Goal: Task Accomplishment & Management: Complete application form

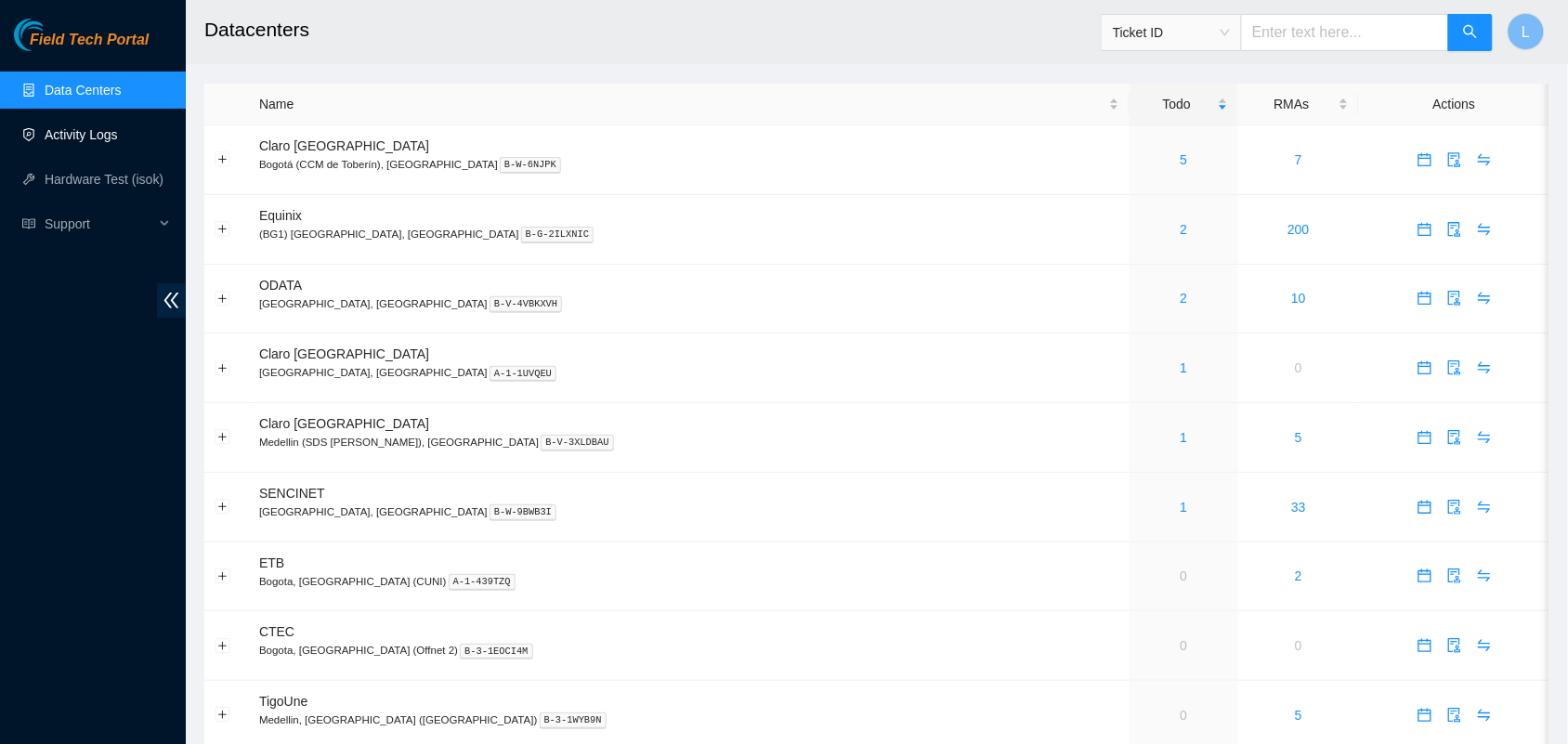
click at [71, 127] on link "Activity Logs" at bounding box center [81, 134] width 74 height 15
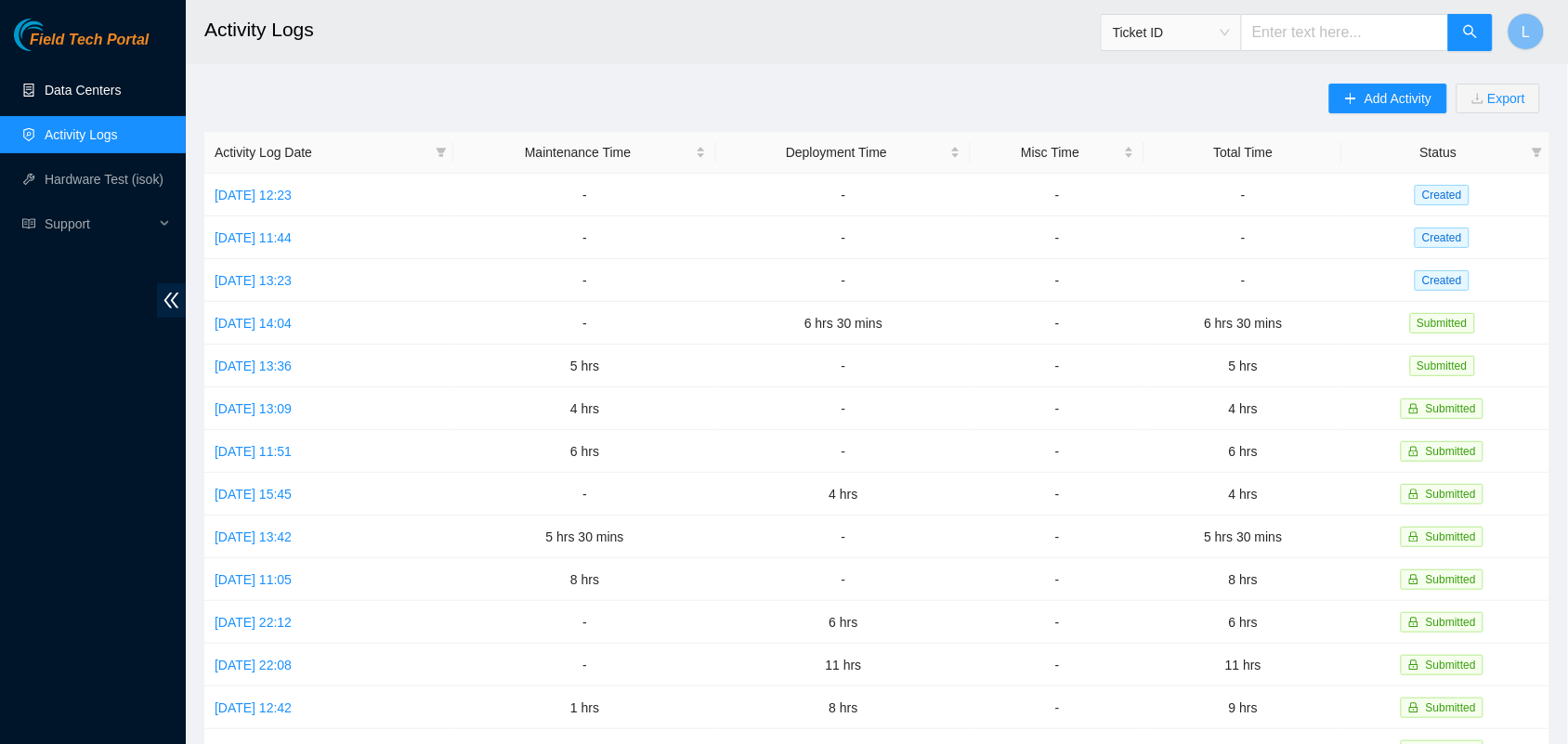
click at [71, 84] on link "Data Centers" at bounding box center [82, 89] width 76 height 15
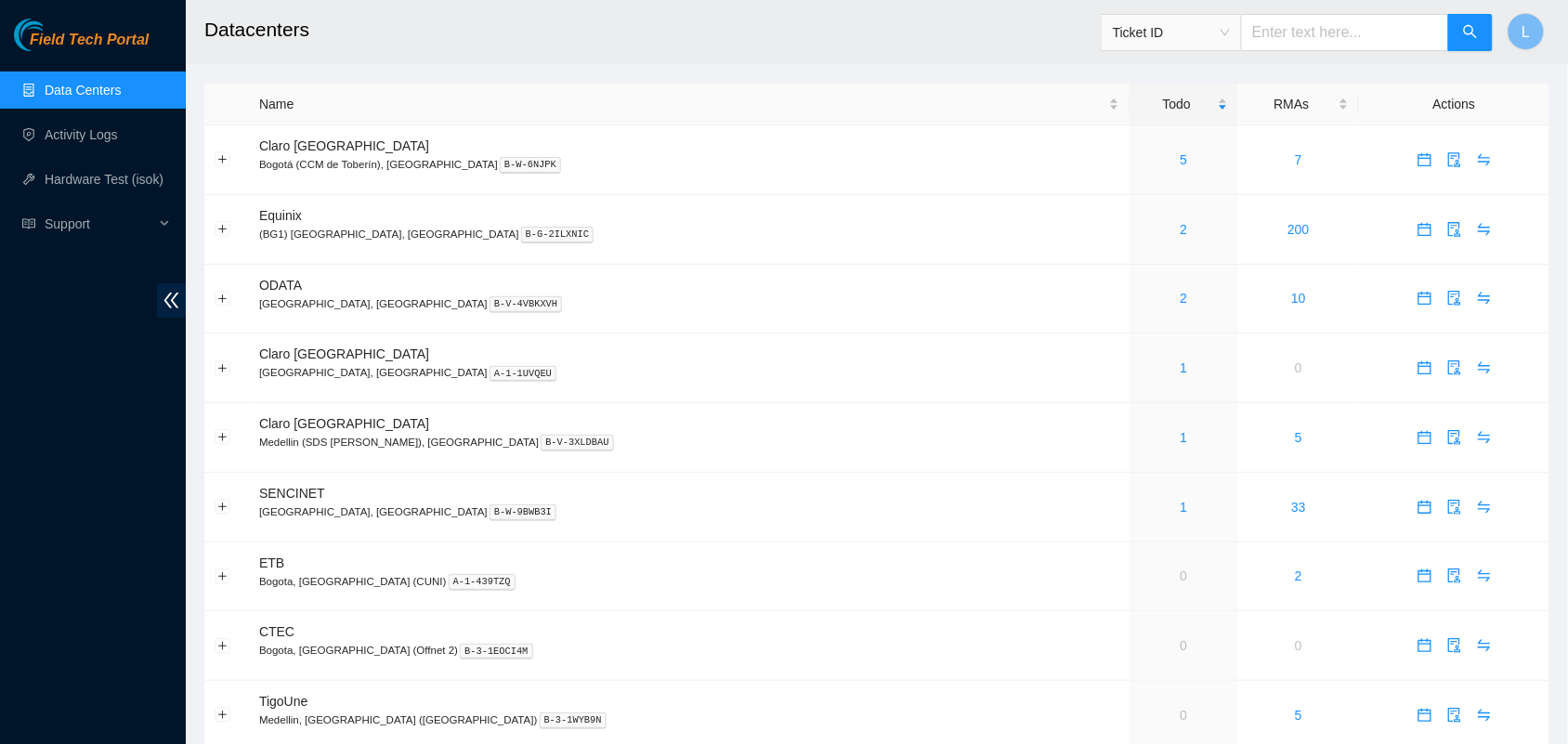
click at [79, 85] on link "Data Centers" at bounding box center [82, 89] width 76 height 15
click at [77, 132] on link "Activity Logs" at bounding box center [81, 134] width 74 height 15
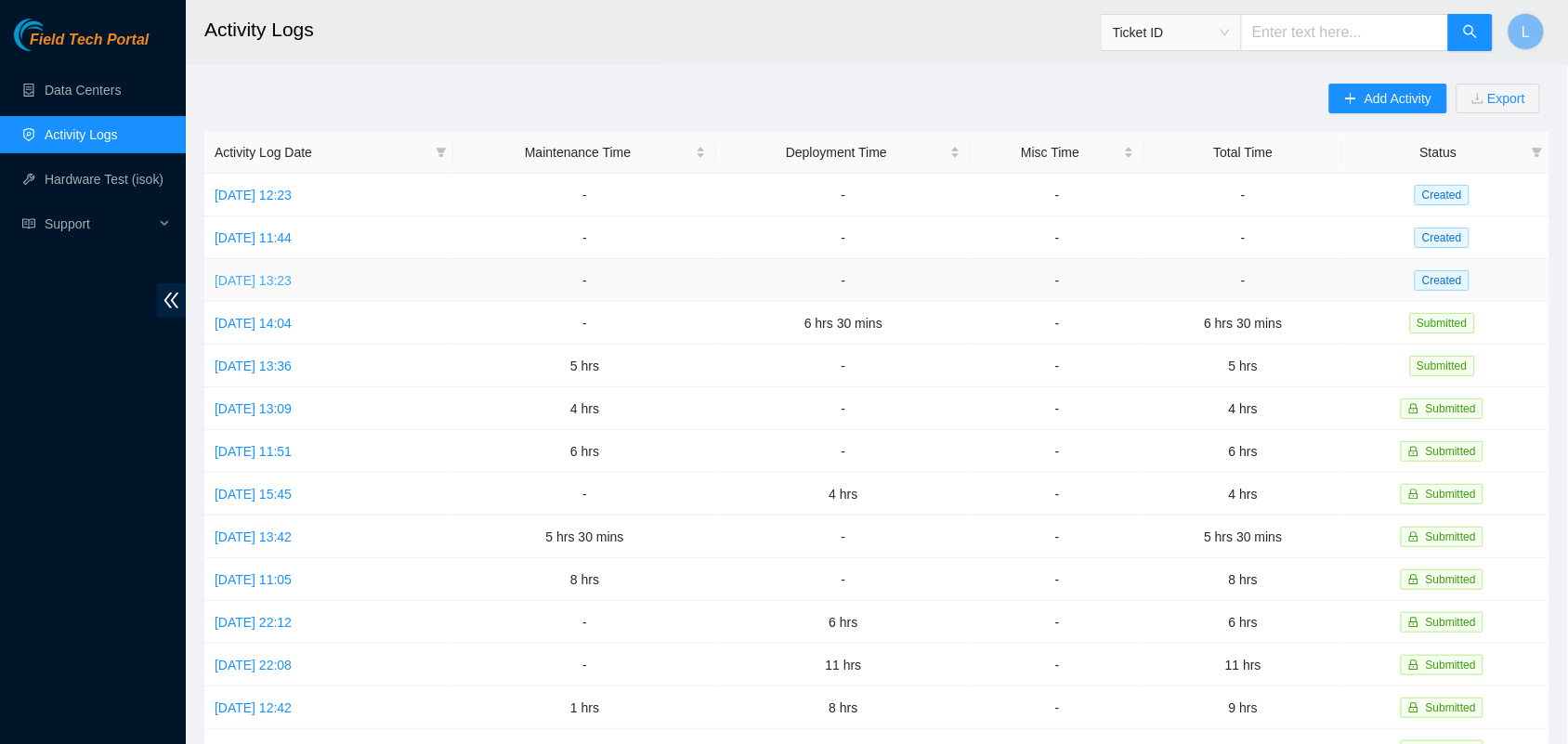
click at [292, 276] on link "Wed, 27 Aug 2025 13:23" at bounding box center [253, 280] width 77 height 15
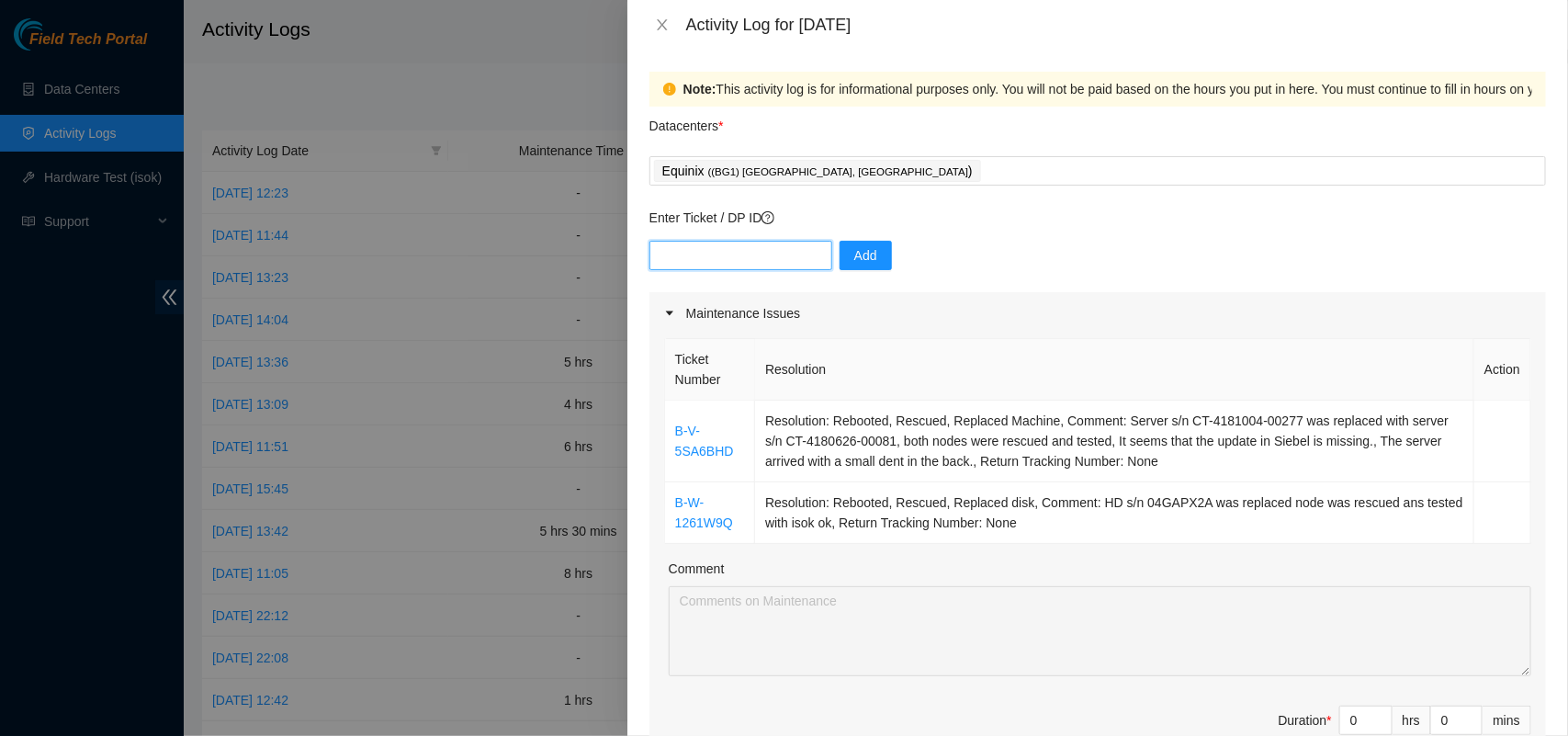
click at [691, 258] on input "text" at bounding box center [741, 256] width 183 height 29
click at [708, 262] on input "text" at bounding box center [741, 256] width 183 height 29
paste input "DP82561"
type input "DP82561"
click at [854, 254] on span "Add" at bounding box center [866, 255] width 23 height 20
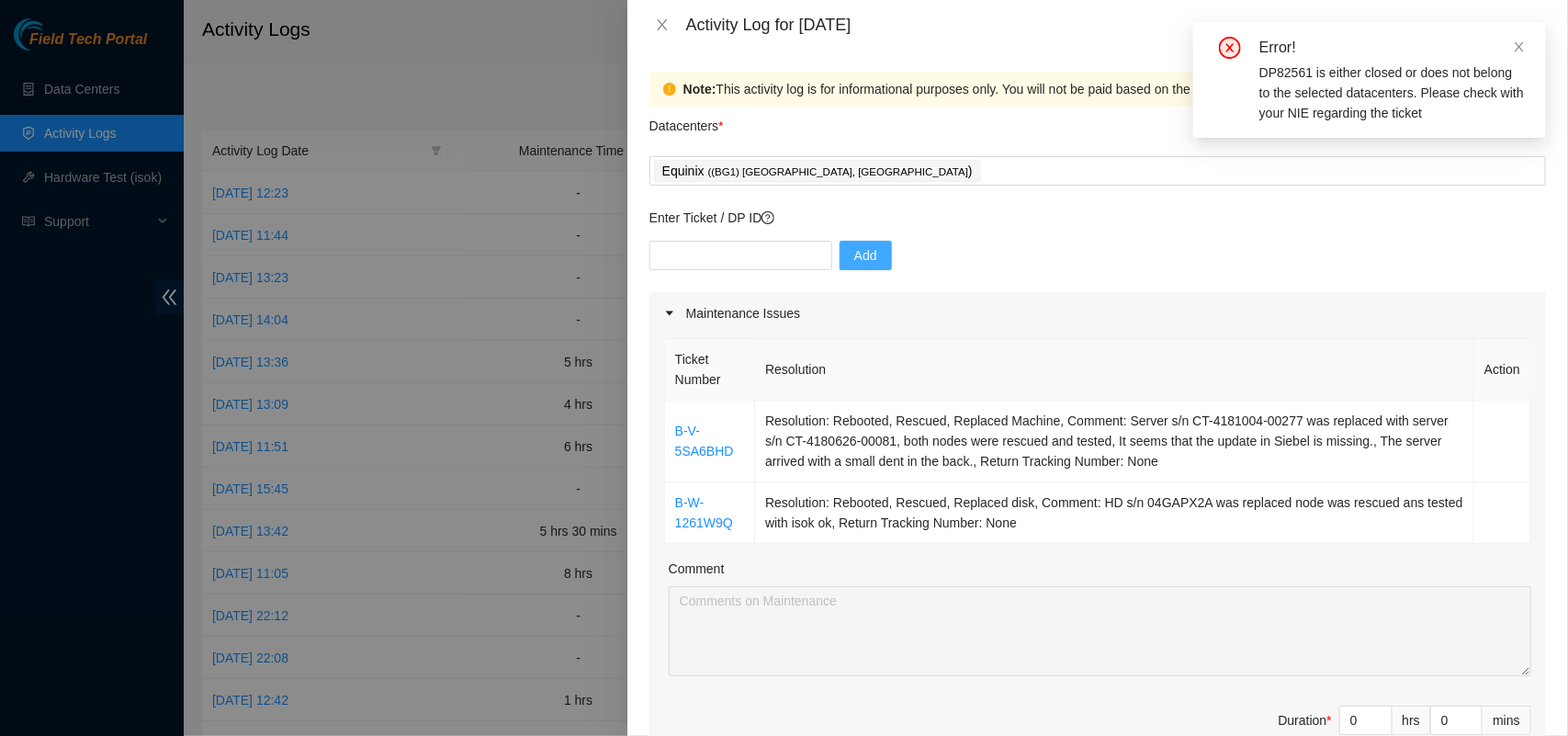
click at [854, 254] on span "Add" at bounding box center [866, 255] width 23 height 20
click at [757, 246] on input "text" at bounding box center [741, 256] width 183 height 29
paste input "DP82561"
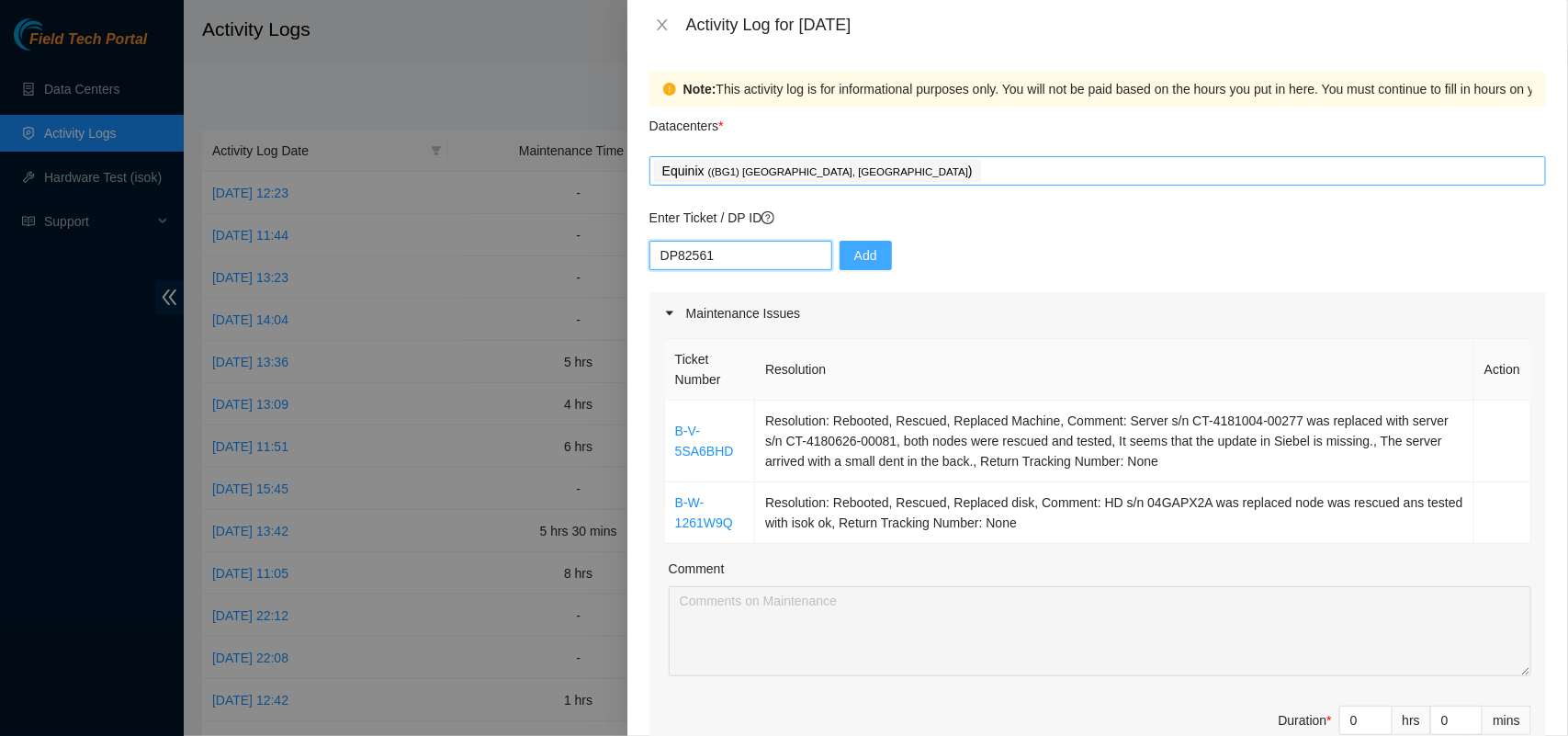
click at [922, 162] on div "Equinix ( (BG1) Bogota, Colombia )" at bounding box center [1098, 170] width 888 height 25
type input "DP82561"
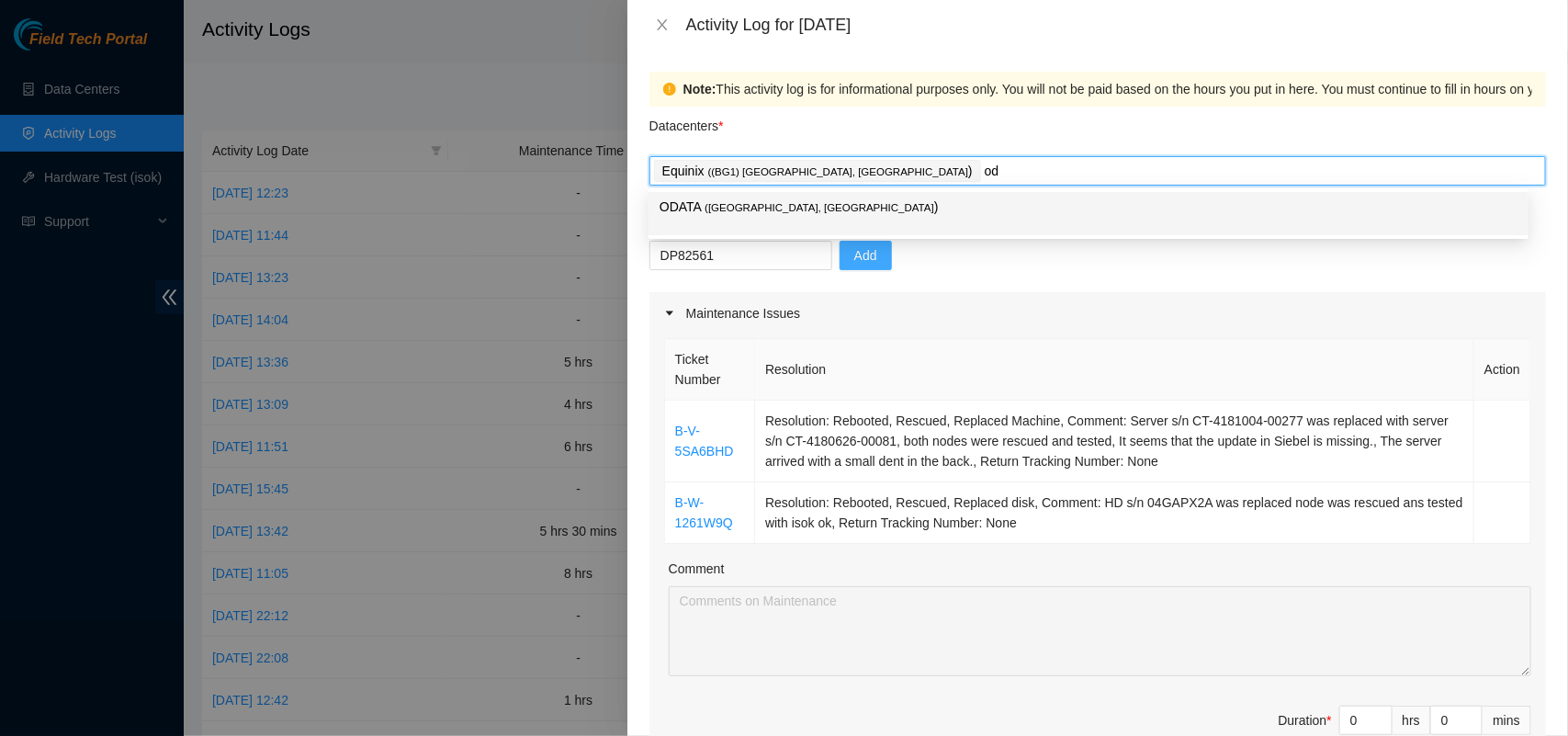
type input "oda"
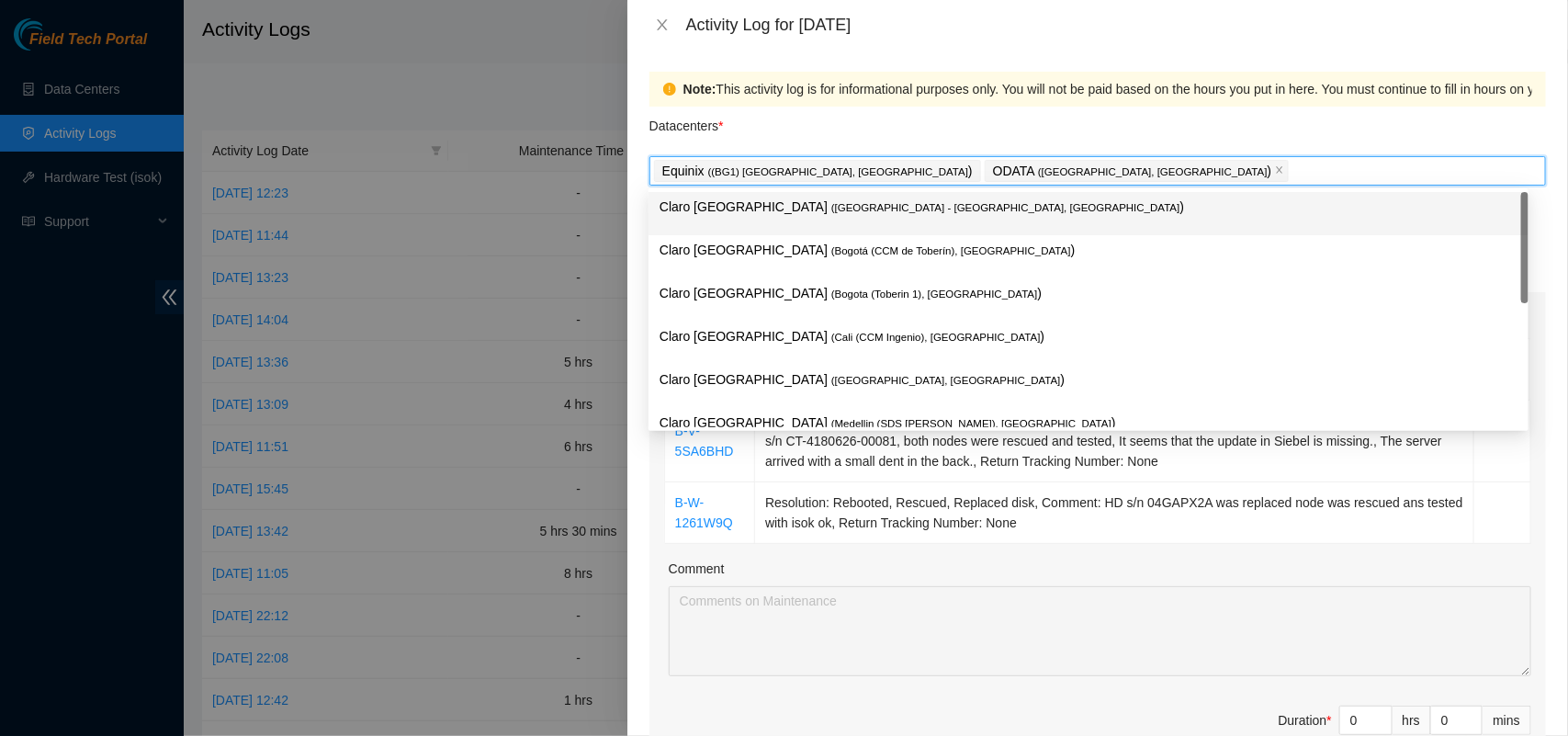
click at [891, 112] on div "Datacenters *" at bounding box center [1098, 131] width 896 height 50
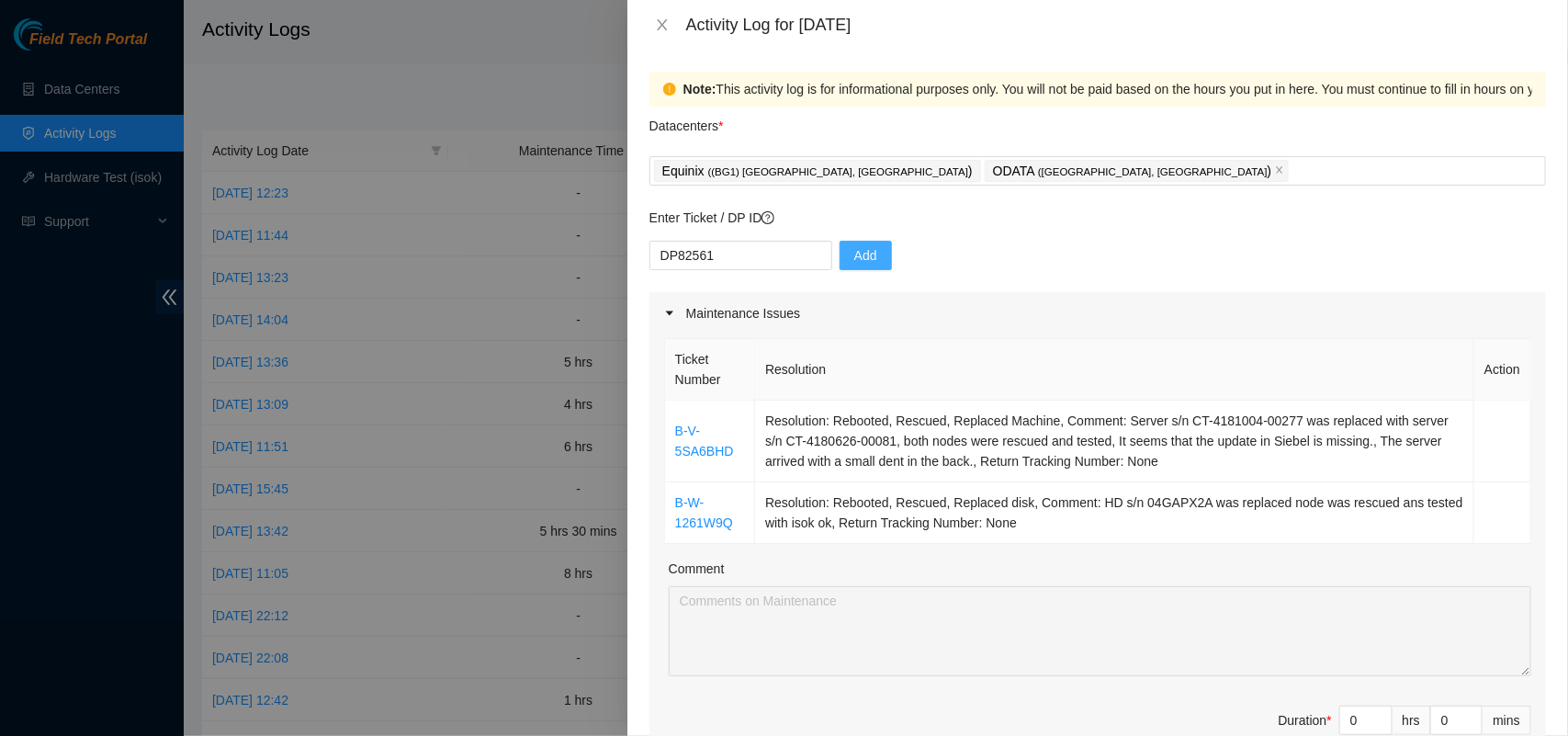
click at [839, 258] on button "Add" at bounding box center [865, 256] width 52 height 29
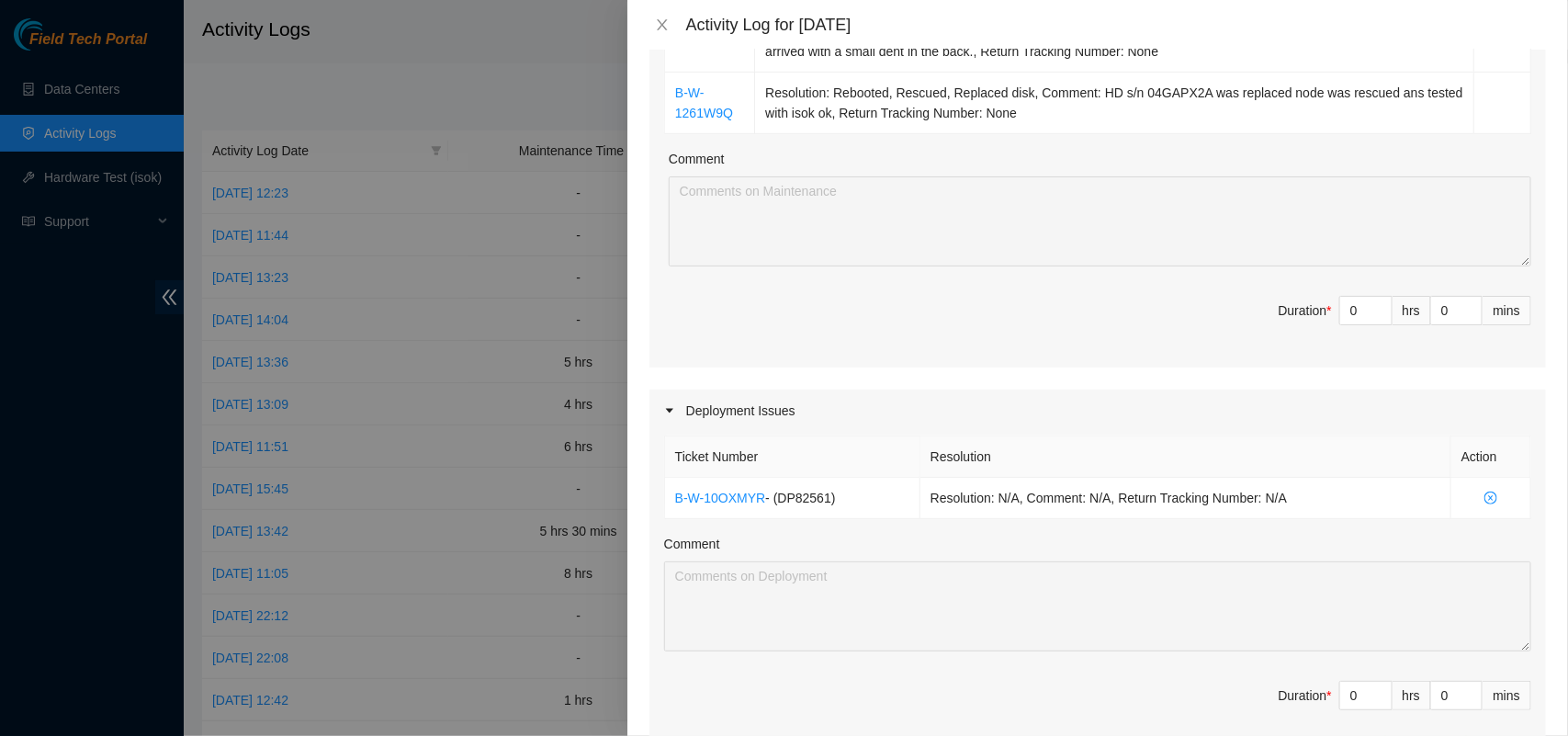
scroll to position [424, 0]
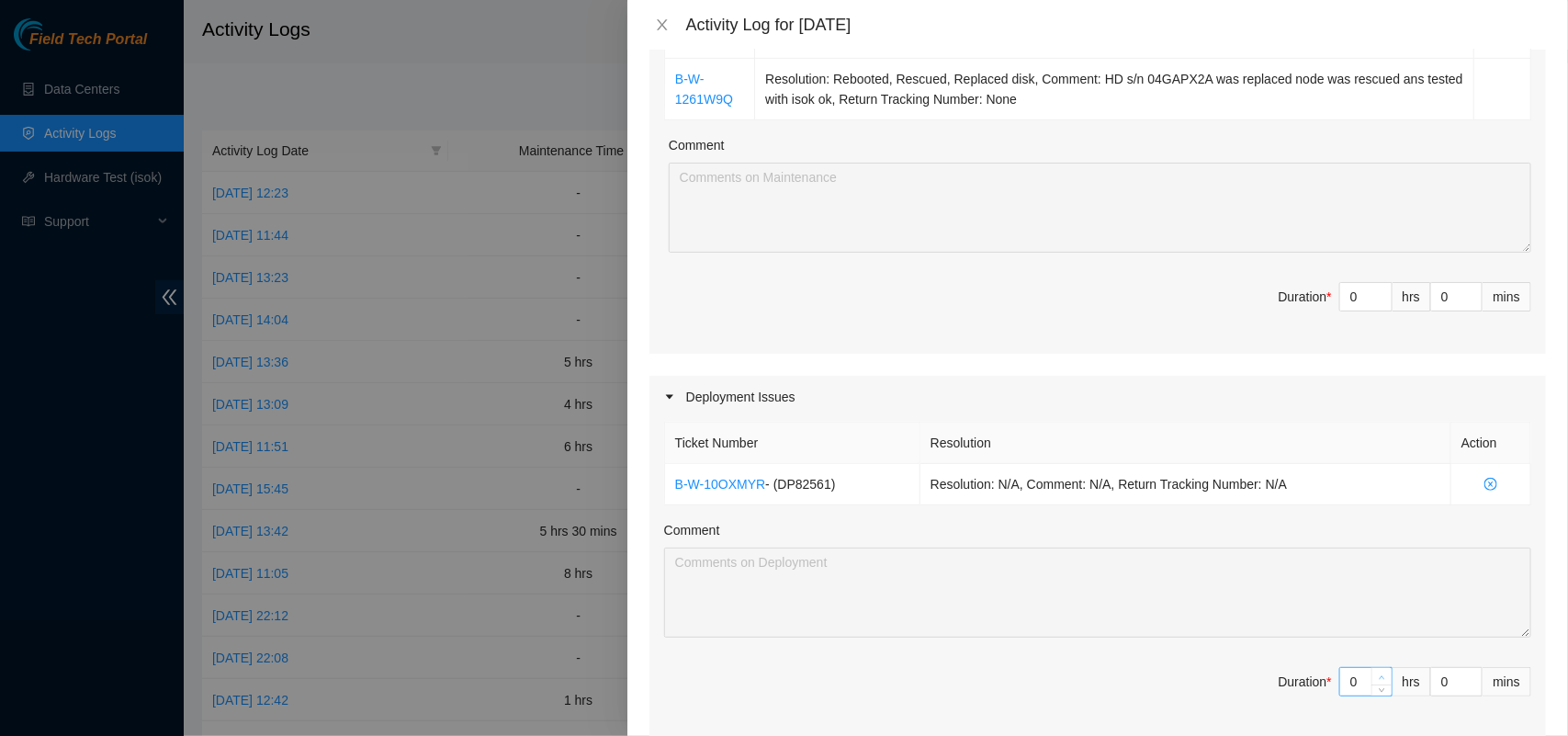
click at [1379, 679] on icon "up" at bounding box center [1382, 677] width 6 height 4
type input "1"
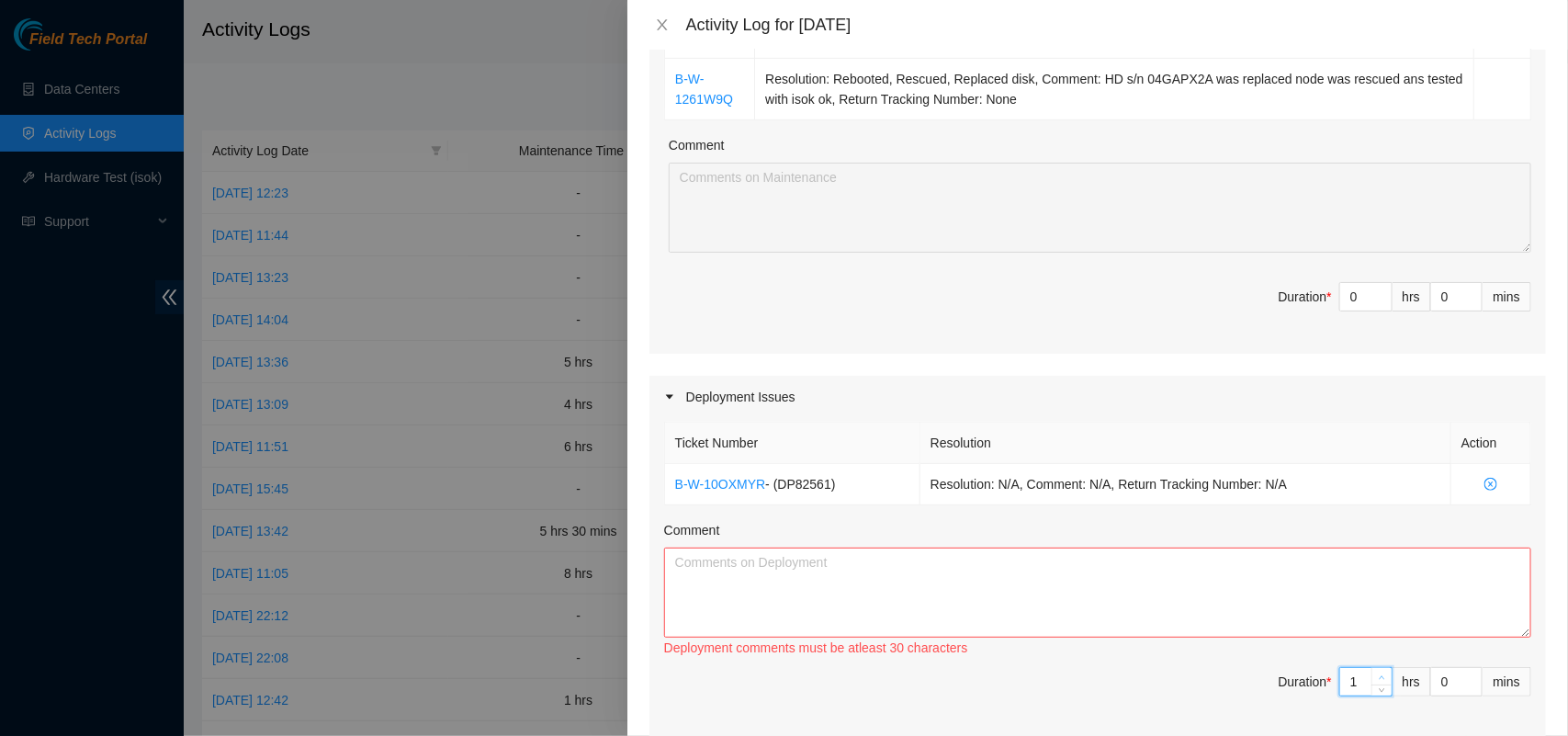
click at [1379, 679] on icon "up" at bounding box center [1382, 677] width 6 height 4
type input "2"
click at [1379, 679] on icon "up" at bounding box center [1382, 677] width 6 height 4
type input "3"
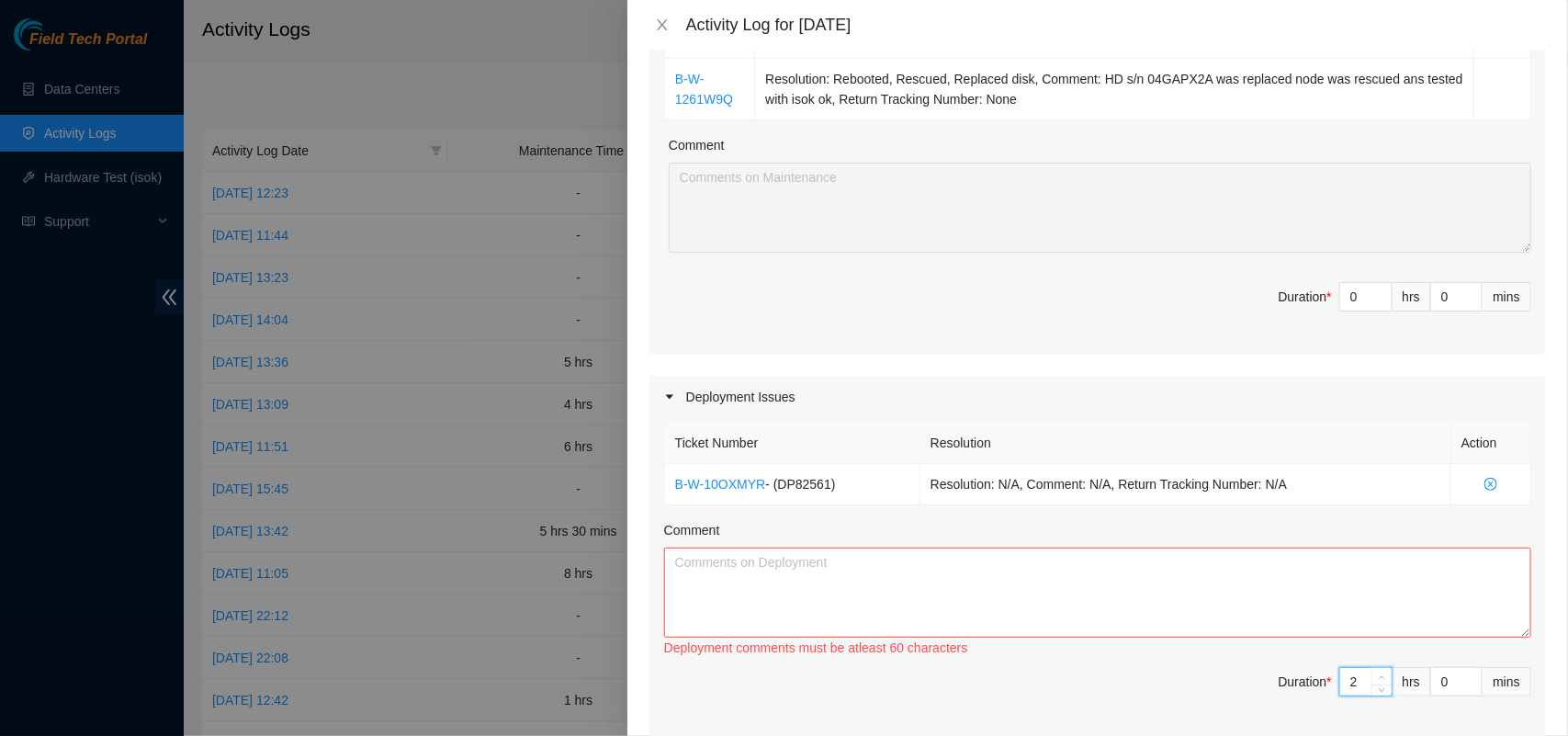
type input "3"
click at [1063, 584] on textarea "Comment" at bounding box center [1098, 592] width 867 height 90
paste textarea "DP82561 The DWDM link groove3 was checked again, board1 ports: grv3-1/1/6, grv3…"
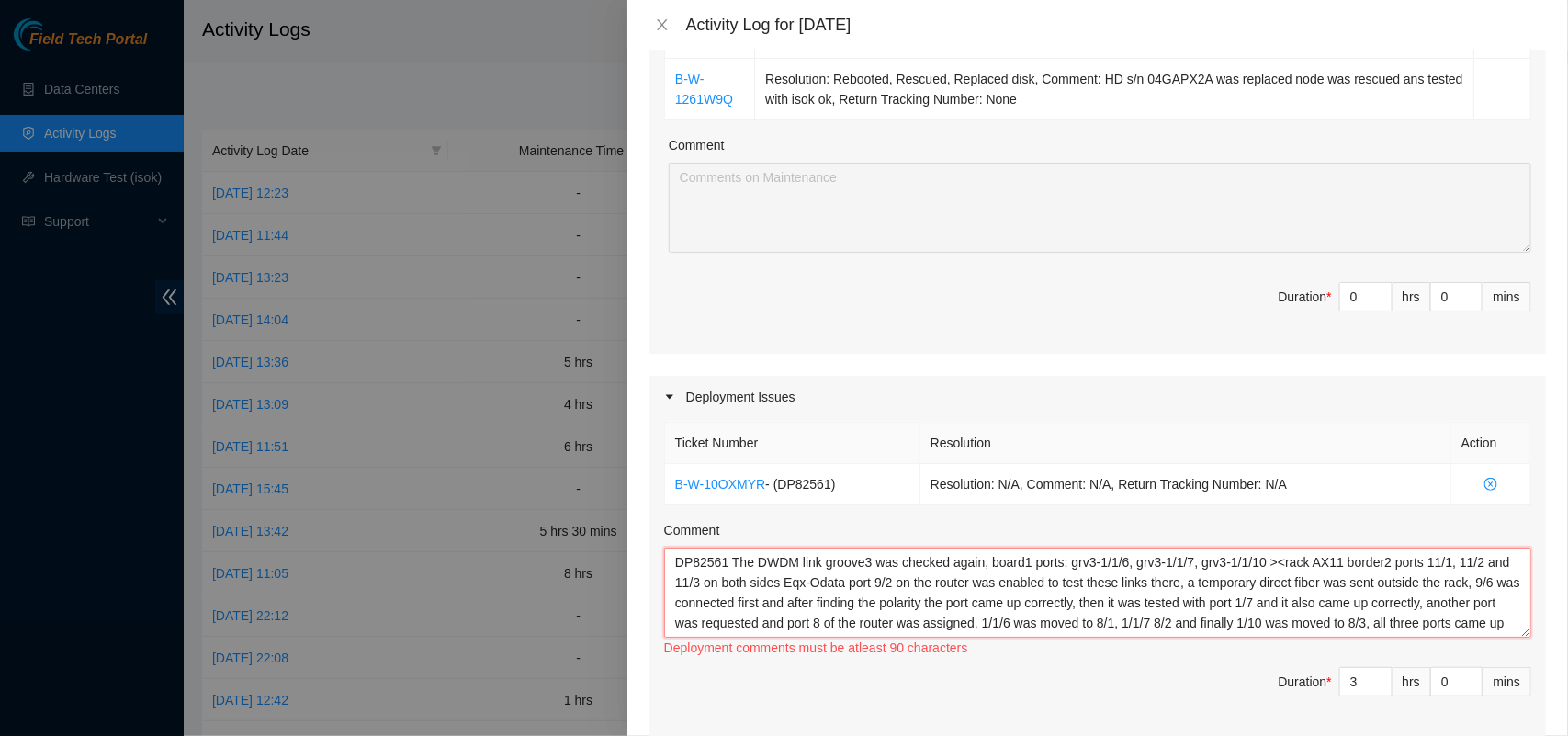
scroll to position [35, 0]
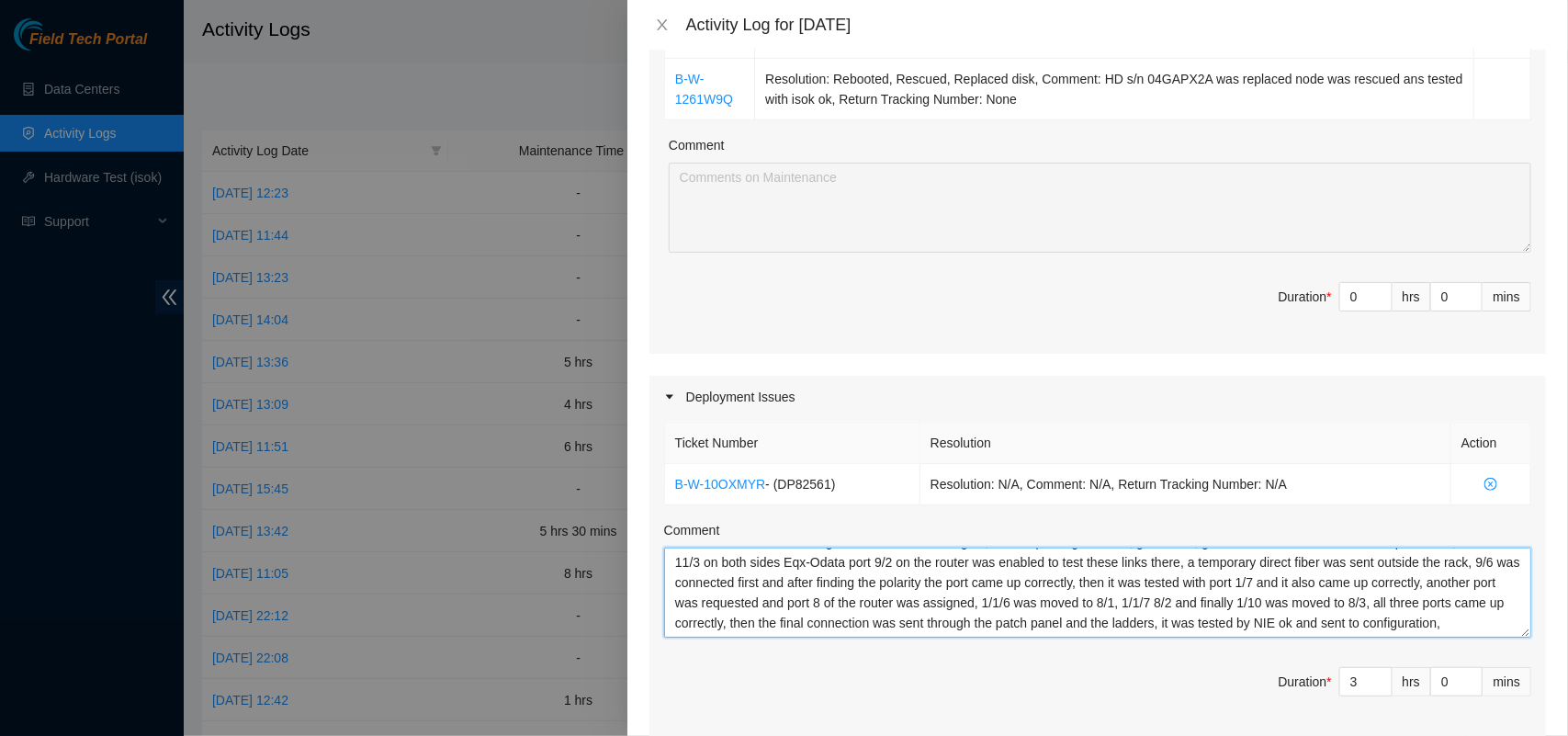
type textarea "DP82561 The DWDM link groove3 was checked again, board1 ports: grv3-1/1/6, grv3…"
click at [1376, 680] on span "up" at bounding box center [1381, 677] width 11 height 11
type input "4"
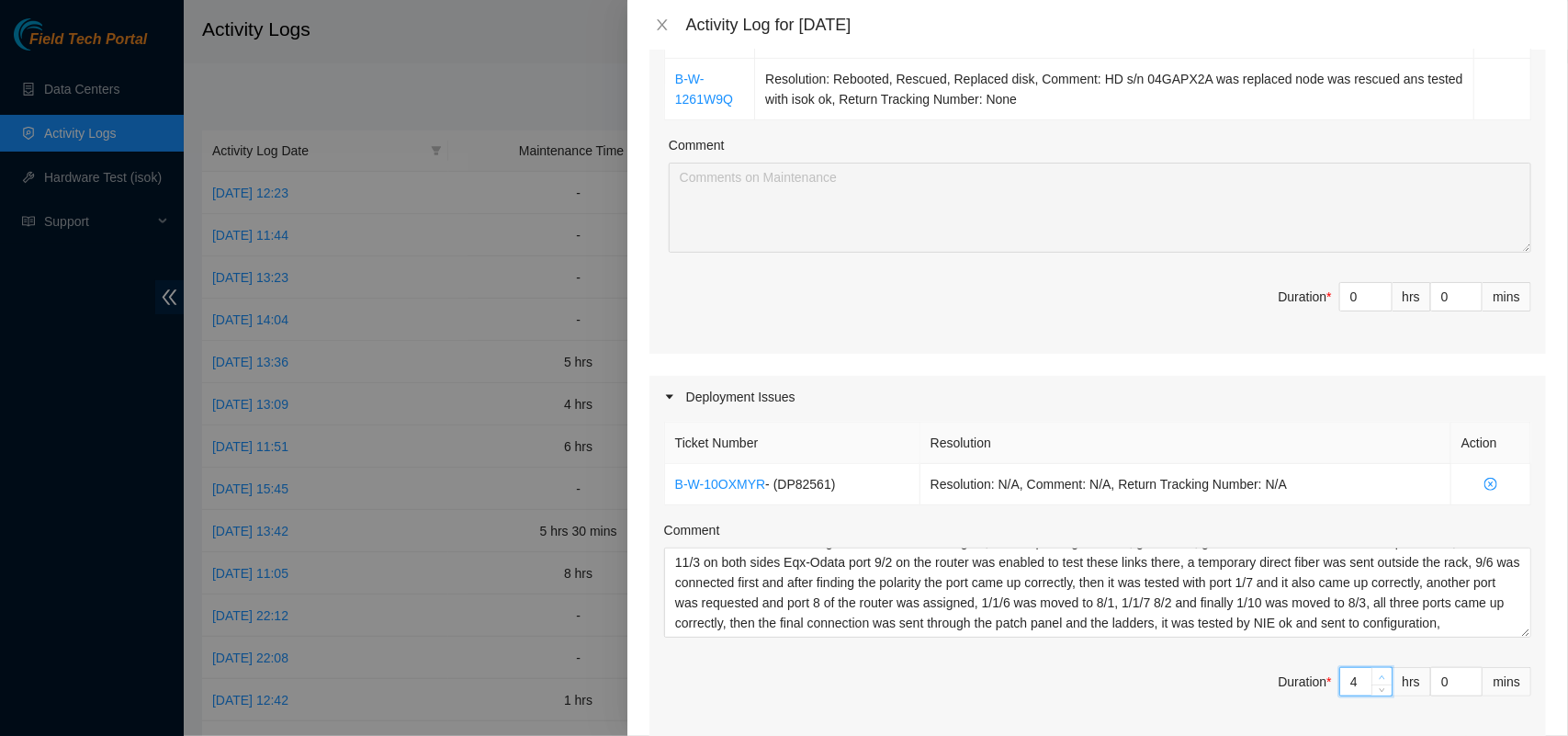
click at [1376, 680] on span "up" at bounding box center [1381, 677] width 11 height 11
type input "5"
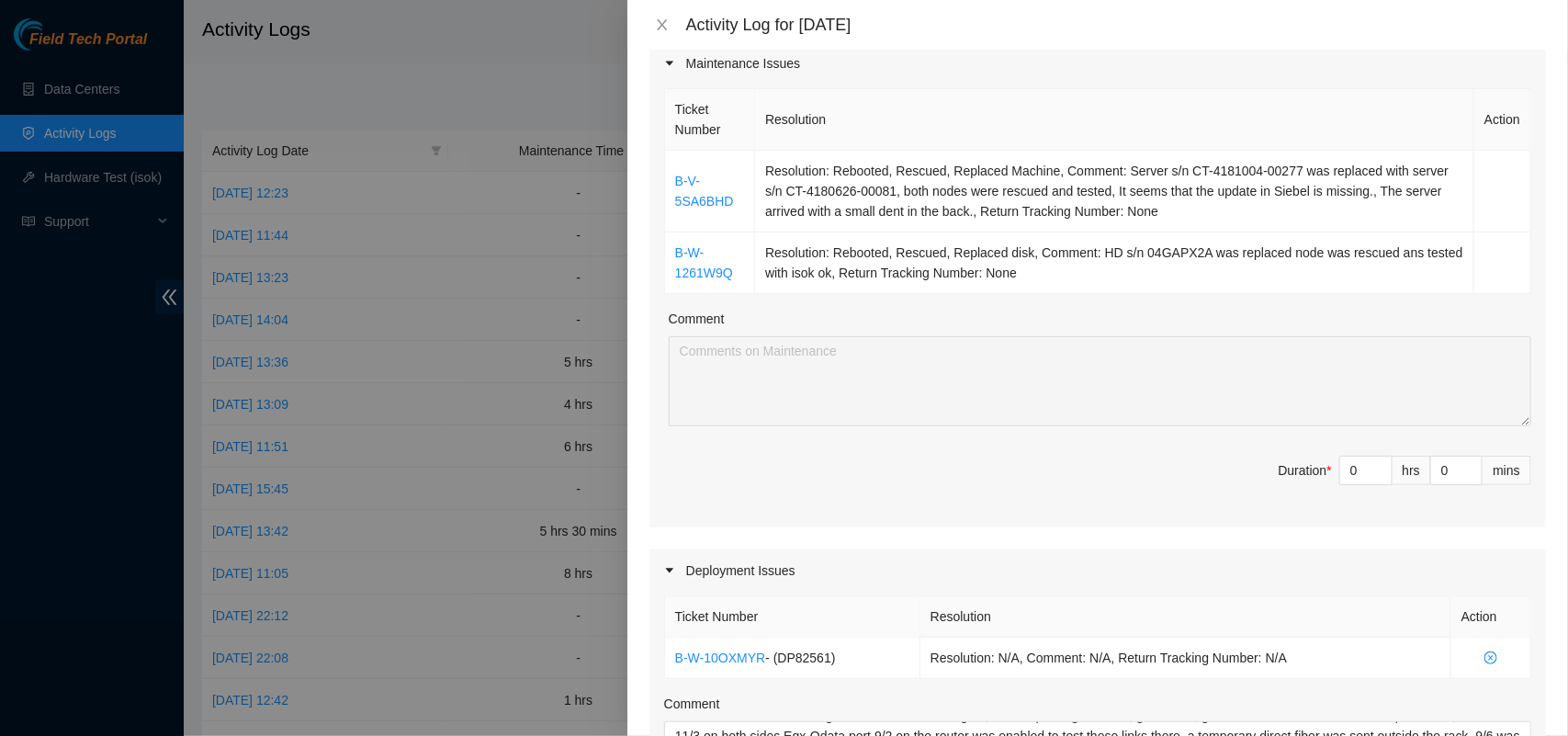
scroll to position [230, 0]
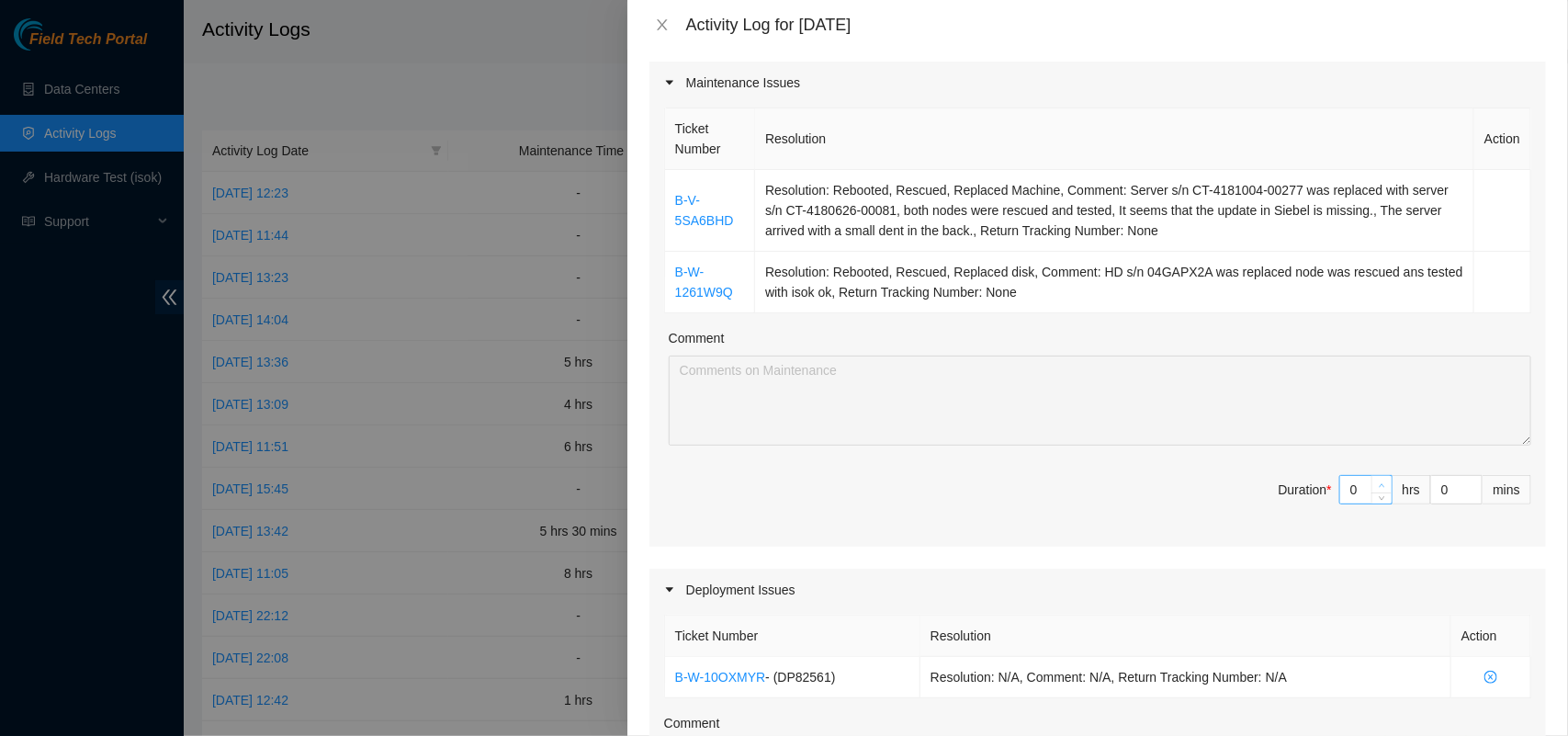
click at [1378, 483] on icon "up" at bounding box center [1381, 485] width 7 height 7
type input "1"
type input "6"
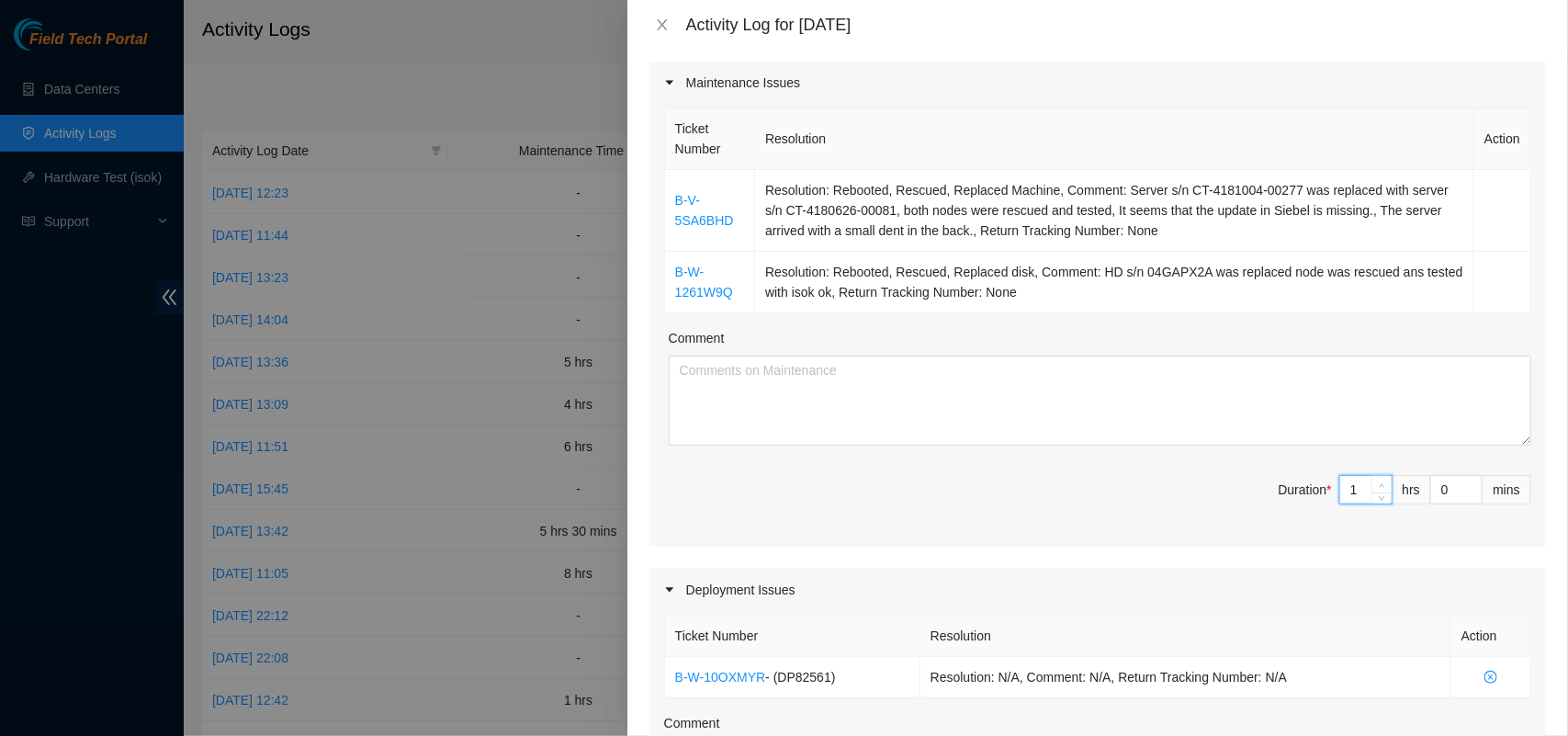
click at [1378, 483] on icon "up" at bounding box center [1381, 485] width 7 height 7
type input "2"
type input "7"
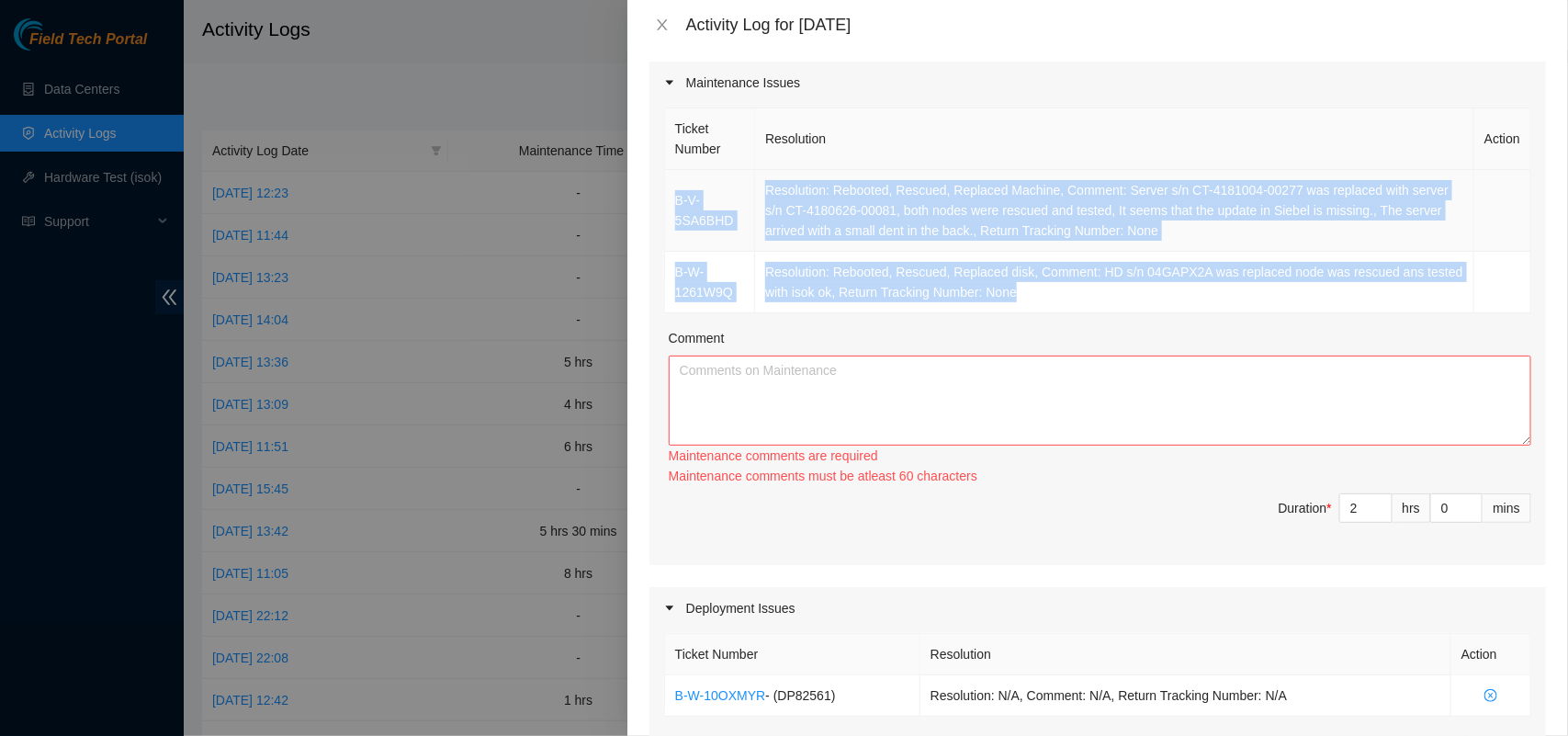
drag, startPoint x: 1057, startPoint y: 295, endPoint x: 668, endPoint y: 209, distance: 398.4
click at [668, 209] on tbody "B-V-5SA6BHD Resolution: Rebooted, Rescued, Replaced Machine, Comment: Server s/…" at bounding box center [1098, 241] width 866 height 143
copy tbody "B-V-5SA6BHD Resolution: Rebooted, Rescued, Replaced Machine, Comment: Server s/…"
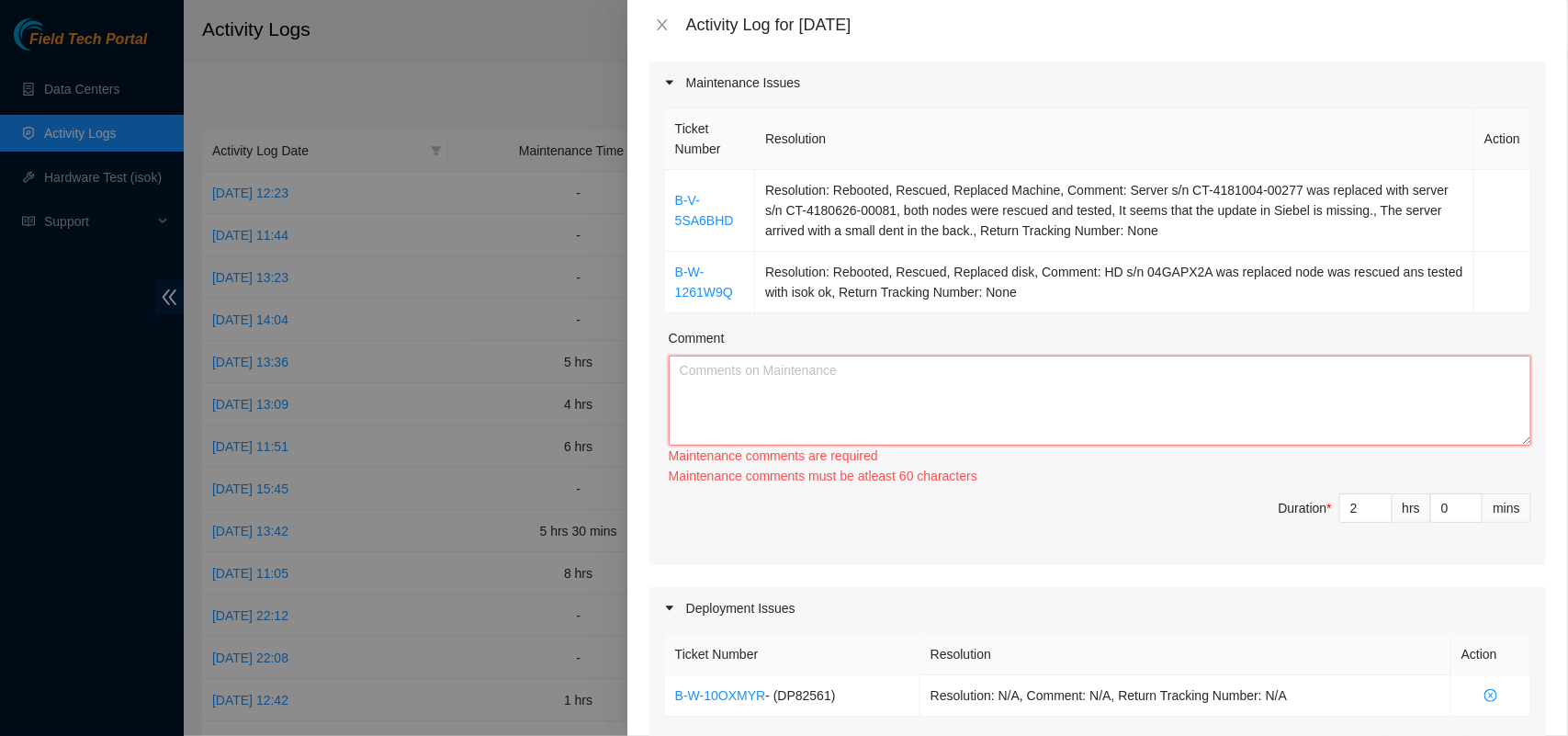
click at [700, 373] on textarea "Comment" at bounding box center [1099, 401] width 862 height 90
paste textarea "B-V-5SA6BHD Resolution: Rebooted, Rescued, Replaced Machine, Comment: Server s/…"
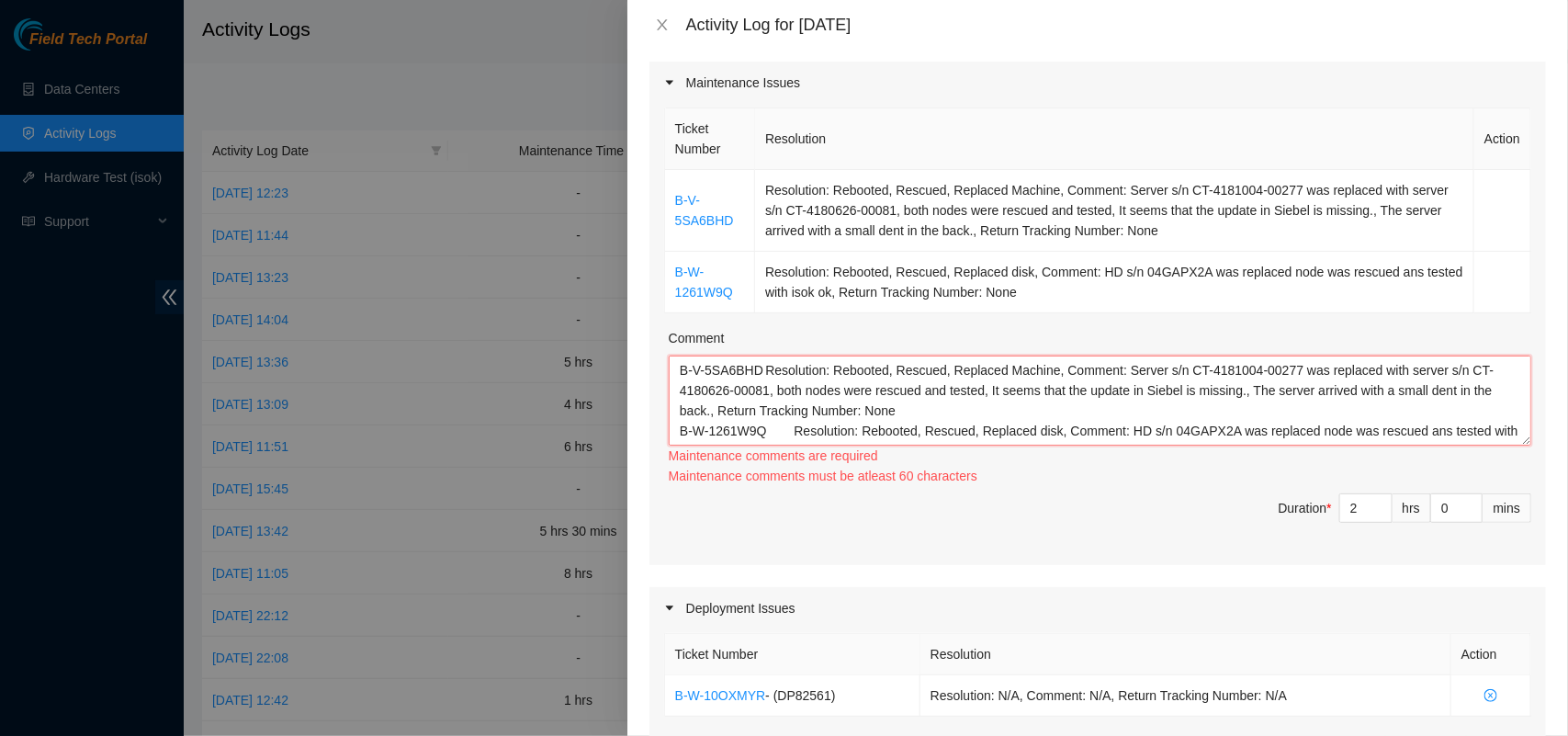
scroll to position [16, 0]
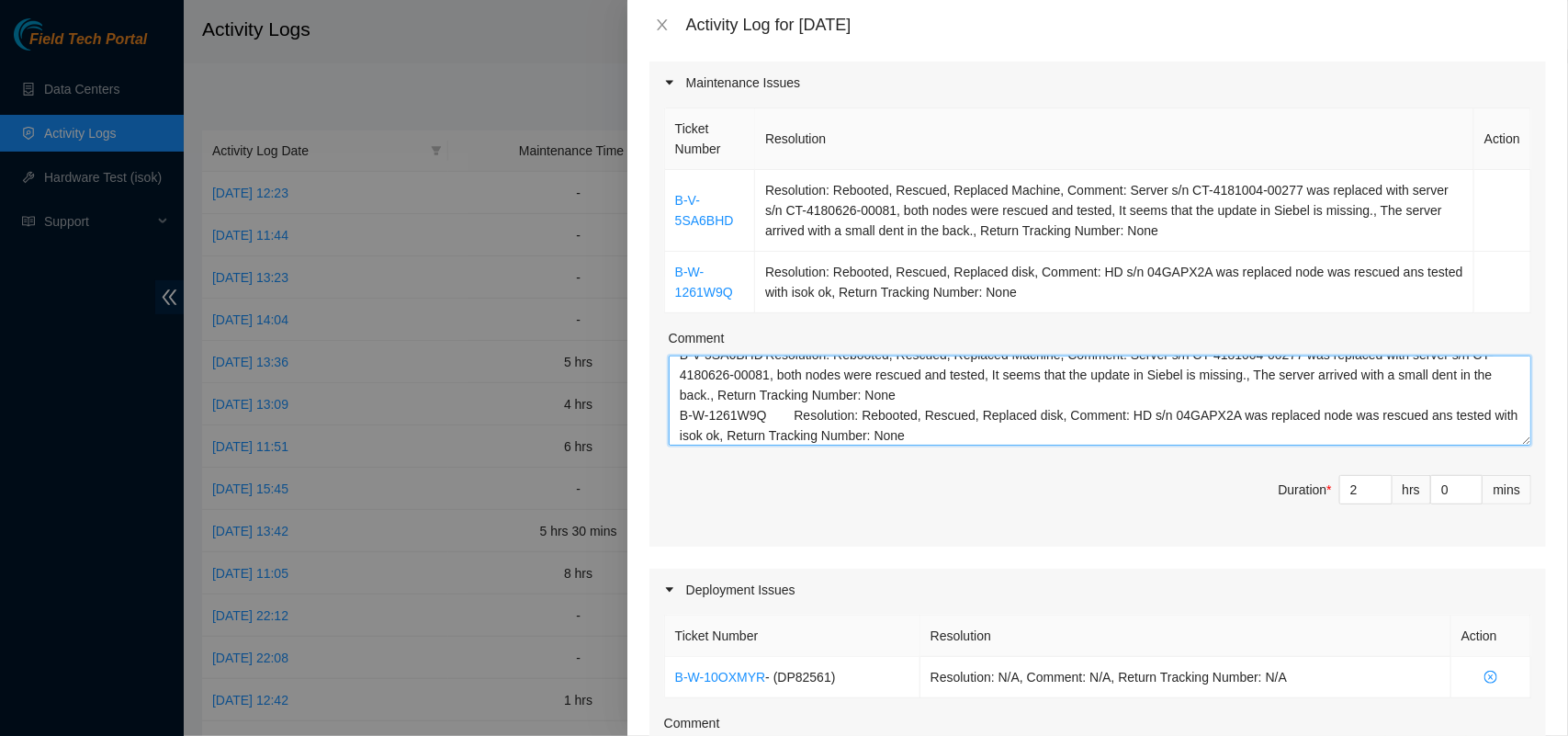
type textarea "B-V-5SA6BHD Resolution: Rebooted, Rescued, Replaced Machine, Comment: Server s/…"
click at [971, 605] on div "Deployment Issues" at bounding box center [1098, 589] width 896 height 42
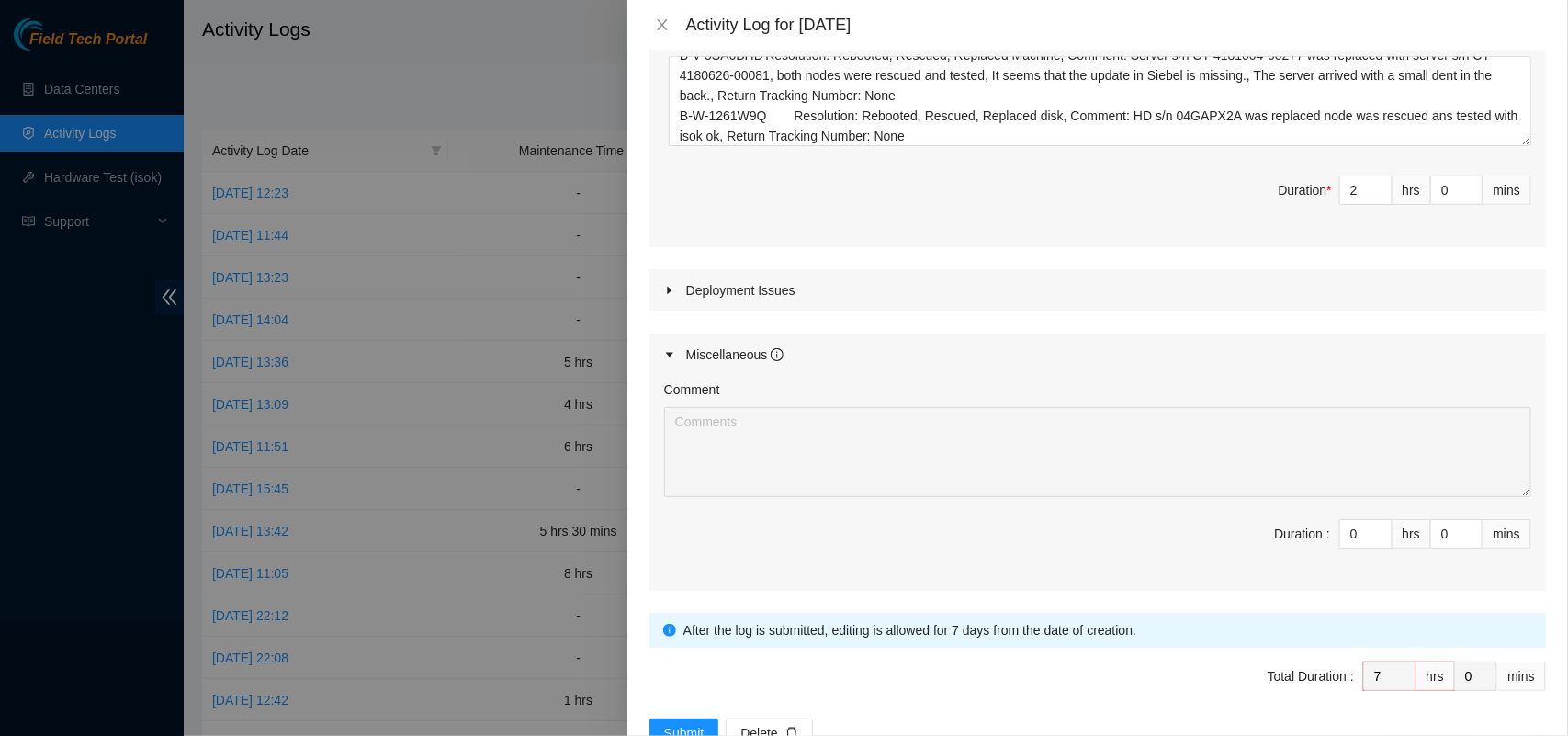
scroll to position [588, 0]
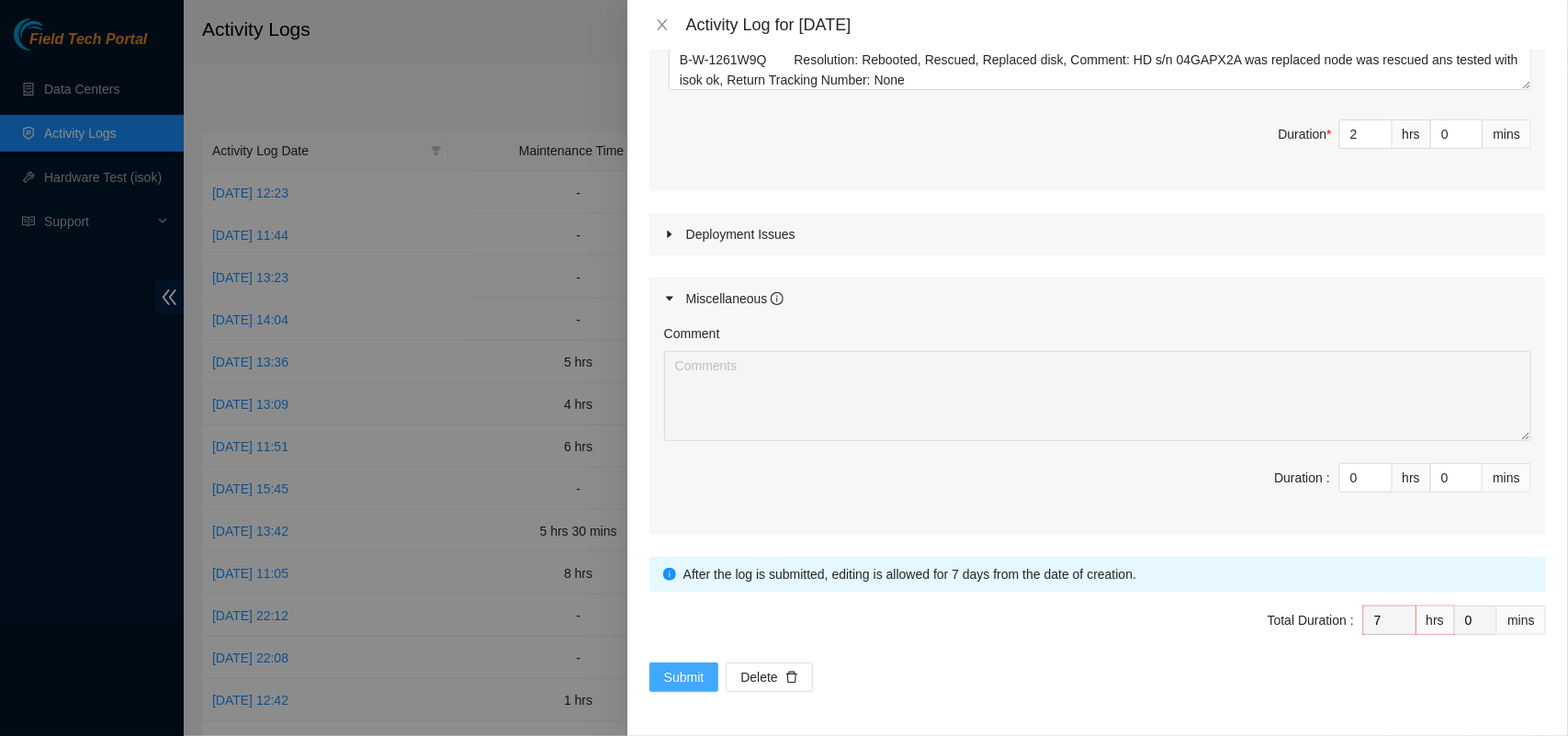
click at [675, 673] on span "Submit" at bounding box center [684, 677] width 41 height 20
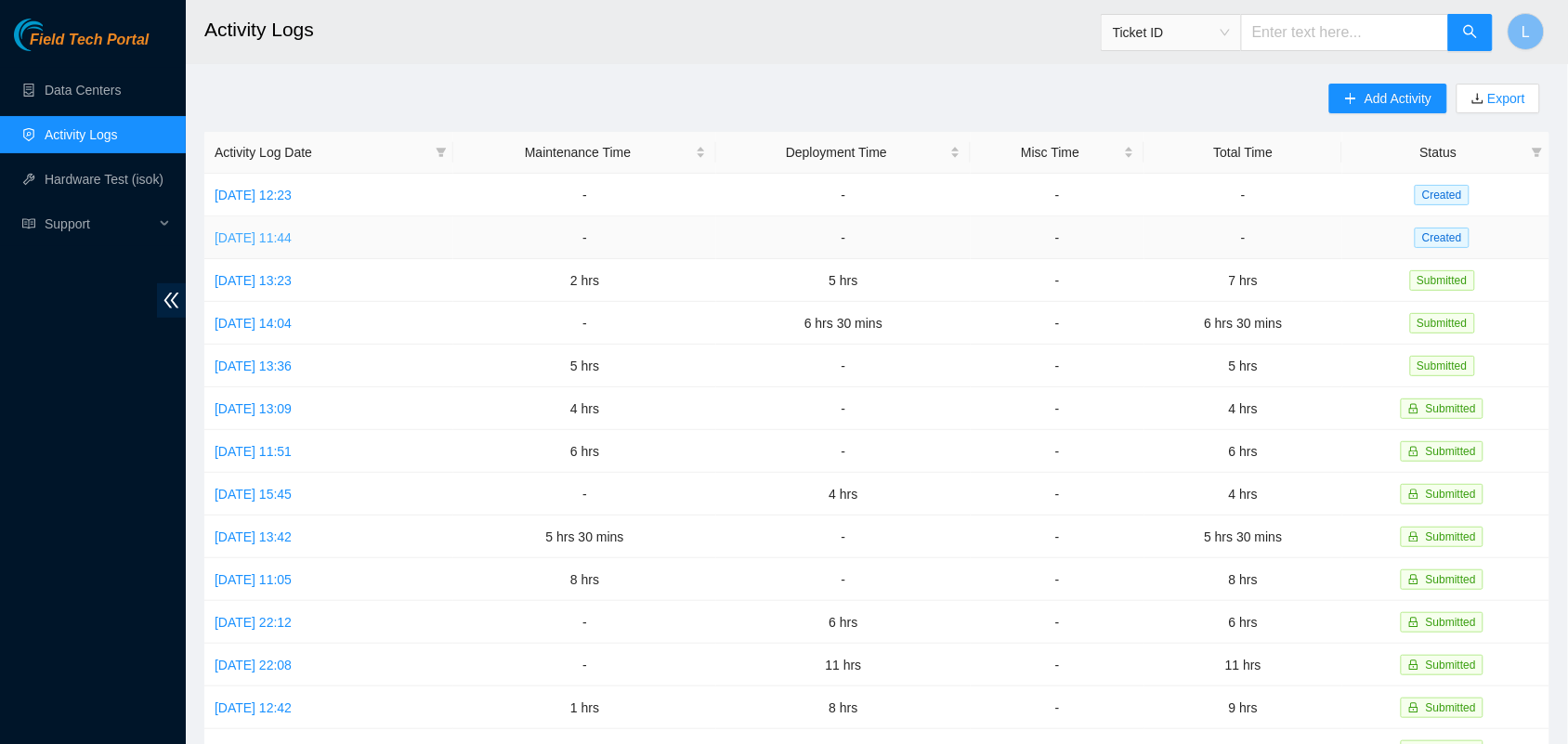
click at [283, 239] on link "Thu, 28 Aug 2025 11:44" at bounding box center [253, 237] width 77 height 15
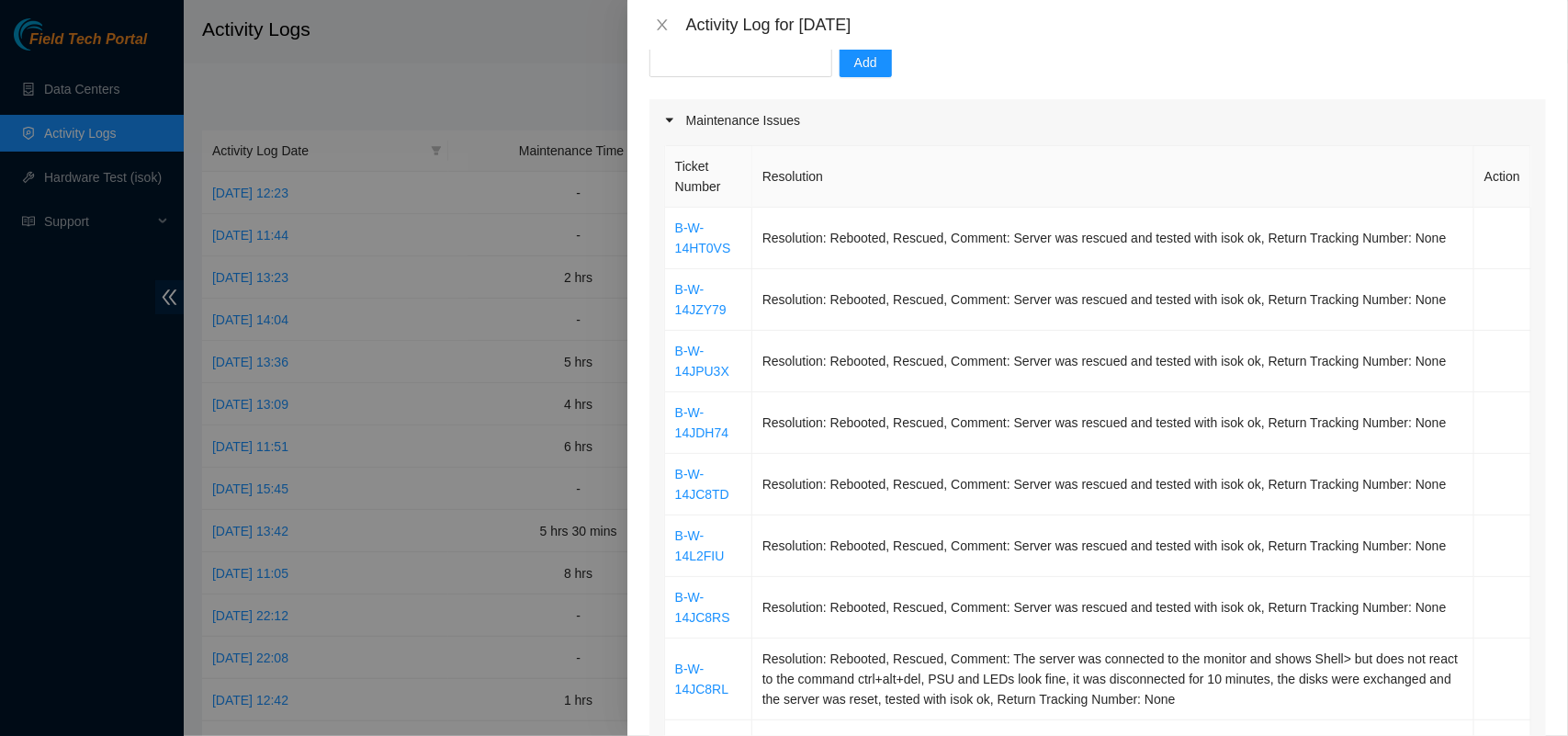
scroll to position [103, 0]
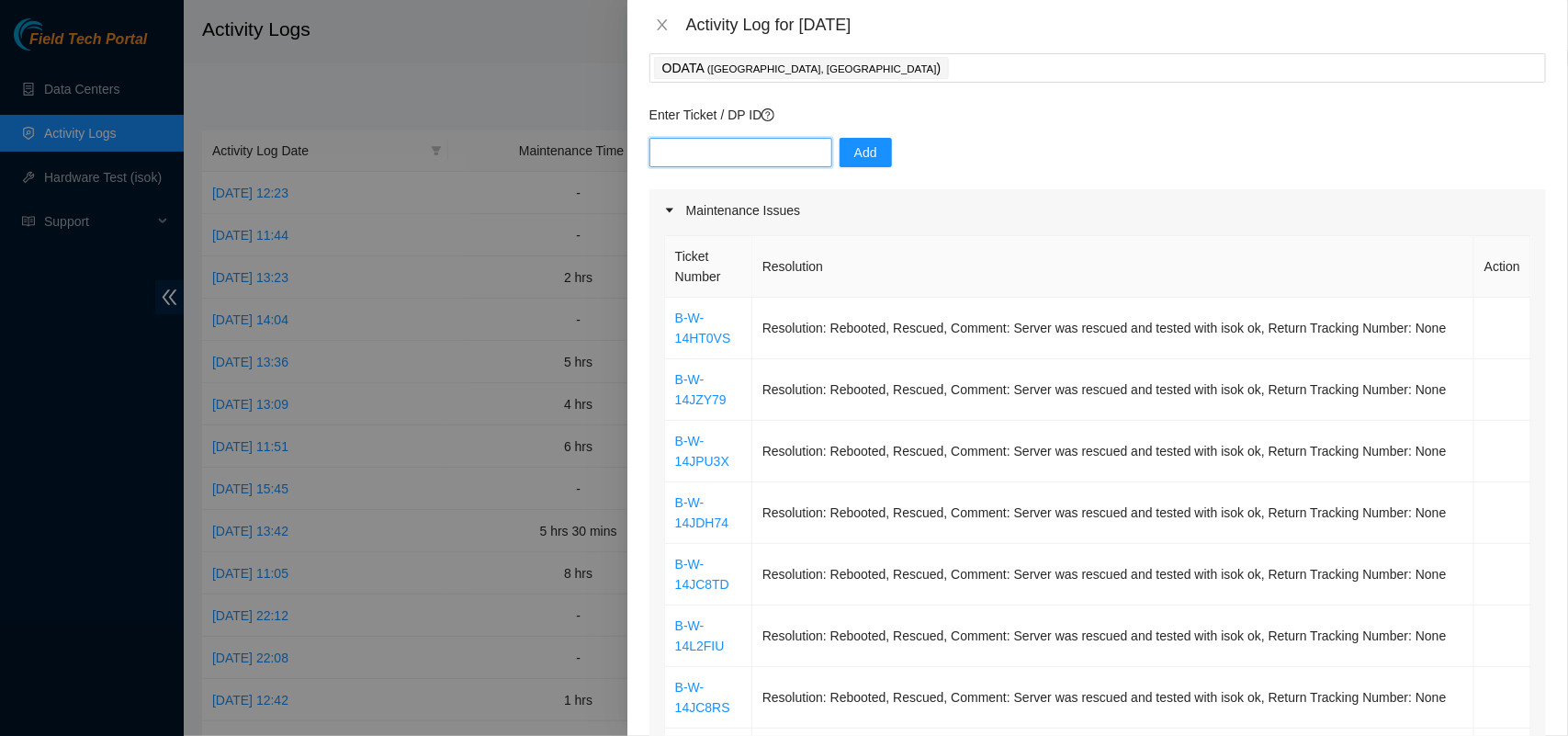
click at [742, 152] on input "text" at bounding box center [741, 153] width 183 height 29
paste input "DP82561"
type input "DP82561"
click at [854, 144] on span "Add" at bounding box center [866, 152] width 23 height 20
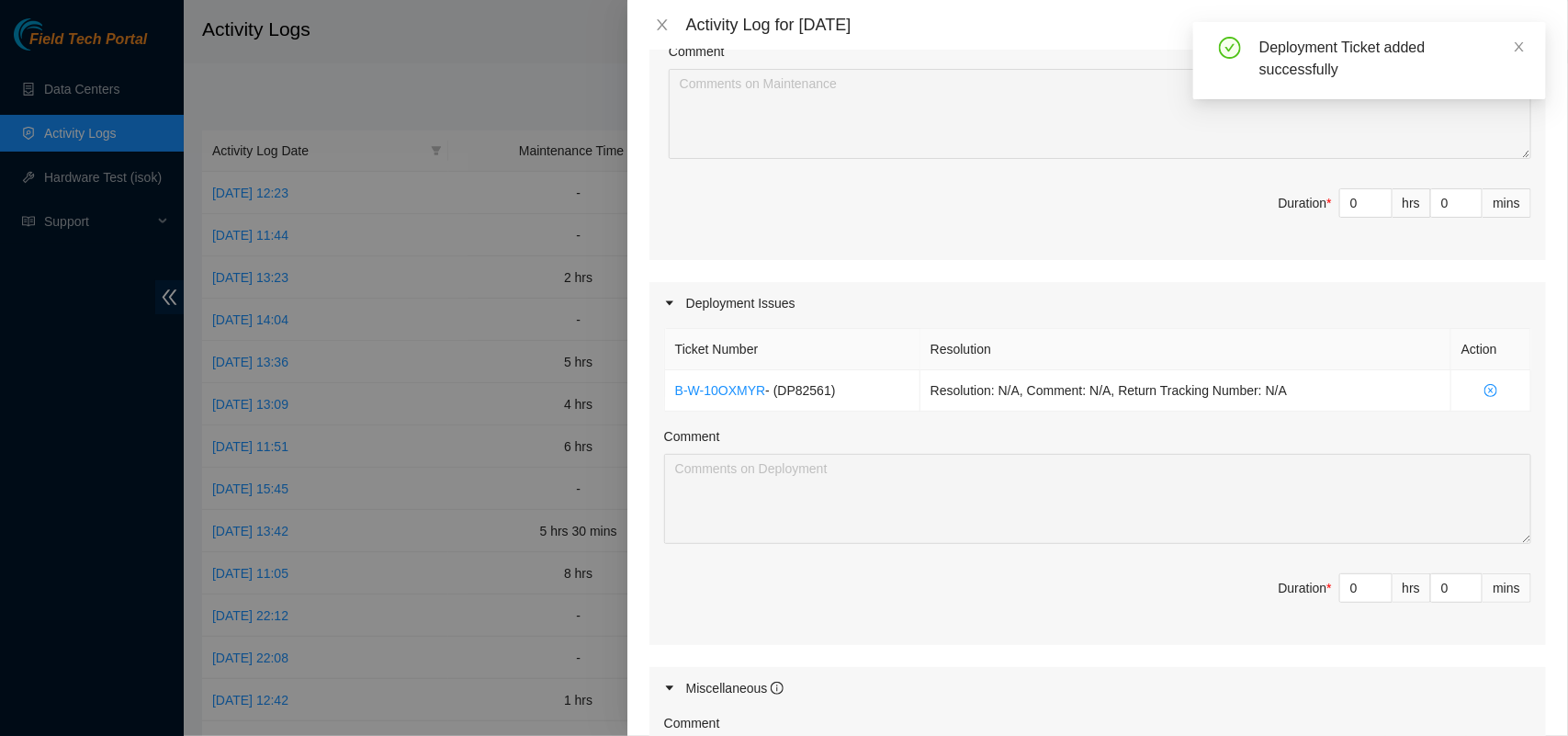
scroll to position [1444, 0]
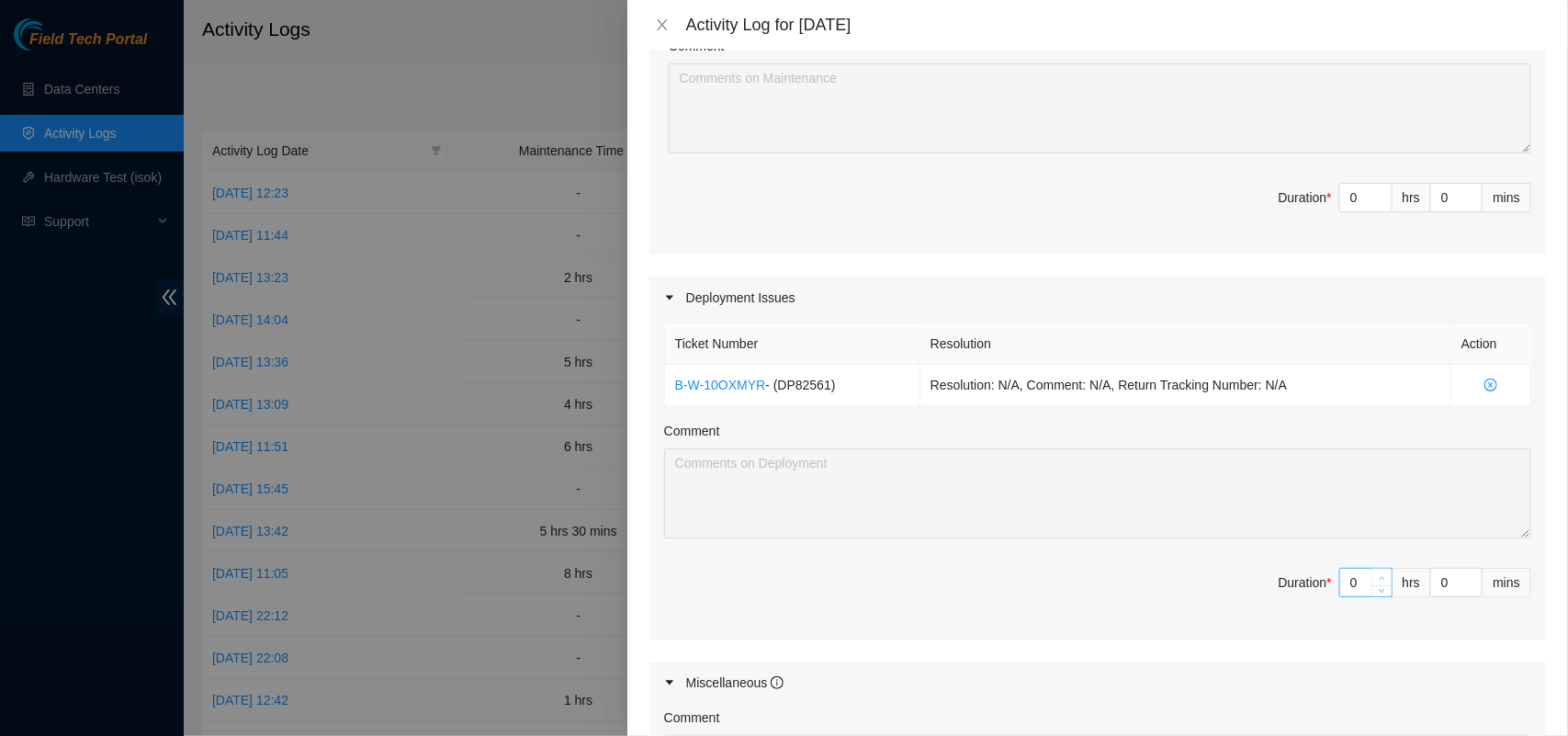
click at [1378, 580] on icon "up" at bounding box center [1381, 578] width 7 height 7
type input "1"
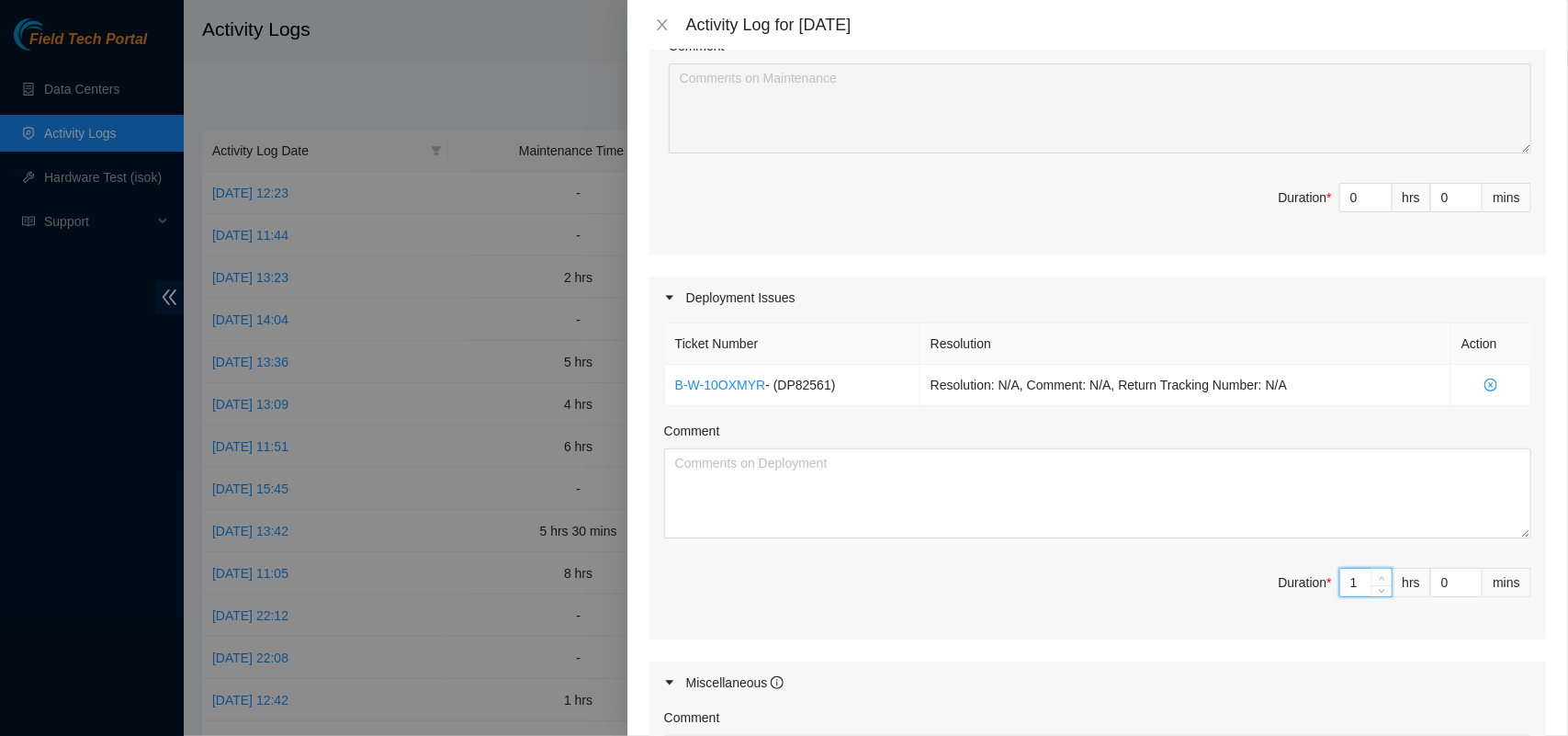
type input "2"
click at [1378, 580] on icon "up" at bounding box center [1381, 578] width 7 height 7
type input "3"
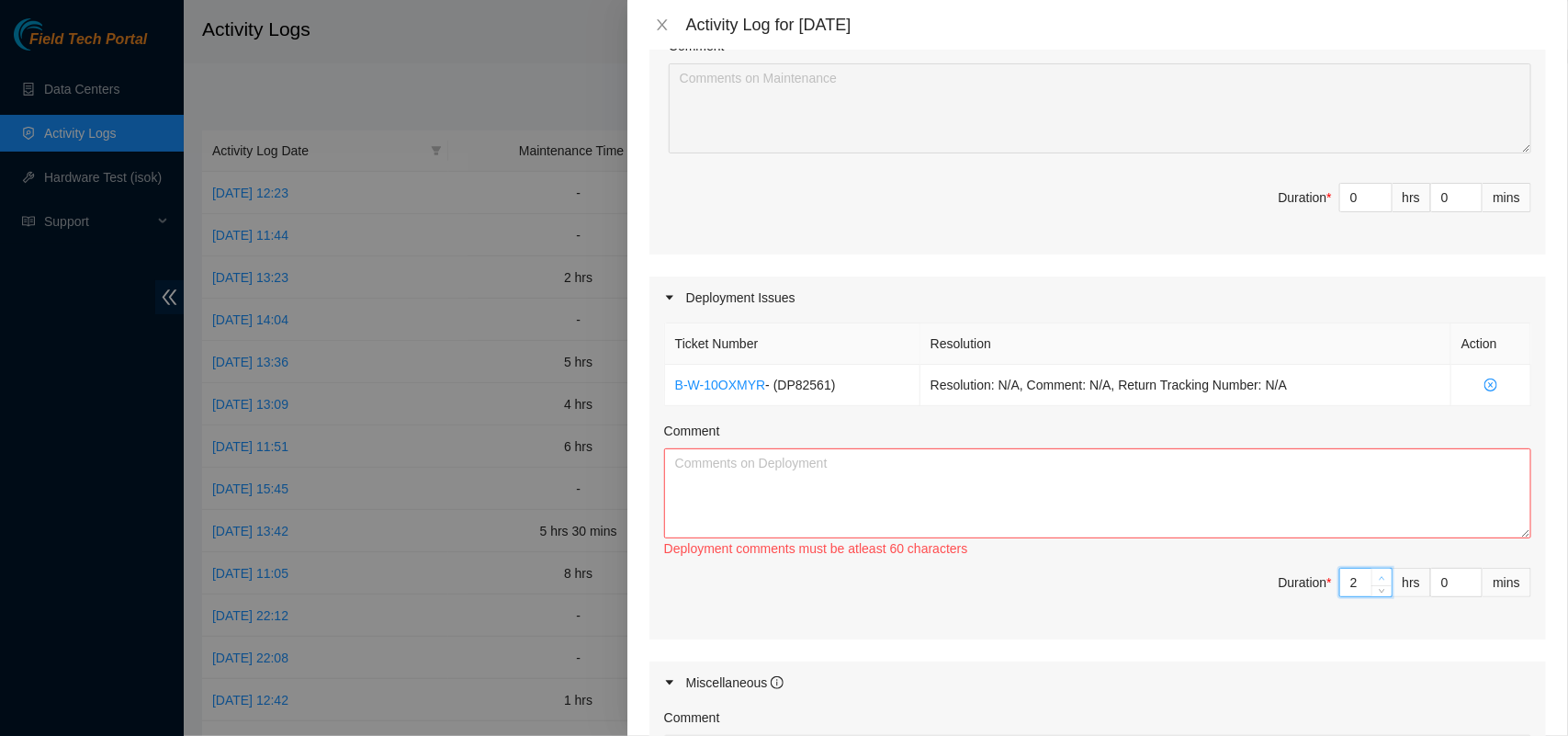
type input "3"
click at [1378, 580] on icon "up" at bounding box center [1381, 578] width 7 height 7
type input "4"
click at [1378, 580] on icon "up" at bounding box center [1381, 578] width 7 height 7
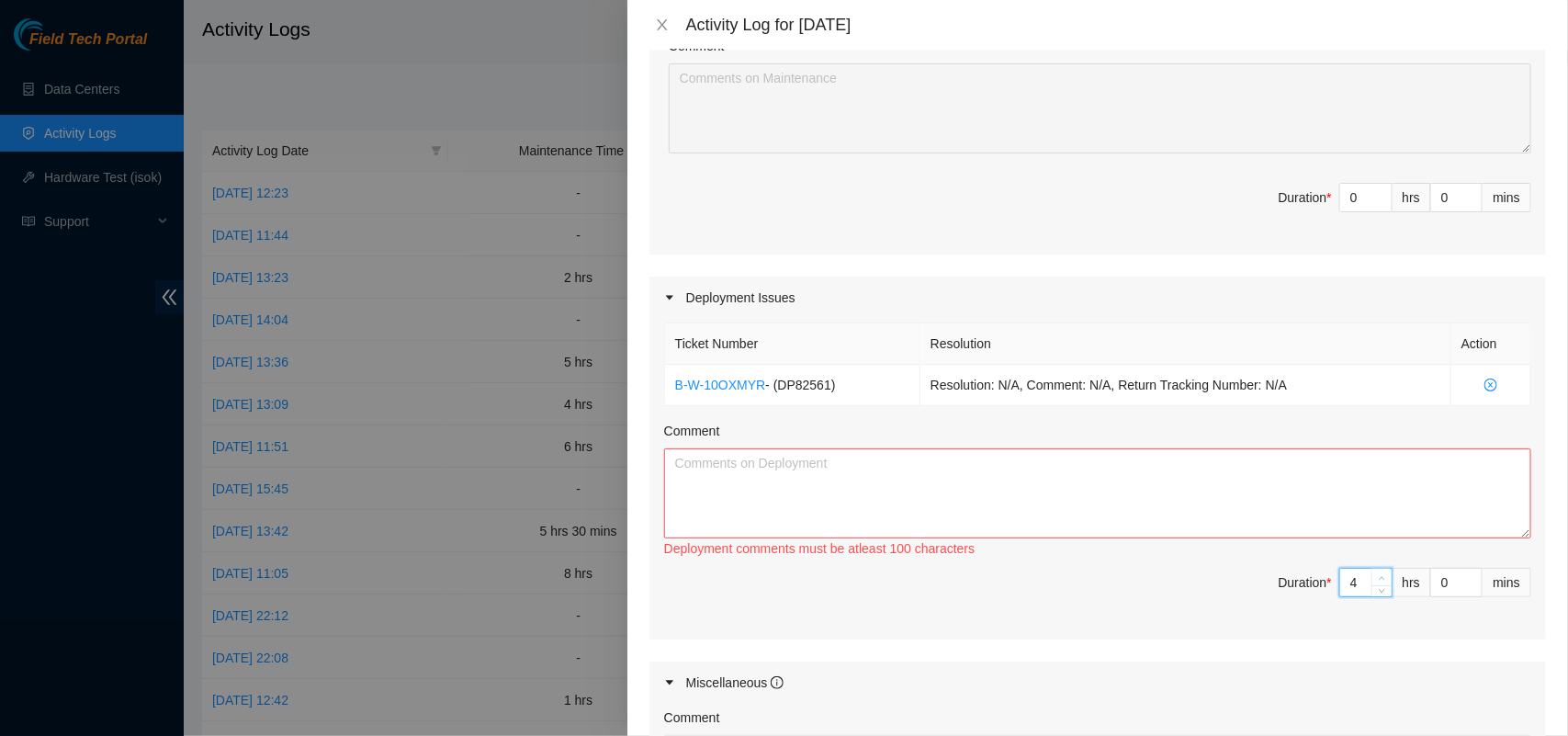
type input "5"
click at [1378, 580] on icon "up" at bounding box center [1381, 578] width 7 height 7
type input "6"
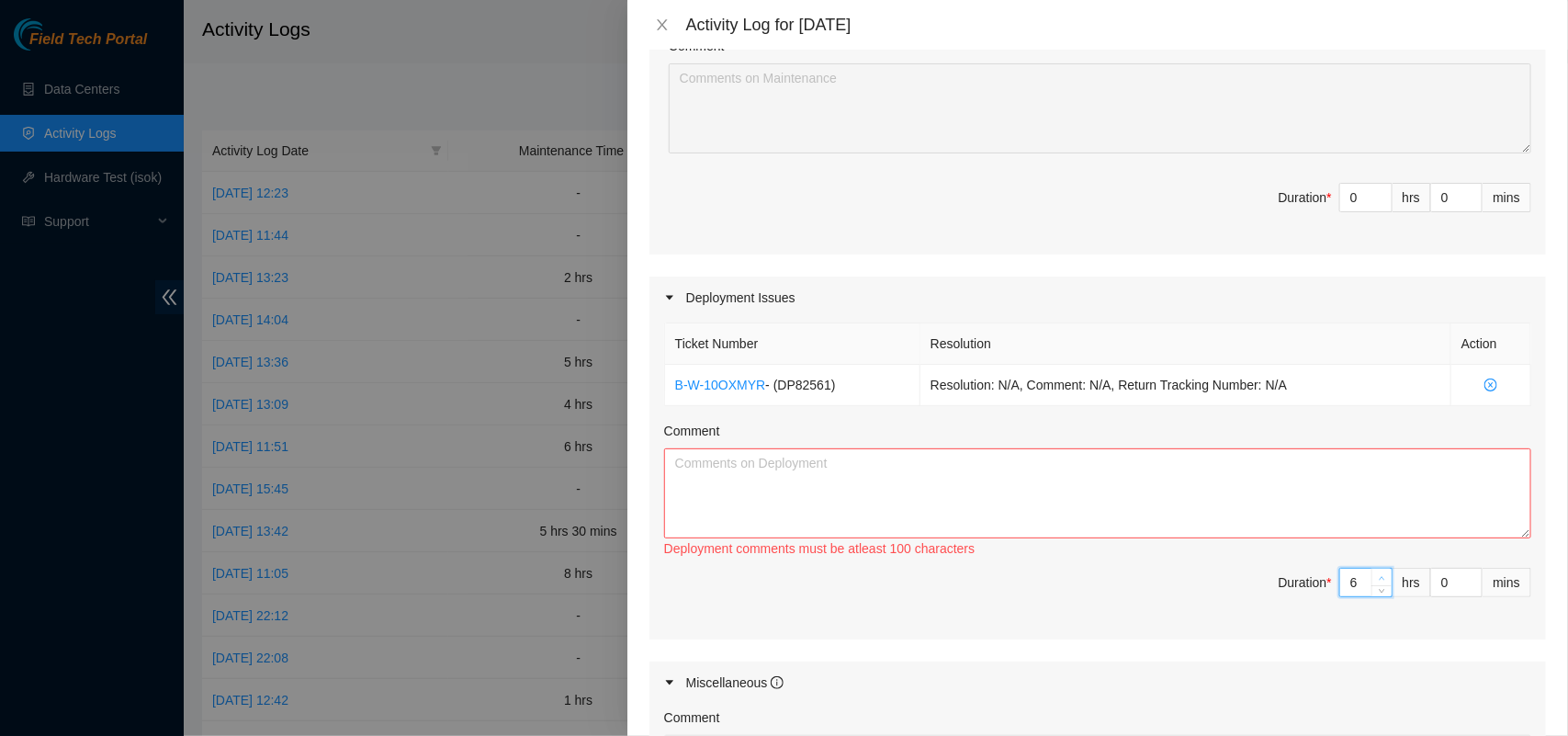
click at [1376, 578] on span "up" at bounding box center [1381, 578] width 11 height 11
type input "7"
click at [1371, 596] on span "Decrease Value" at bounding box center [1380, 587] width 20 height 17
type input "6"
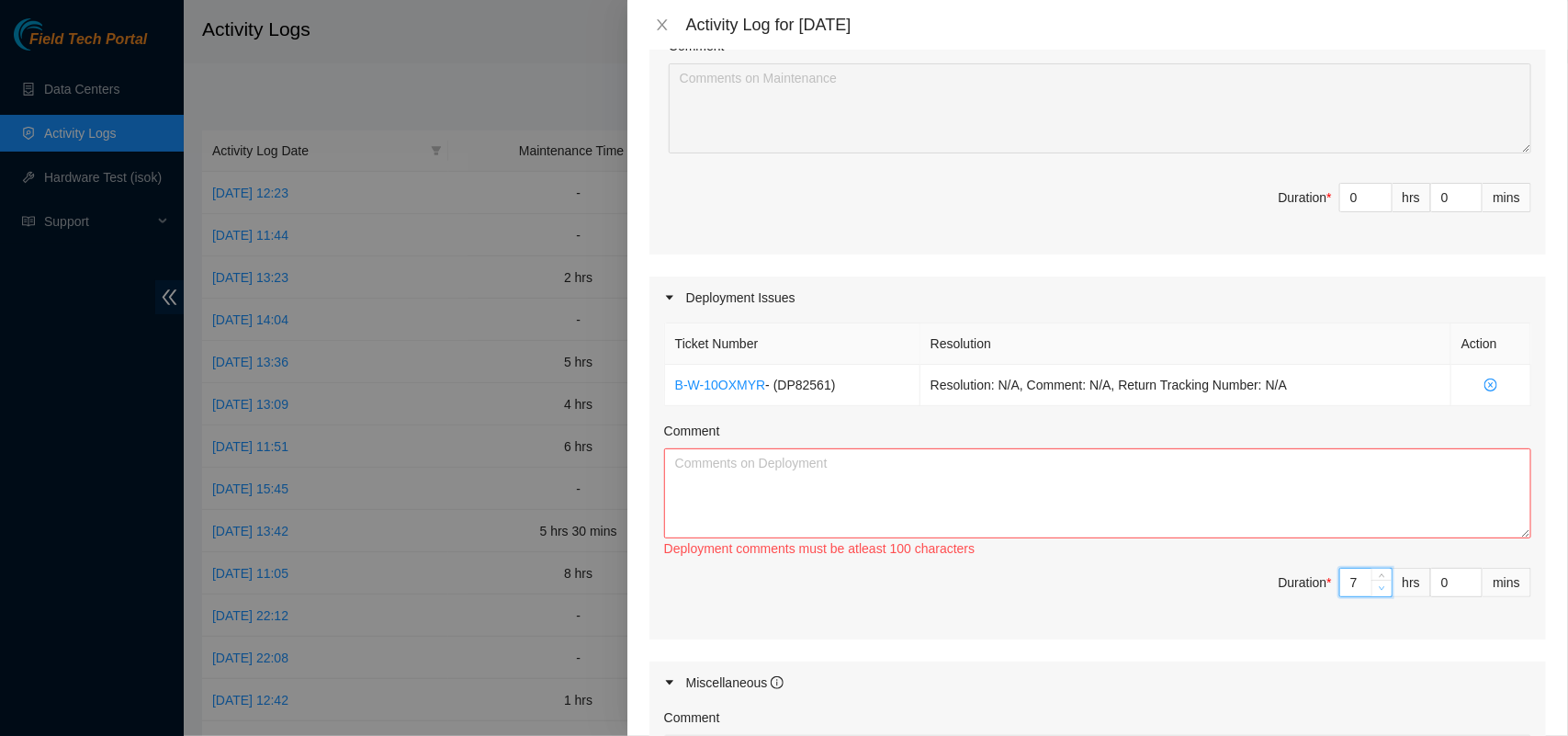
type input "6"
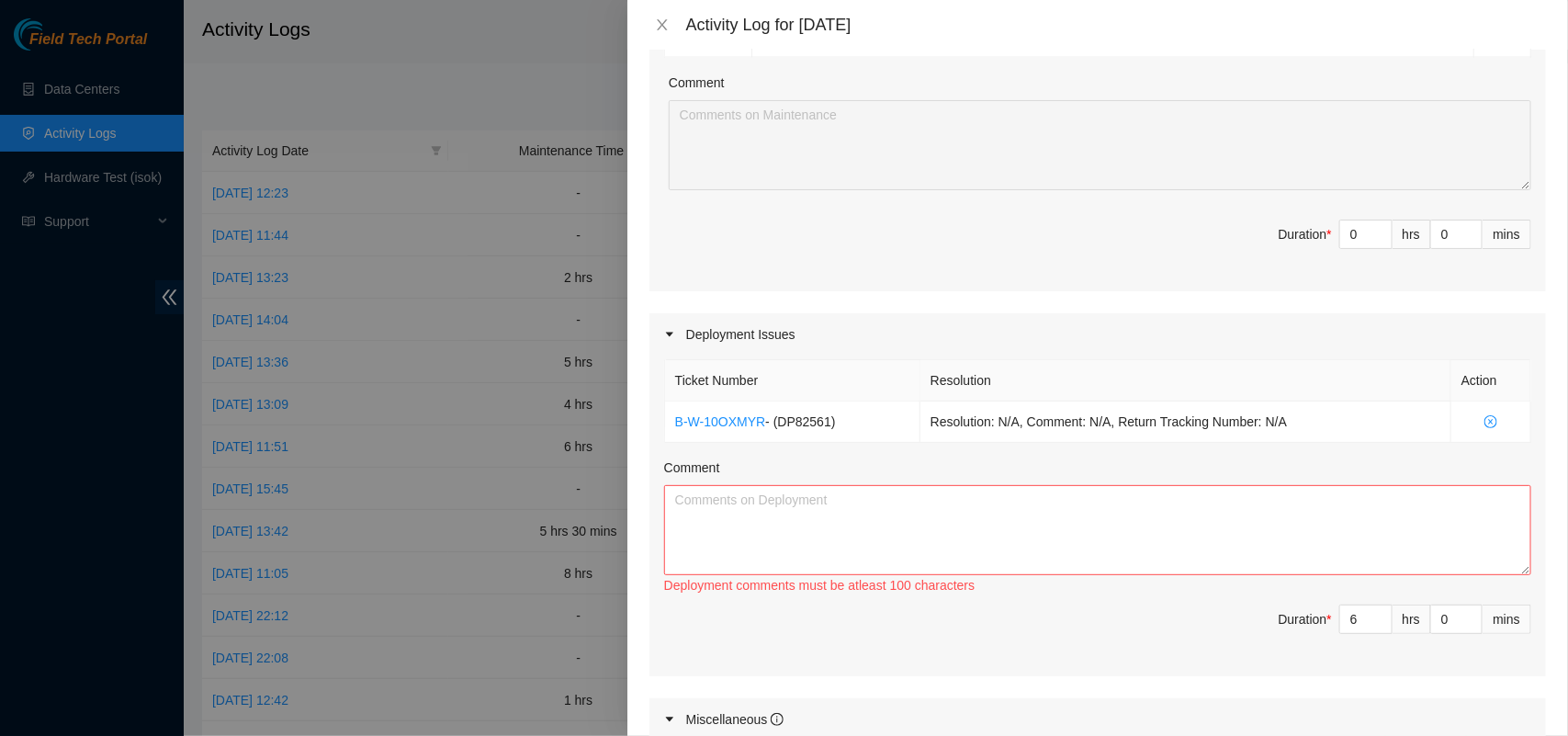
scroll to position [1063, 0]
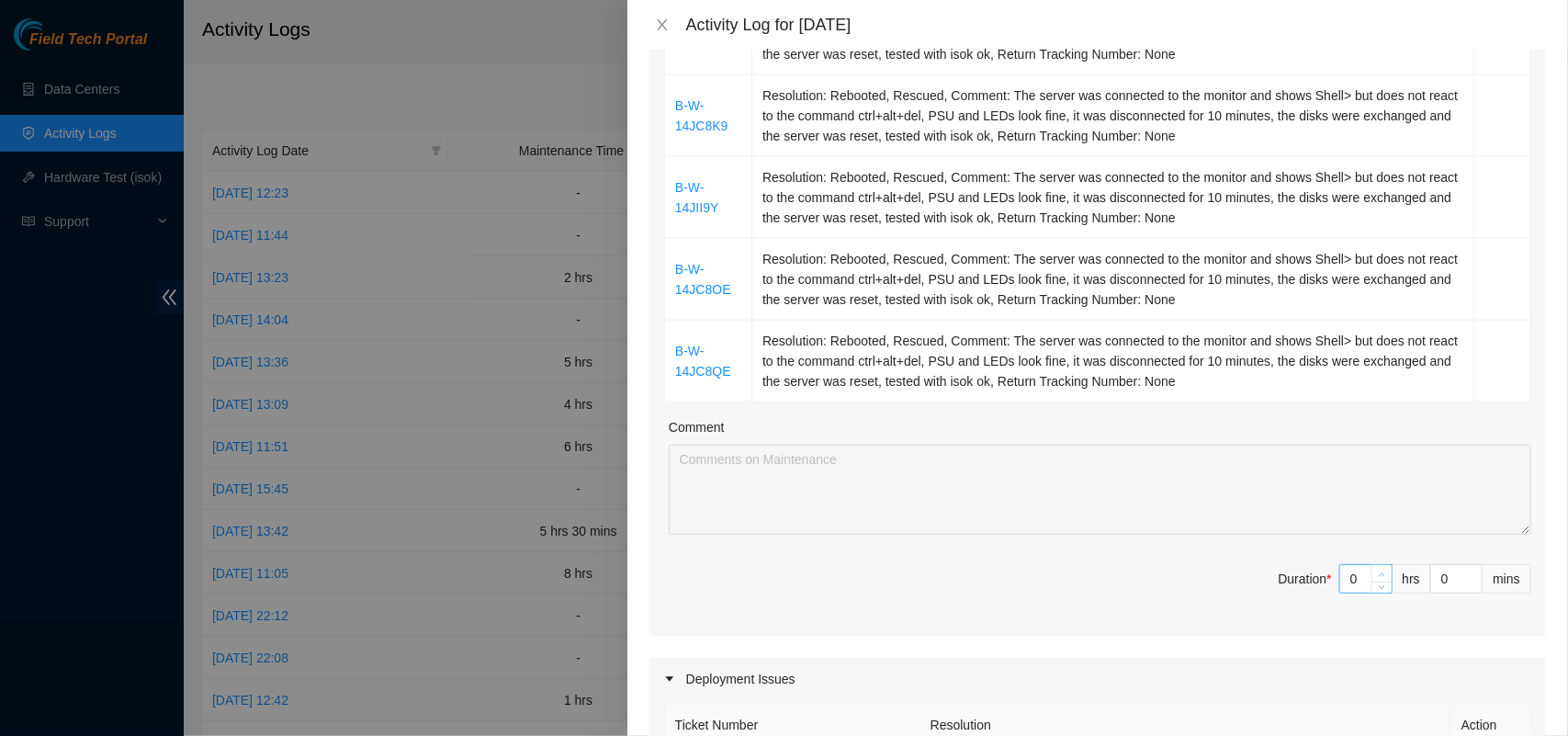
click at [1378, 575] on icon "up" at bounding box center [1381, 575] width 7 height 7
type input "1"
type input "7"
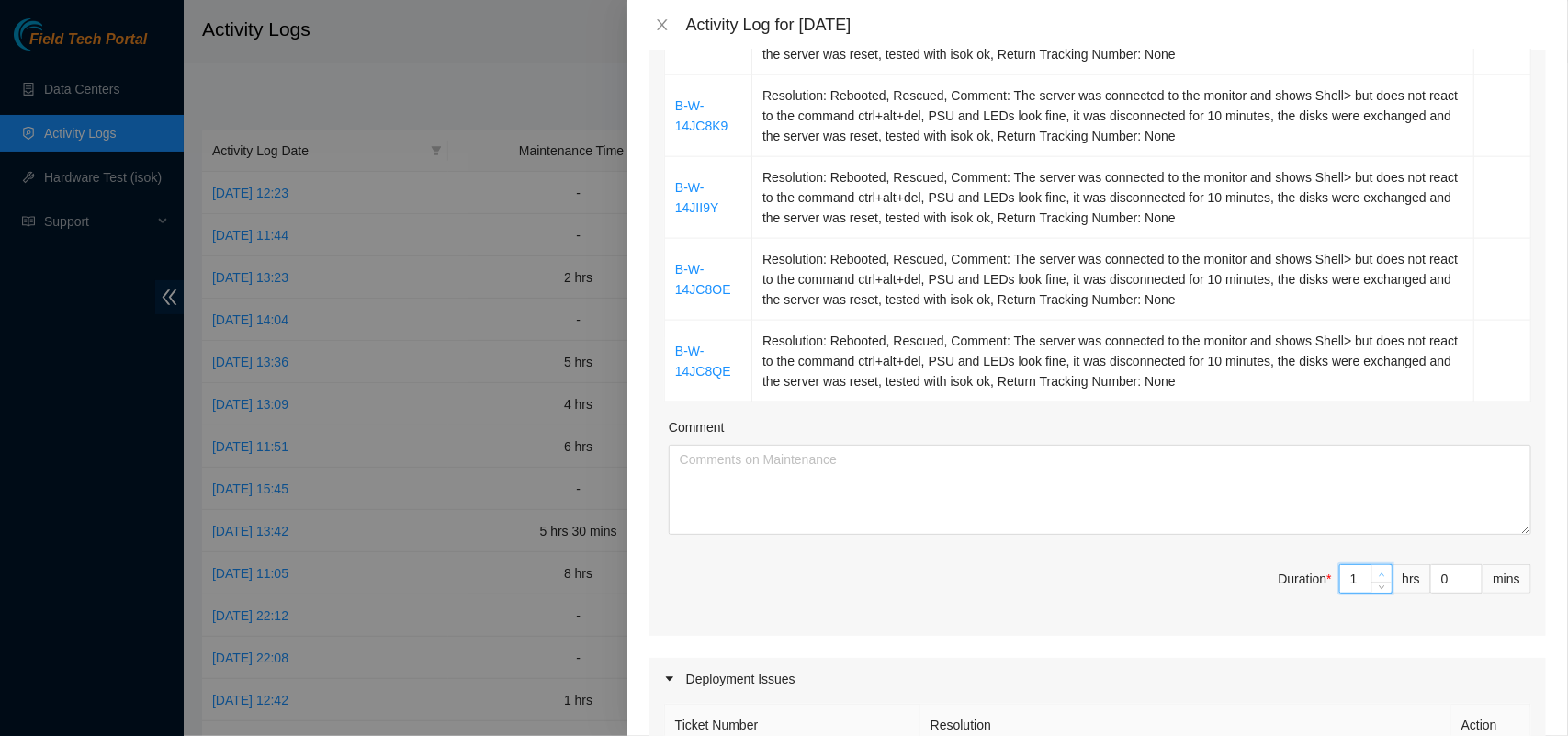
click at [1378, 575] on icon "up" at bounding box center [1381, 575] width 7 height 7
type input "2"
type input "8"
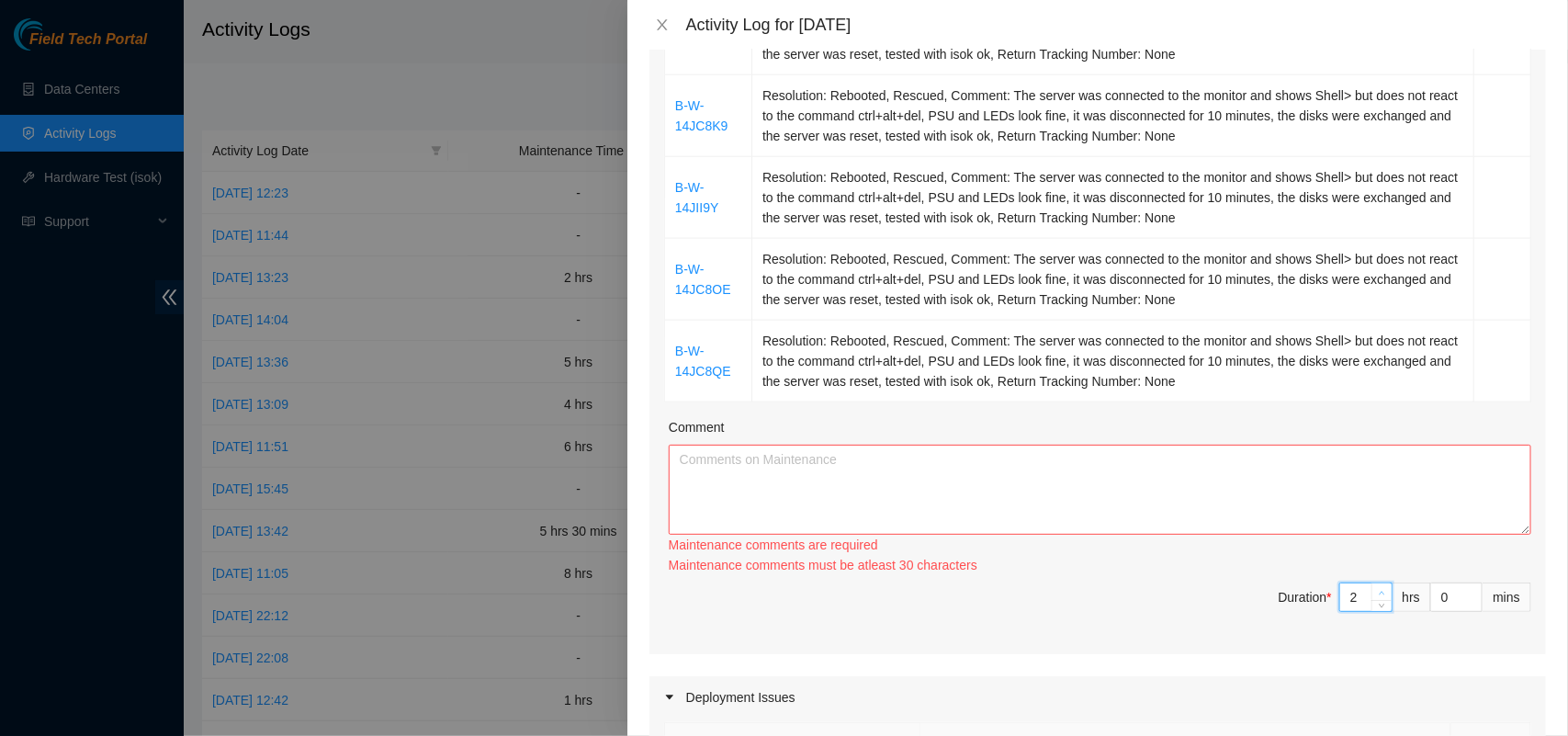
click at [1378, 589] on icon "up" at bounding box center [1381, 592] width 7 height 7
type input "3"
type input "9"
click at [1367, 573] on div "Maintenance comments must be atleast 60 characters" at bounding box center [1099, 564] width 862 height 18
click at [1367, 575] on div "Maintenance comments must be atleast 90 characters" at bounding box center [1099, 565] width 862 height 20
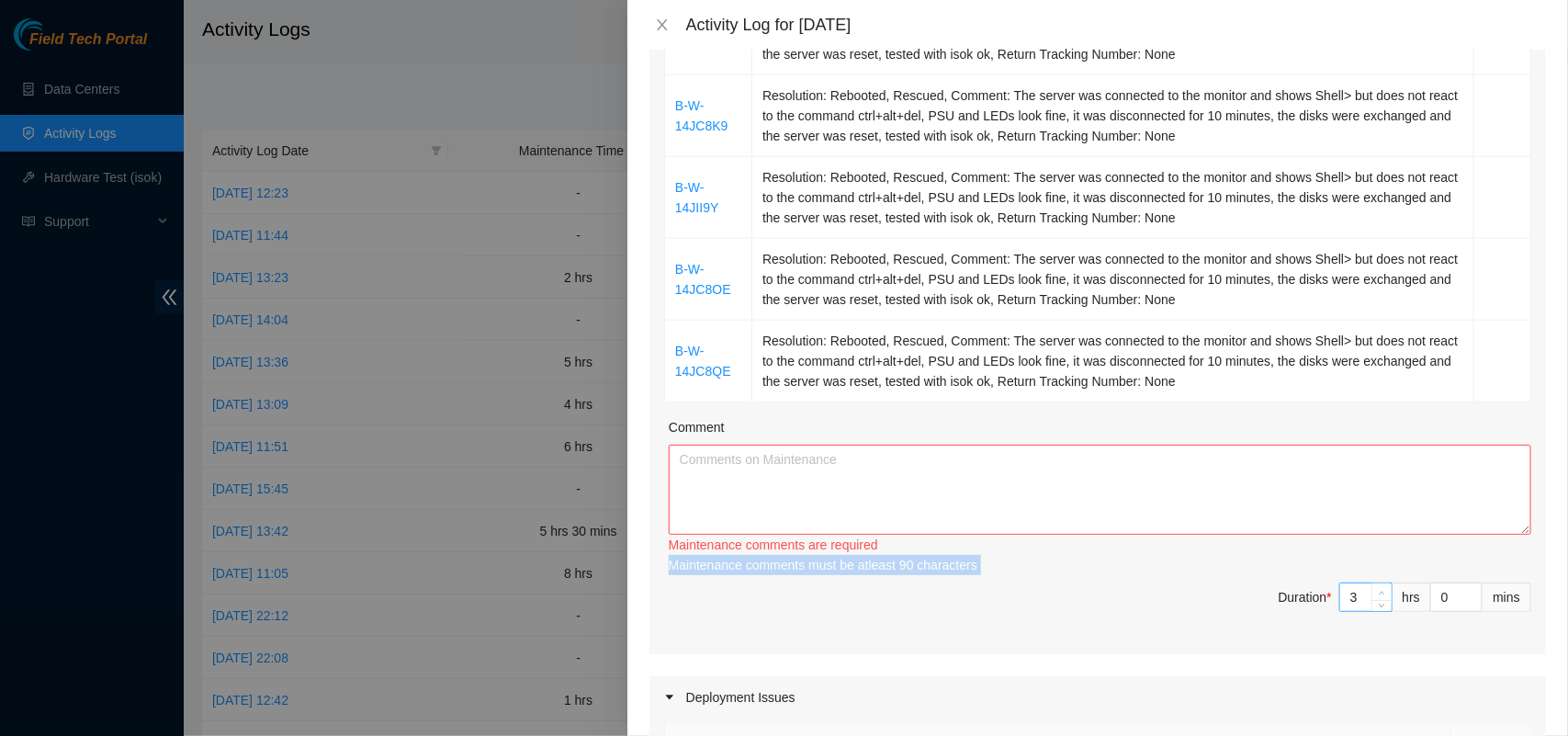
click at [1378, 596] on icon "up" at bounding box center [1381, 592] width 7 height 7
type input "4"
type input "10"
click at [1378, 596] on icon "up" at bounding box center [1381, 592] width 7 height 7
type input "5"
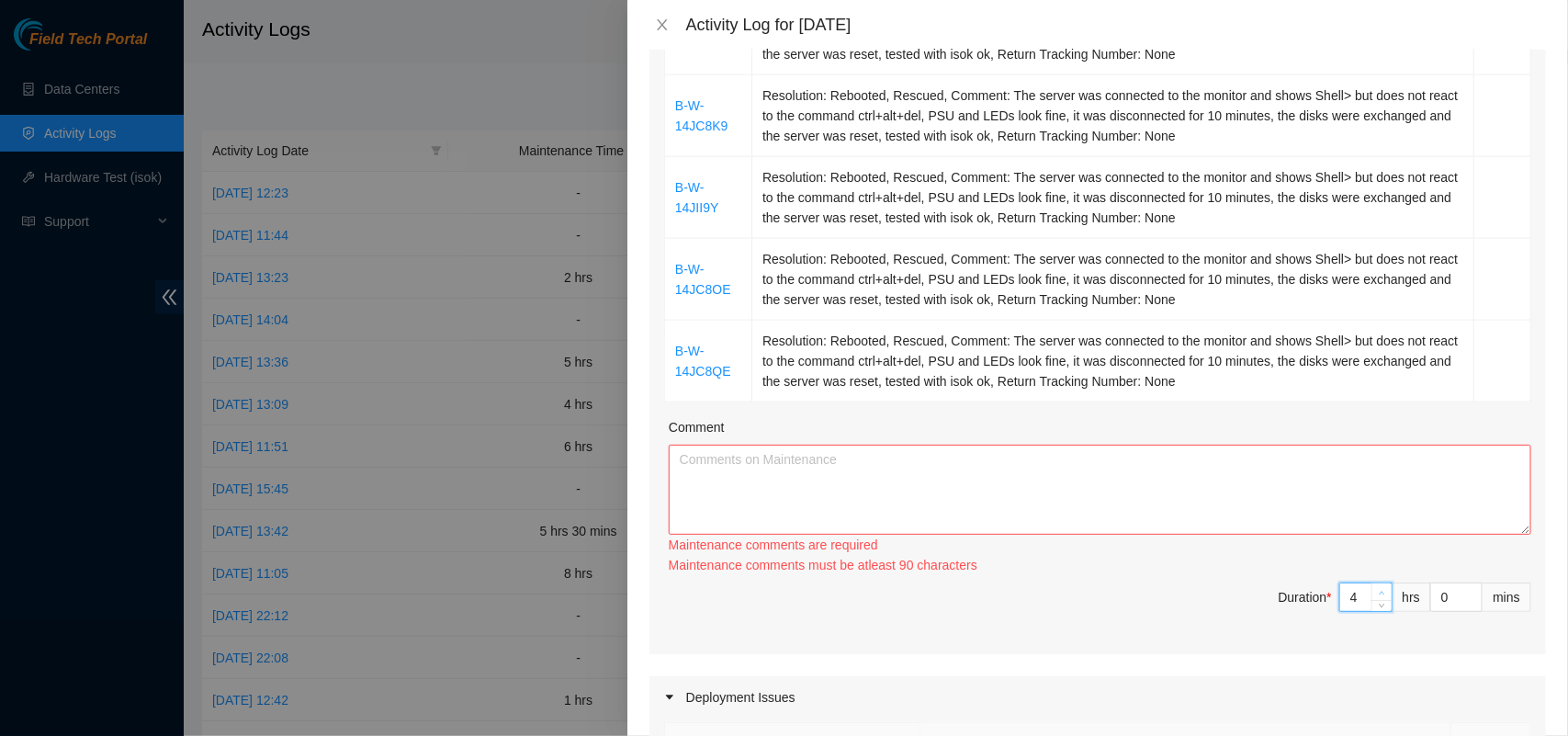
type input "11"
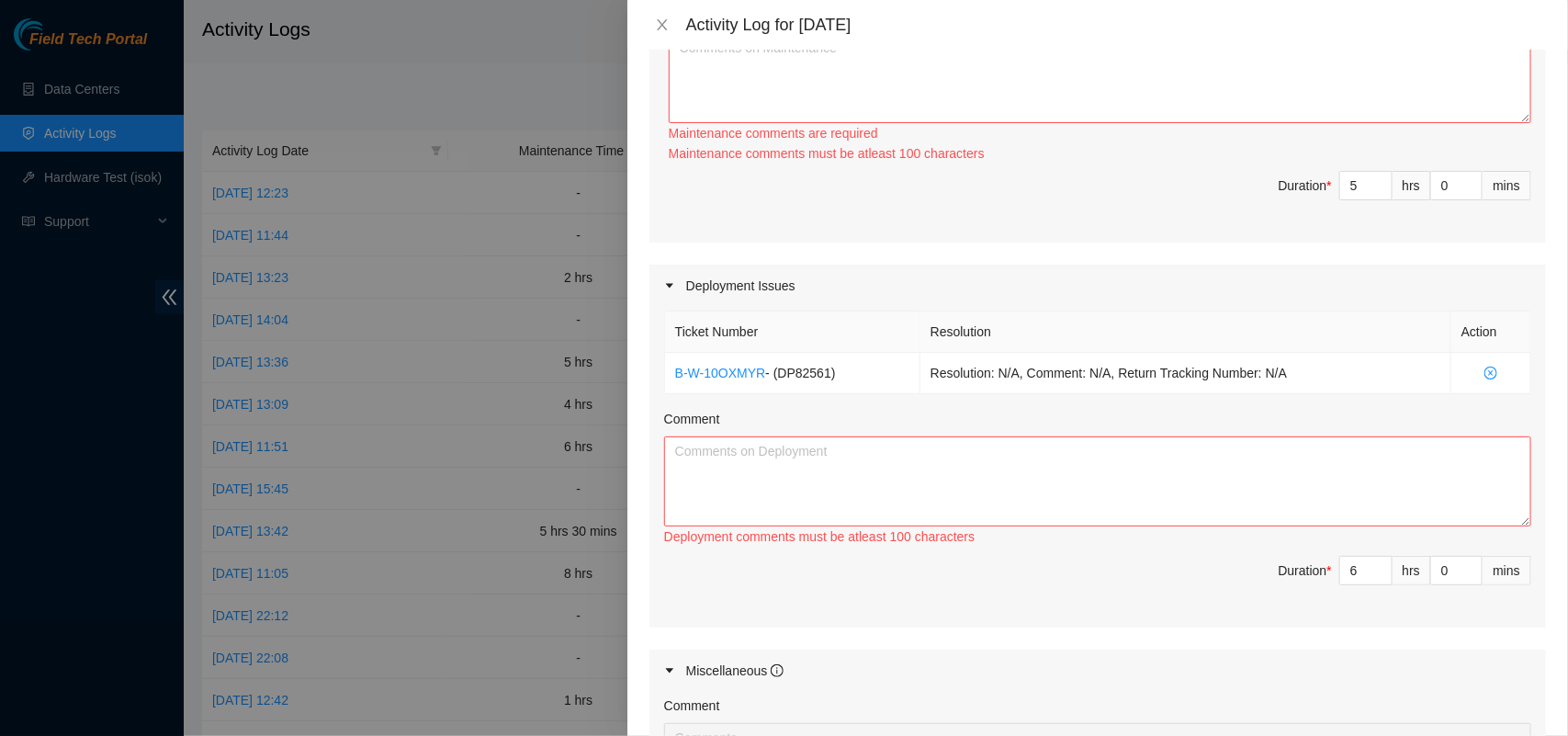
scroll to position [1504, 0]
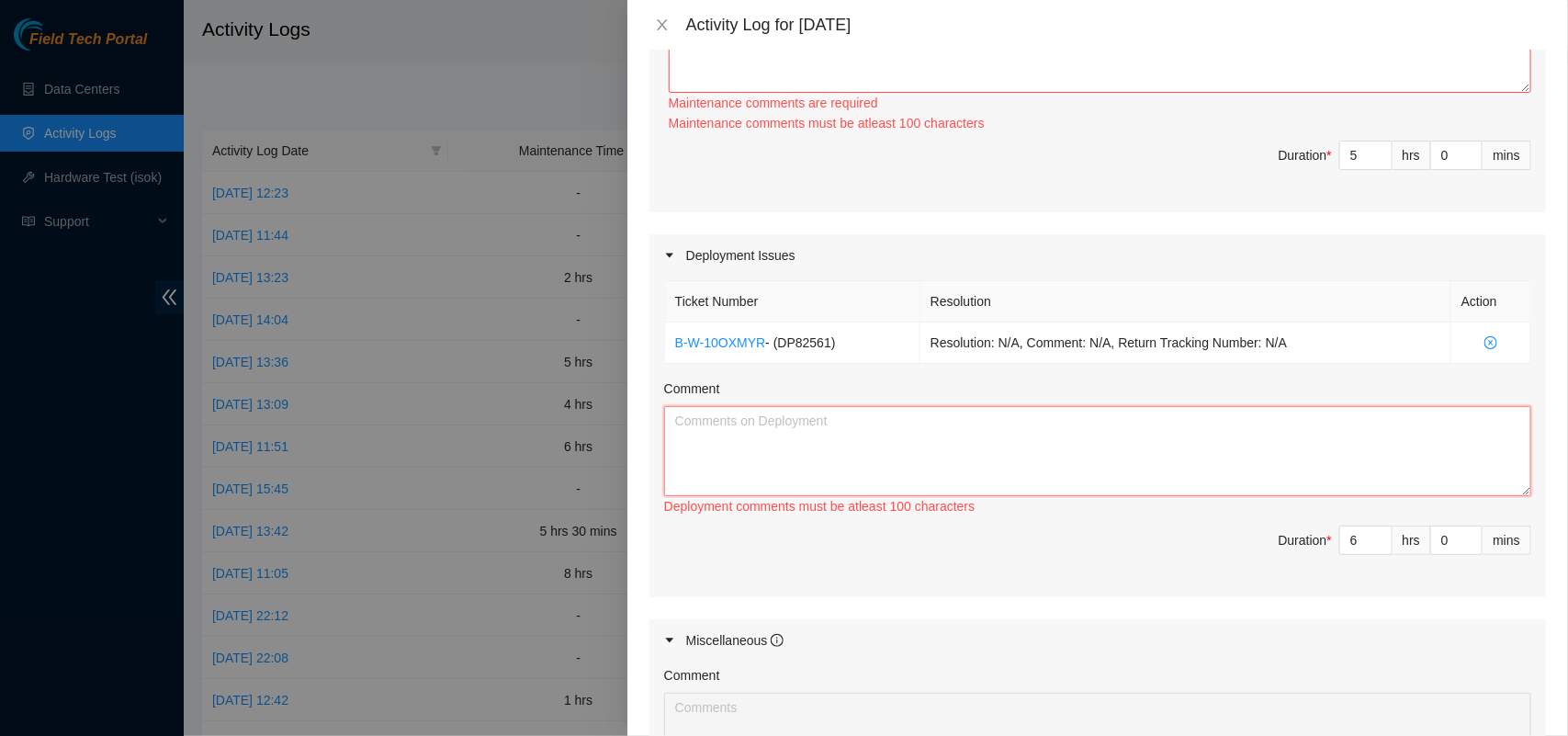
click at [810, 451] on textarea "Comment" at bounding box center [1098, 451] width 867 height 90
paste textarea "DP82561 The link BG1:01:1121650001PP:0001:1320850Port 20 >< 0102 pt 24 IEN2 was…"
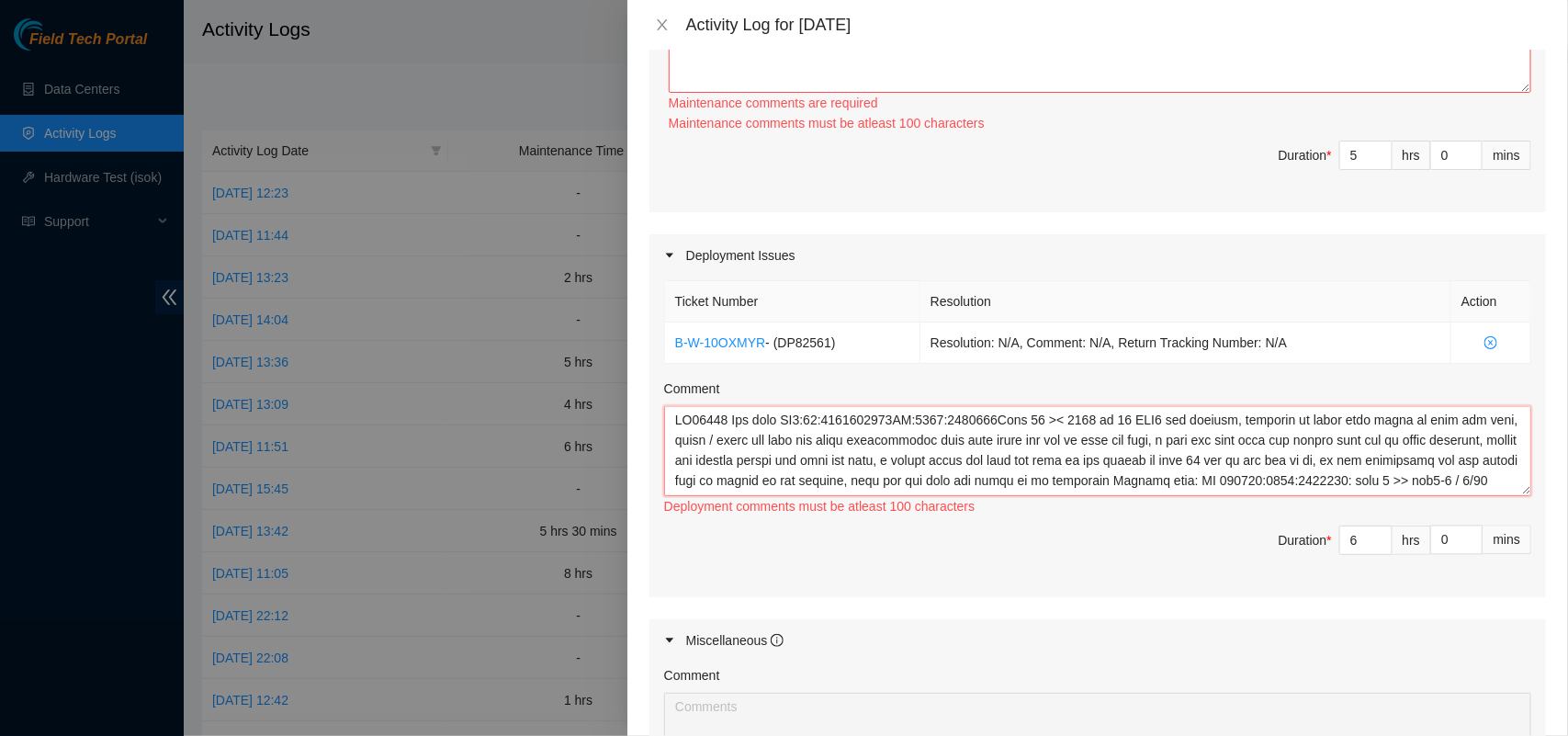
scroll to position [117, 0]
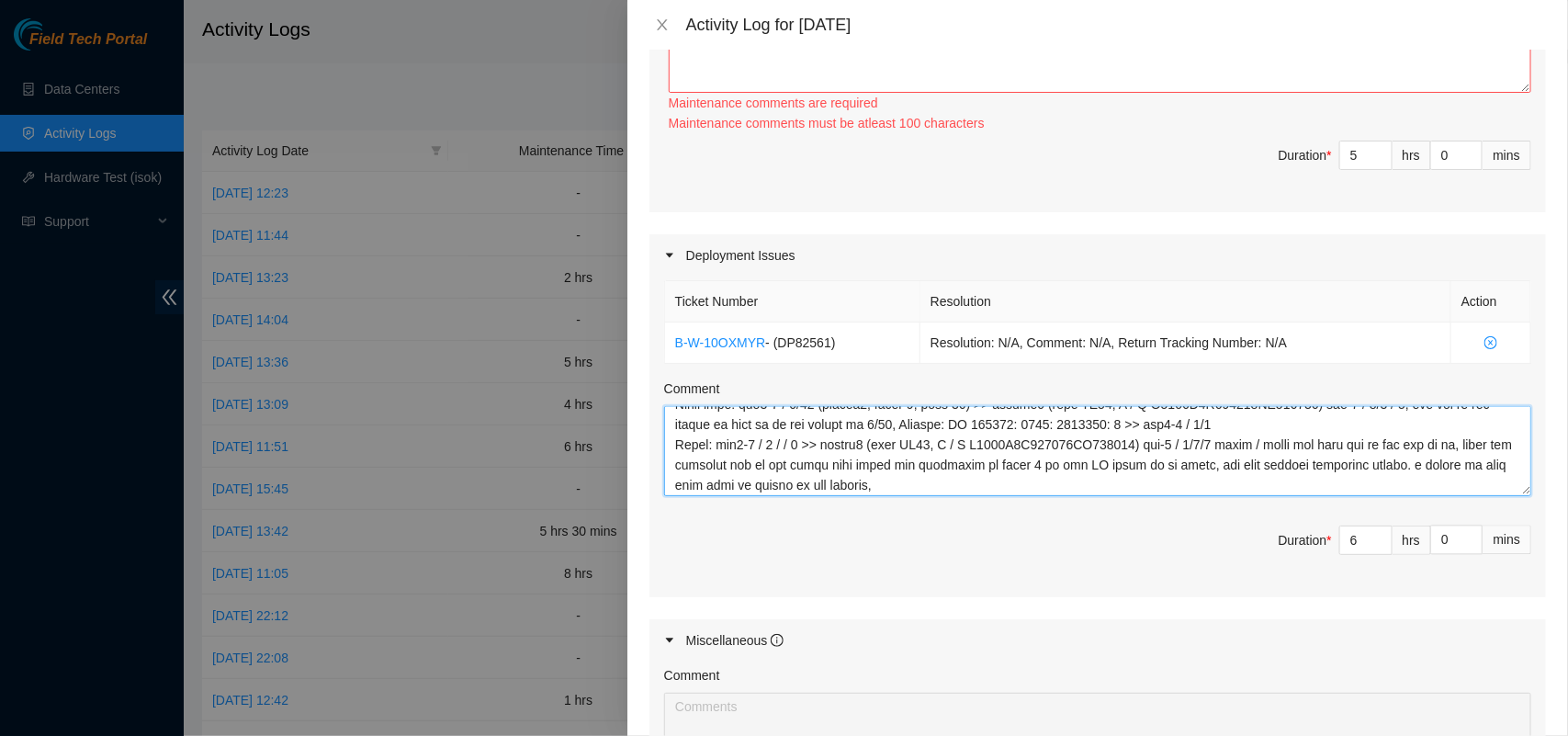
type textarea "DP82561 The link BG1:01:1121650001PP:0001:1320850Port 20 >< 0102 pt 24 IEN2 was…"
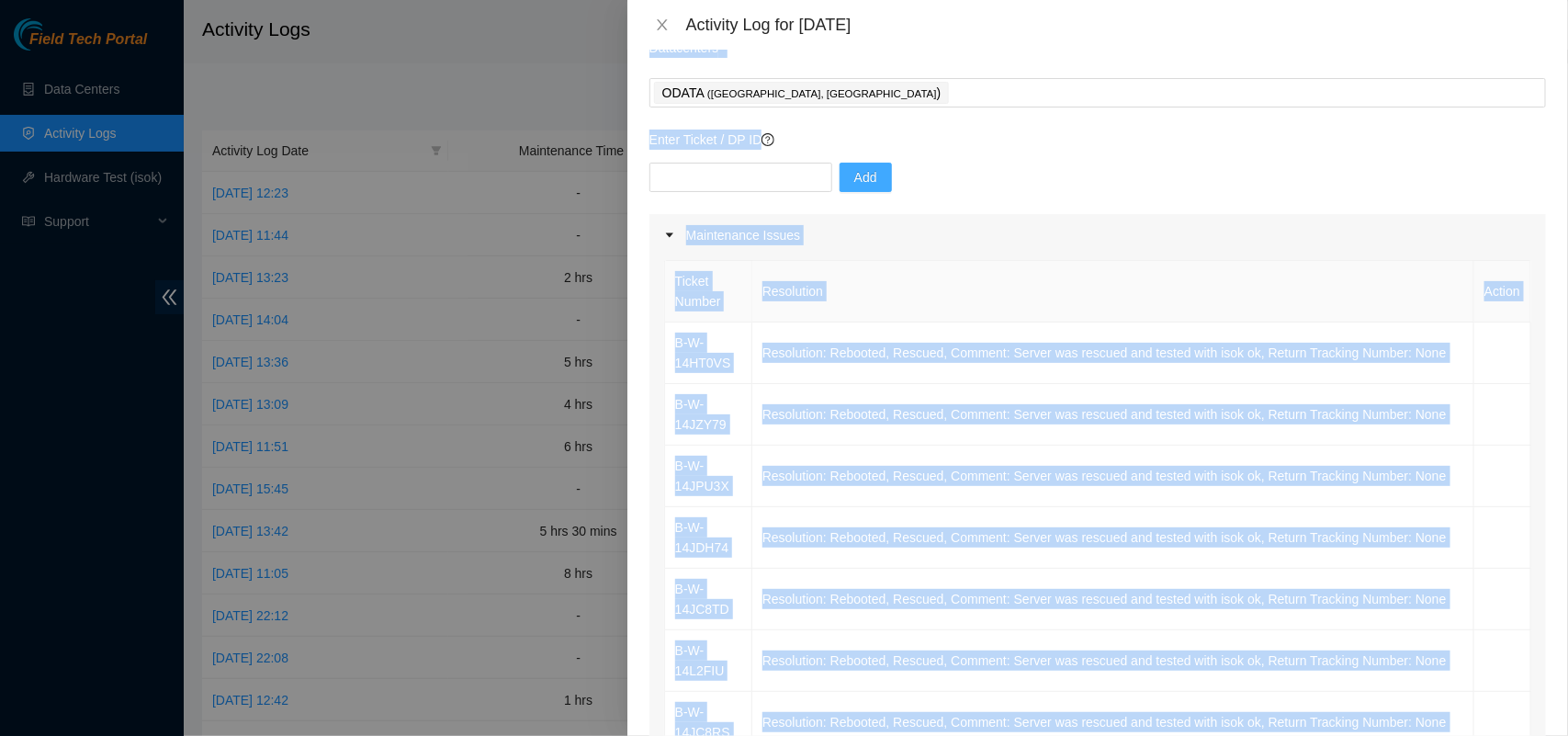
scroll to position [0, 0]
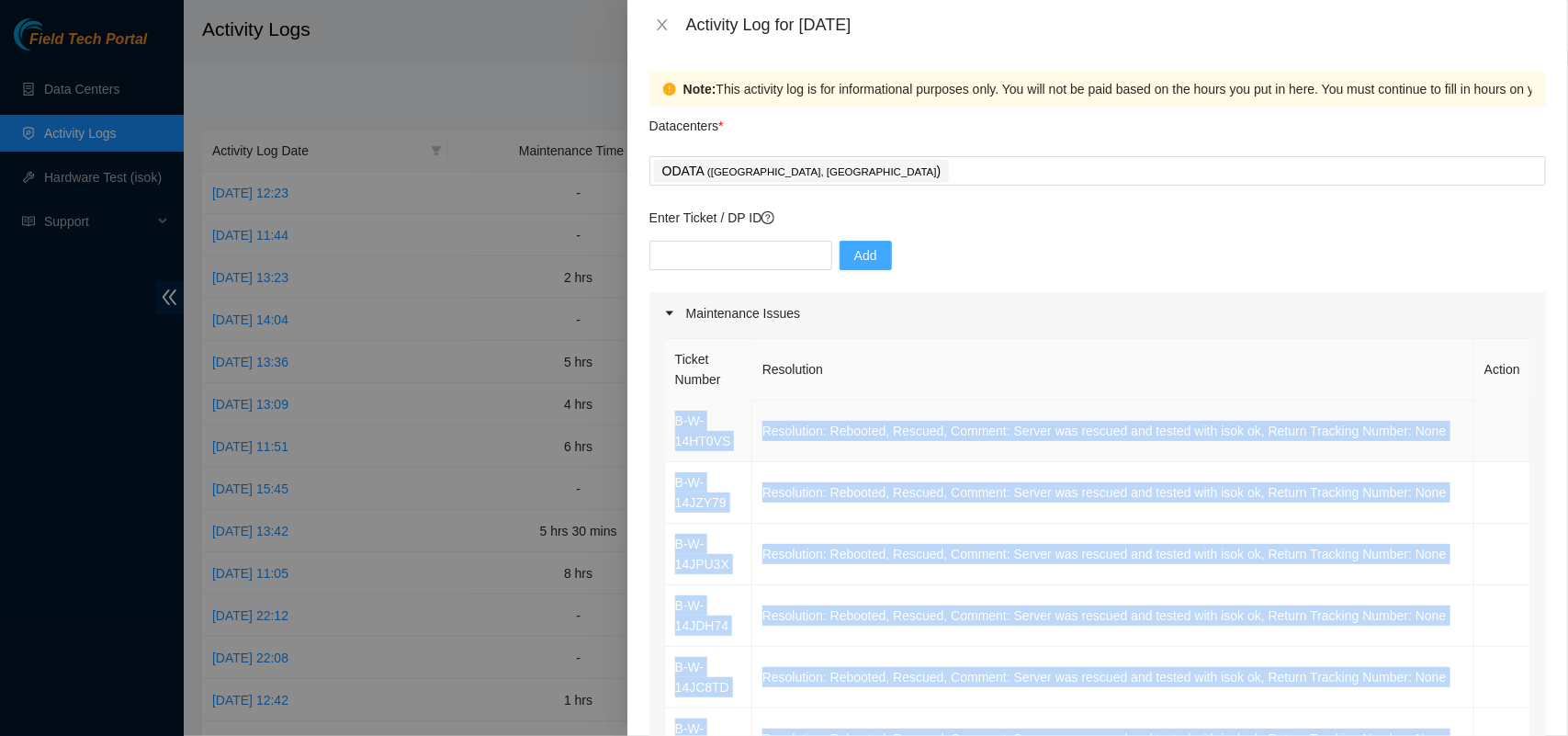
drag, startPoint x: 1268, startPoint y: 450, endPoint x: 675, endPoint y: 428, distance: 593.4
copy tbody "B-W-14HT0VS Resolution: Rebooted, Rescued, Comment: Server was rescued and test…"
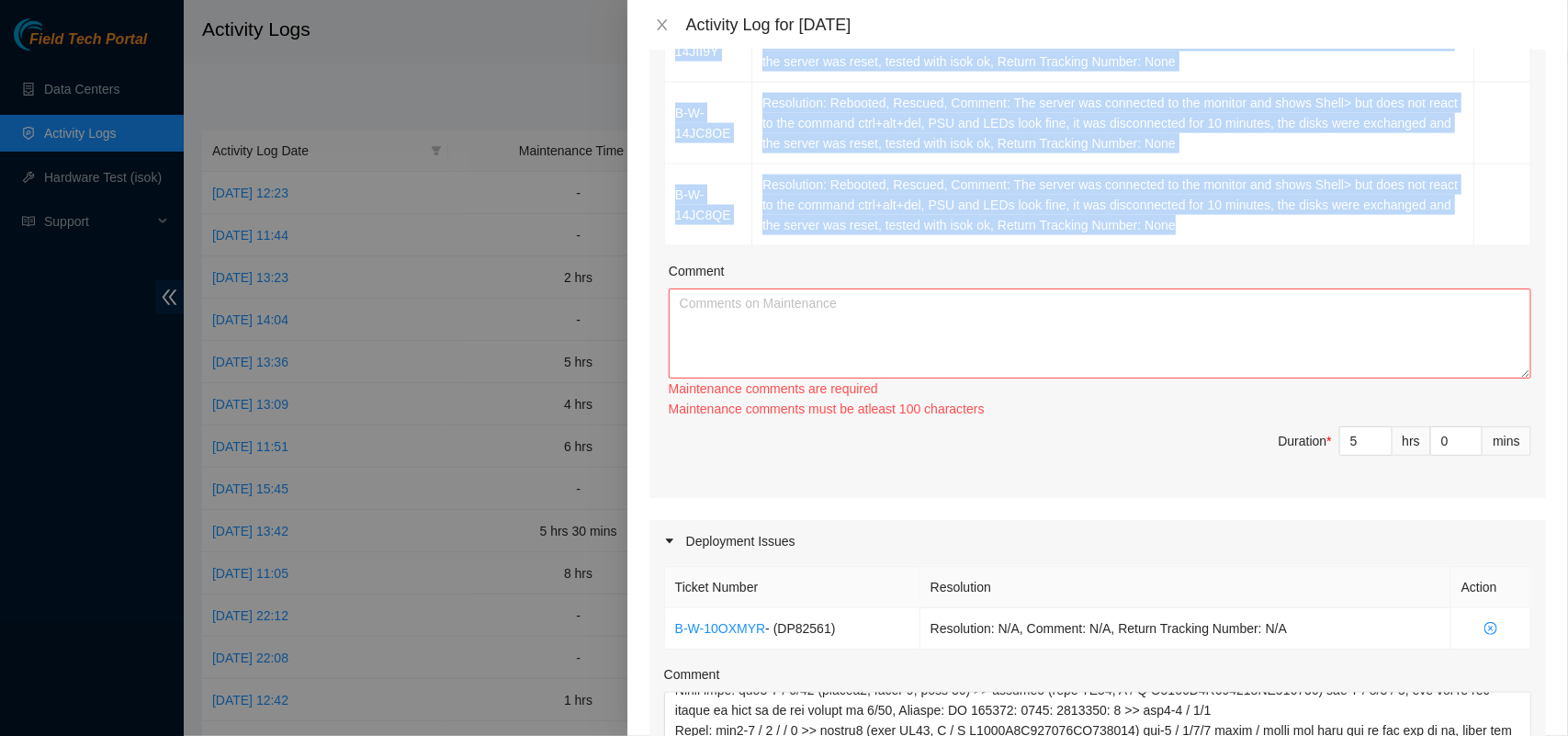
scroll to position [1228, 0]
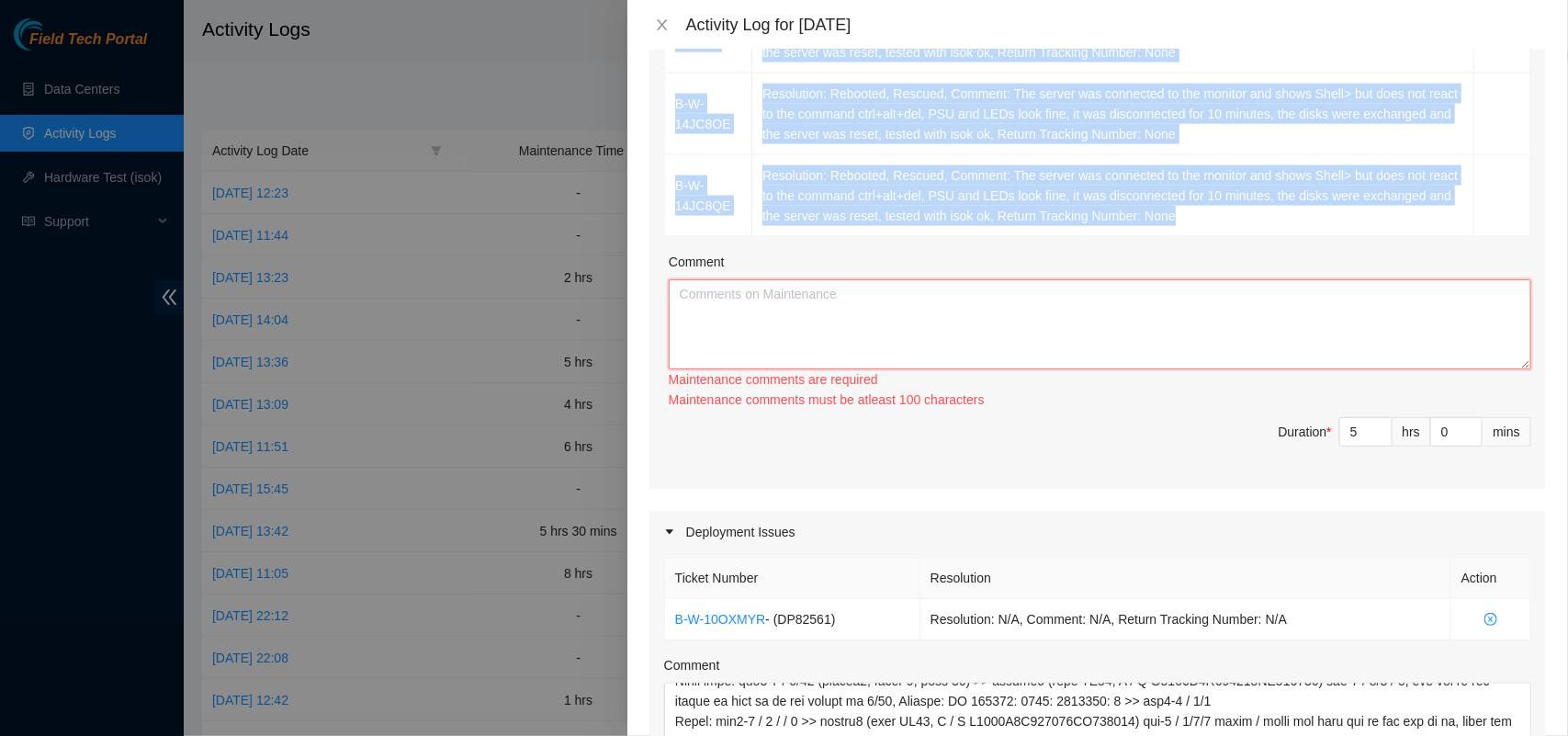
click at [1089, 295] on textarea "Comment" at bounding box center [1099, 324] width 862 height 90
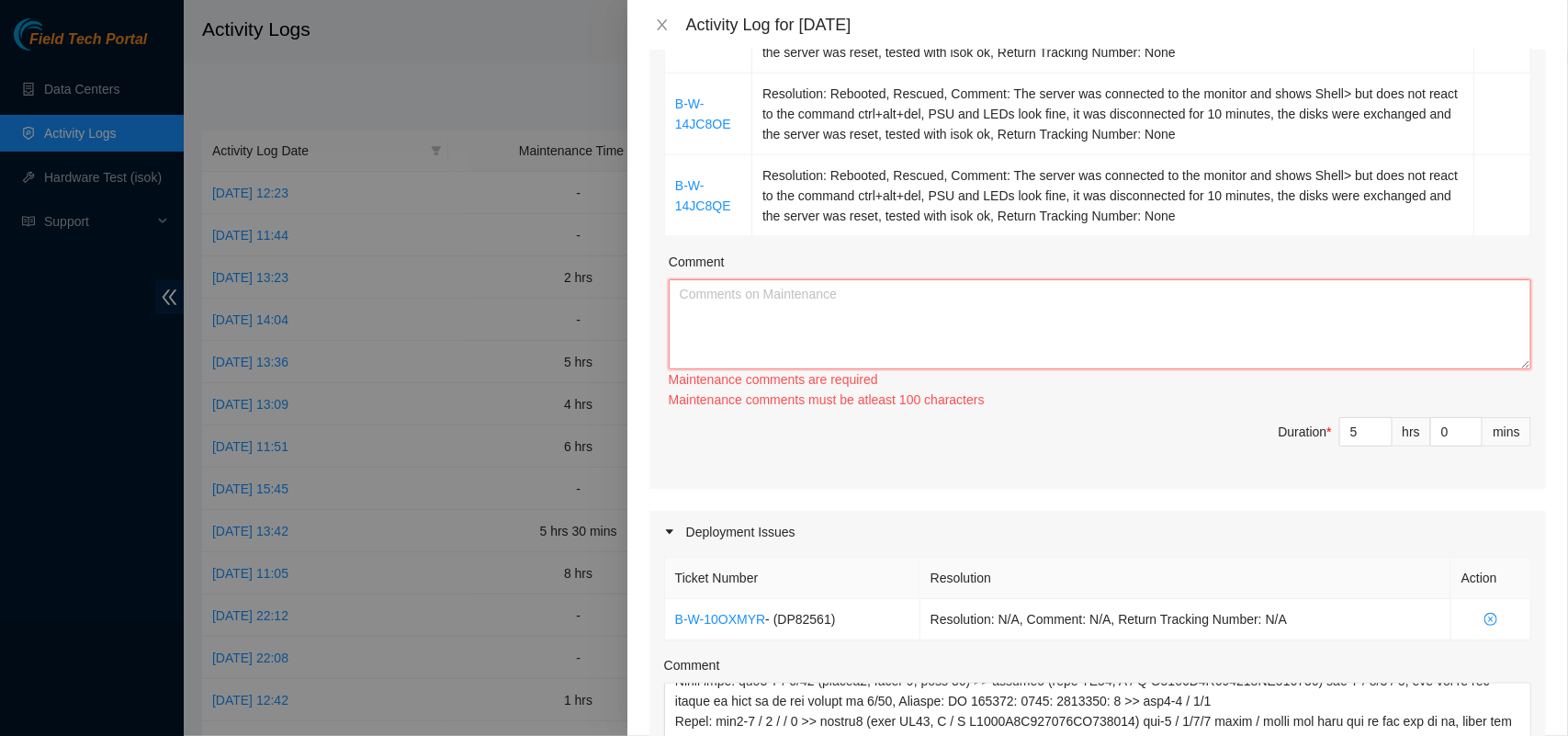
paste textarea "B-W-14HT0VS Resolution: Rebooted, Rescued, Comment: Server was rescued and test…"
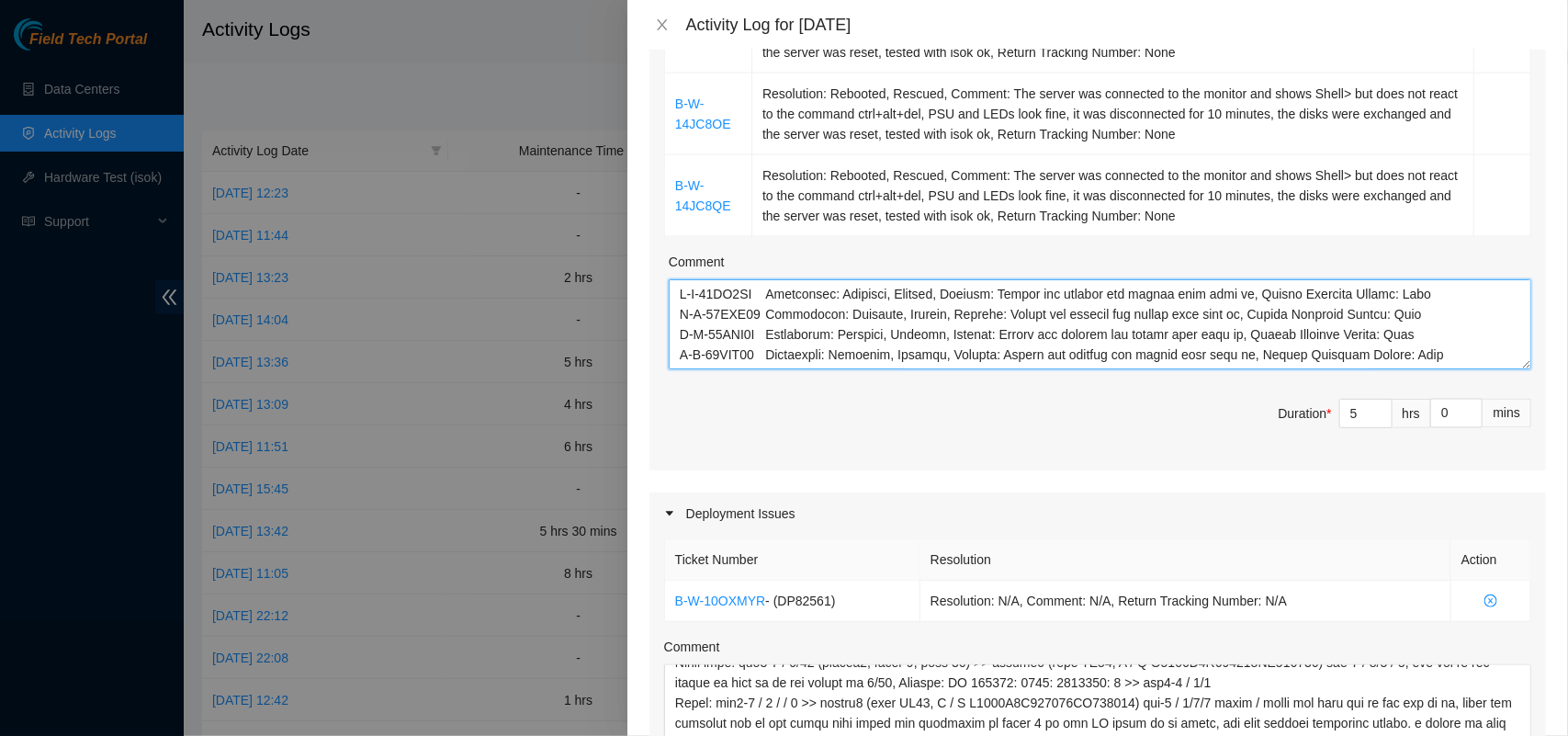
scroll to position [501, 0]
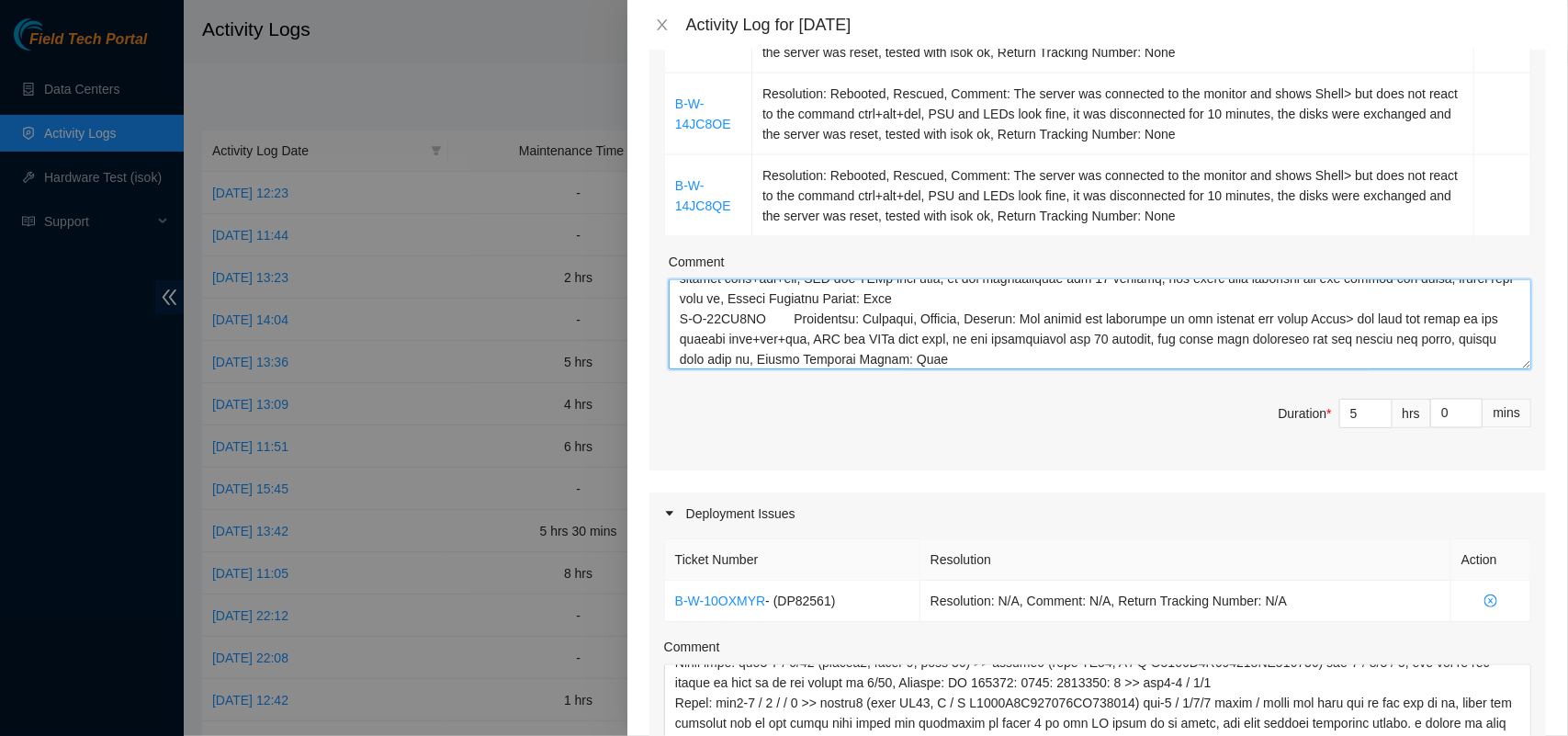
type textarea "B-W-14HT0VS Resolution: Rebooted, Rescued, Comment: Server was rescued and test…"
click at [1396, 485] on div "Maintenance Issues Ticket Number Resolution Action B-W-14HT0VS Resolution: Rebo…" at bounding box center [1098, 98] width 896 height 2070
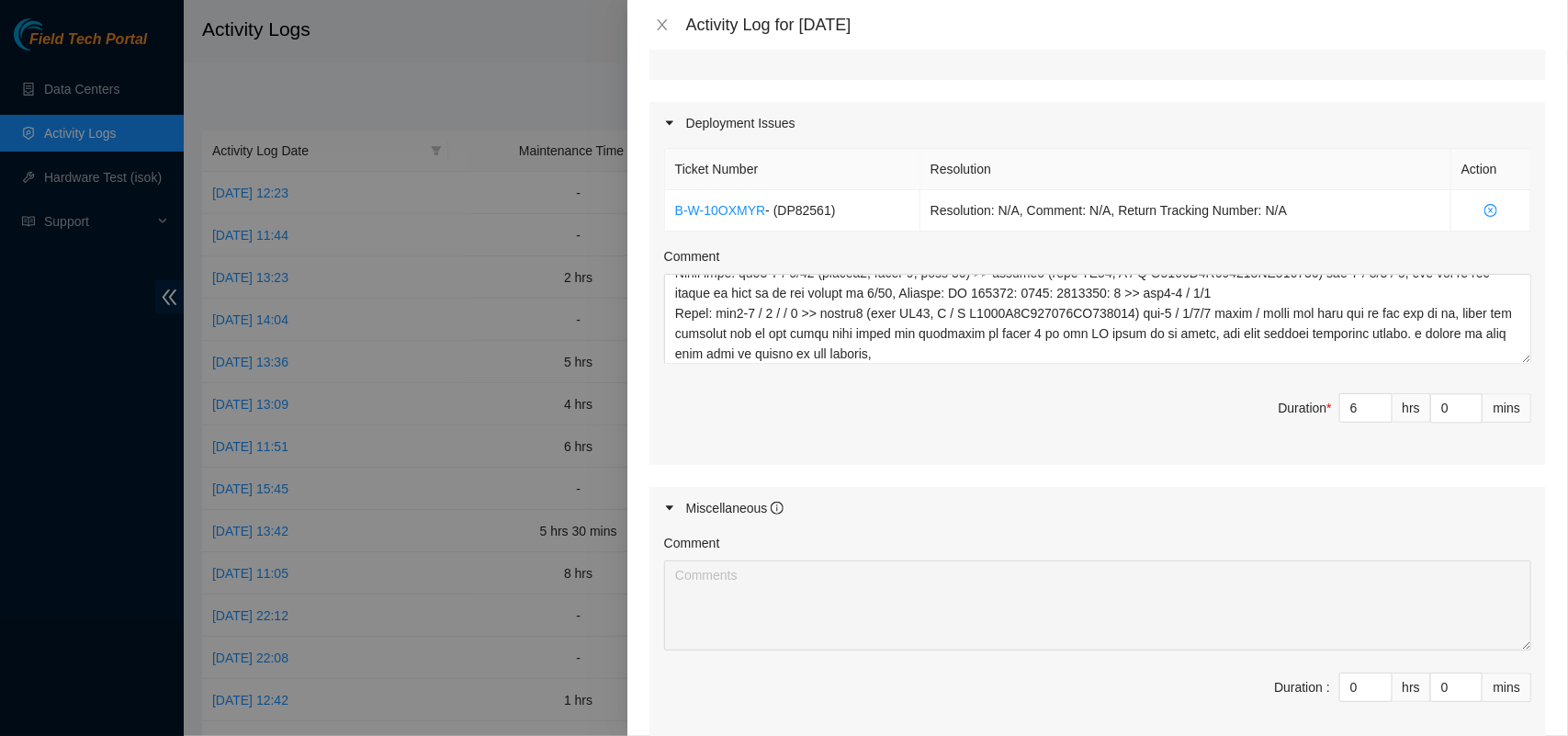
scroll to position [1834, 0]
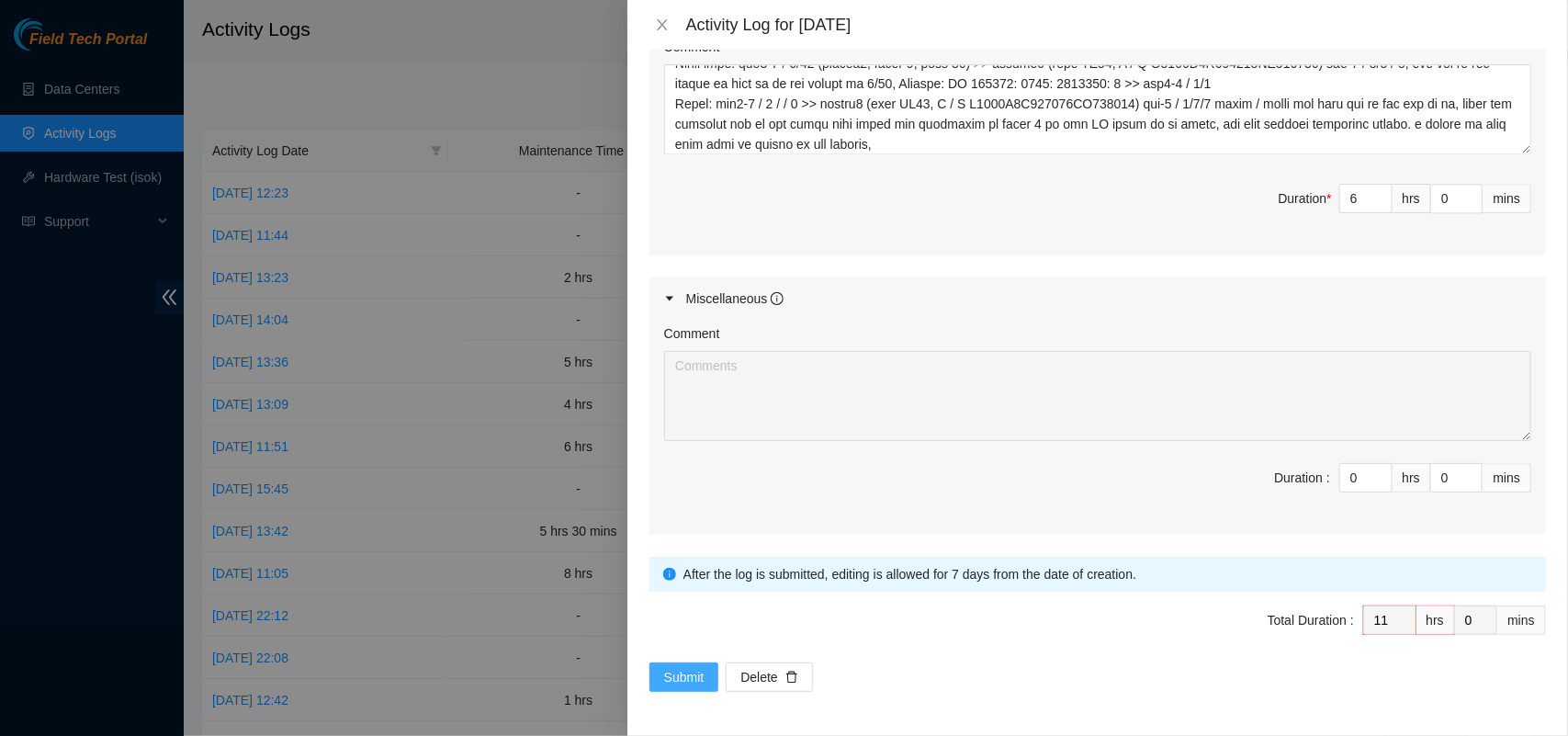
click at [680, 677] on span "Submit" at bounding box center [684, 677] width 41 height 20
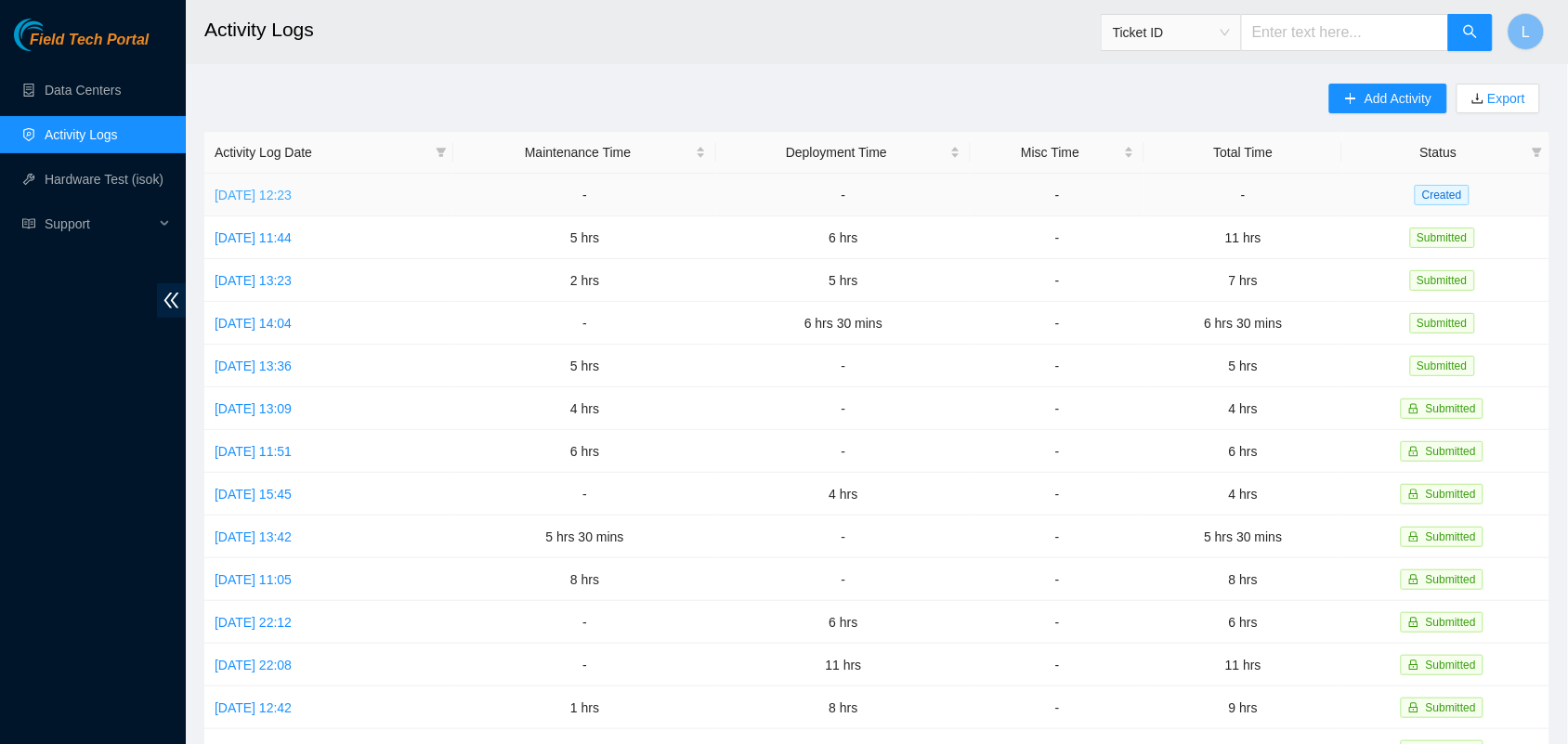
click at [271, 196] on link "Fri, 29 Aug 2025 12:23" at bounding box center [253, 195] width 77 height 15
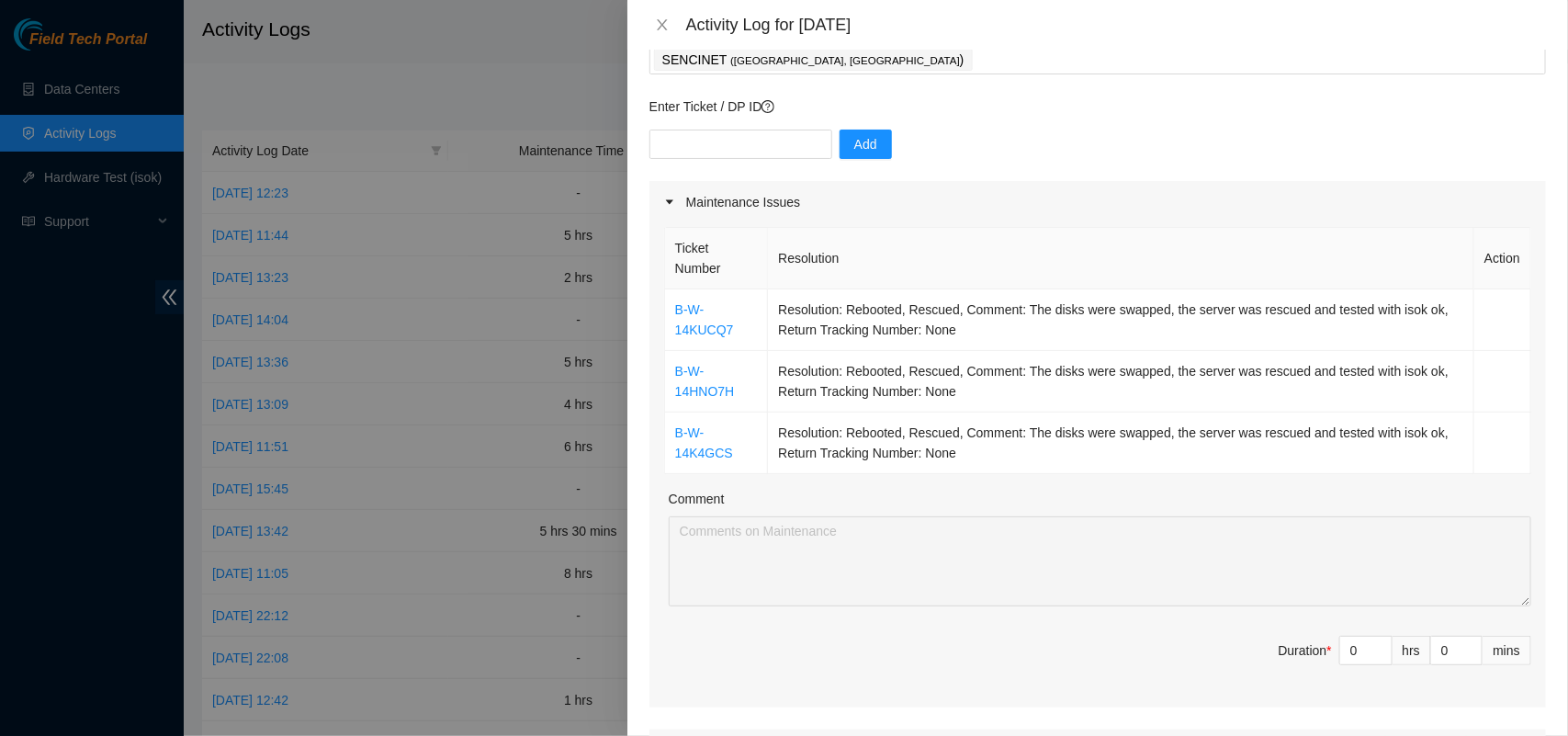
scroll to position [120, 0]
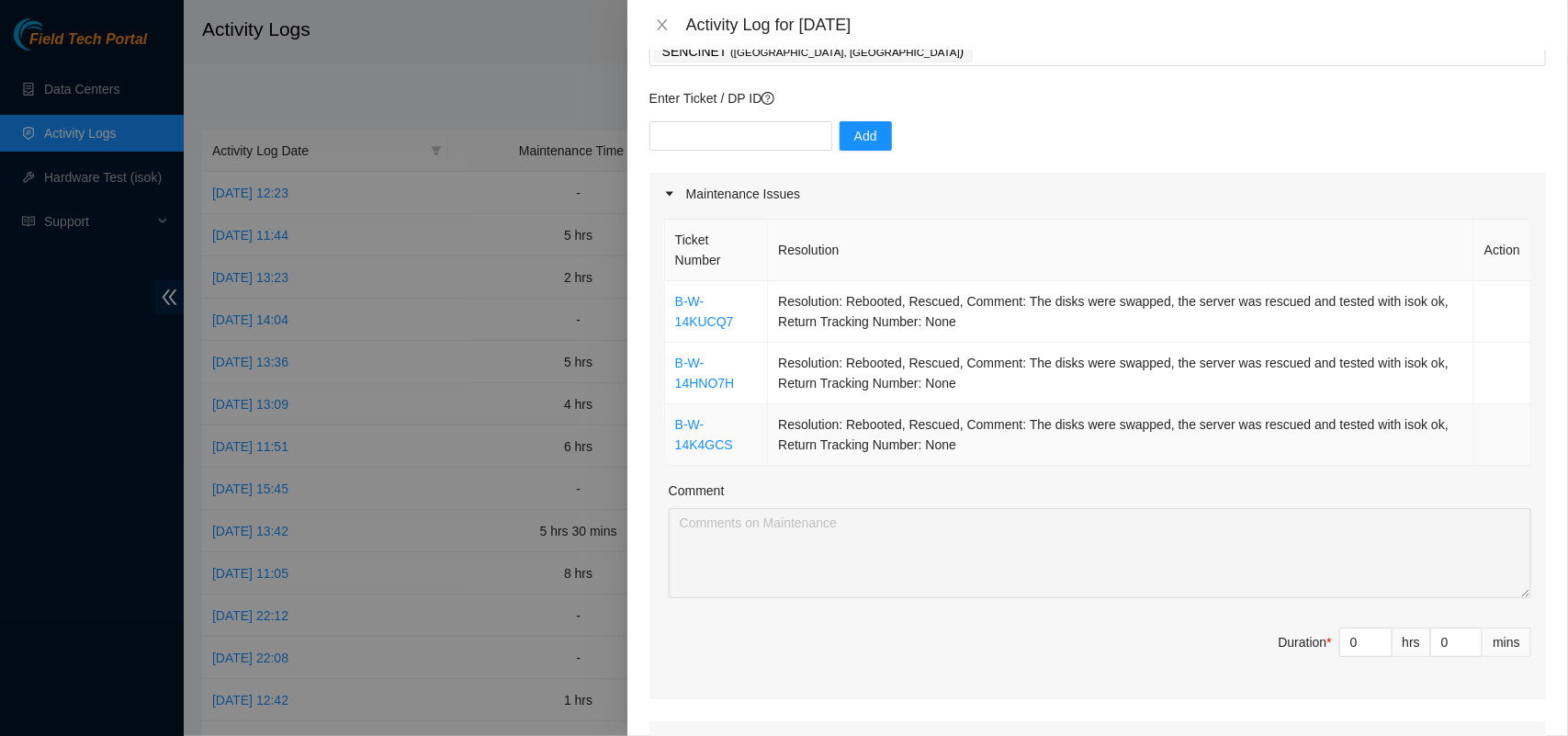
click at [986, 447] on td "Resolution: Rebooted, Rescued, Comment: The disks were swapped, the server was …" at bounding box center [1121, 435] width 706 height 61
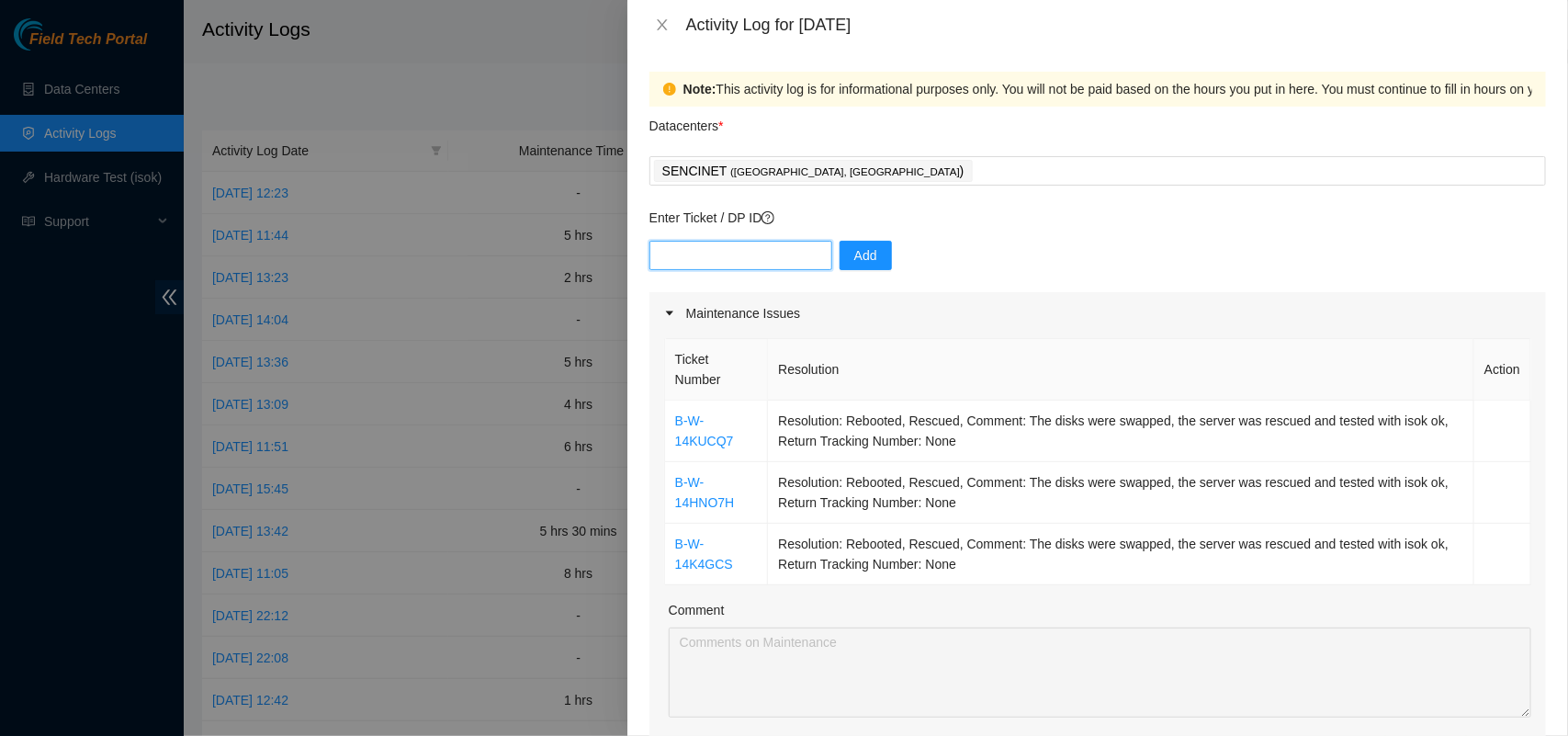
click at [754, 260] on input "text" at bounding box center [741, 256] width 183 height 29
paste input "DP82561"
type input "DP82561"
click at [854, 263] on span "Add" at bounding box center [866, 255] width 23 height 20
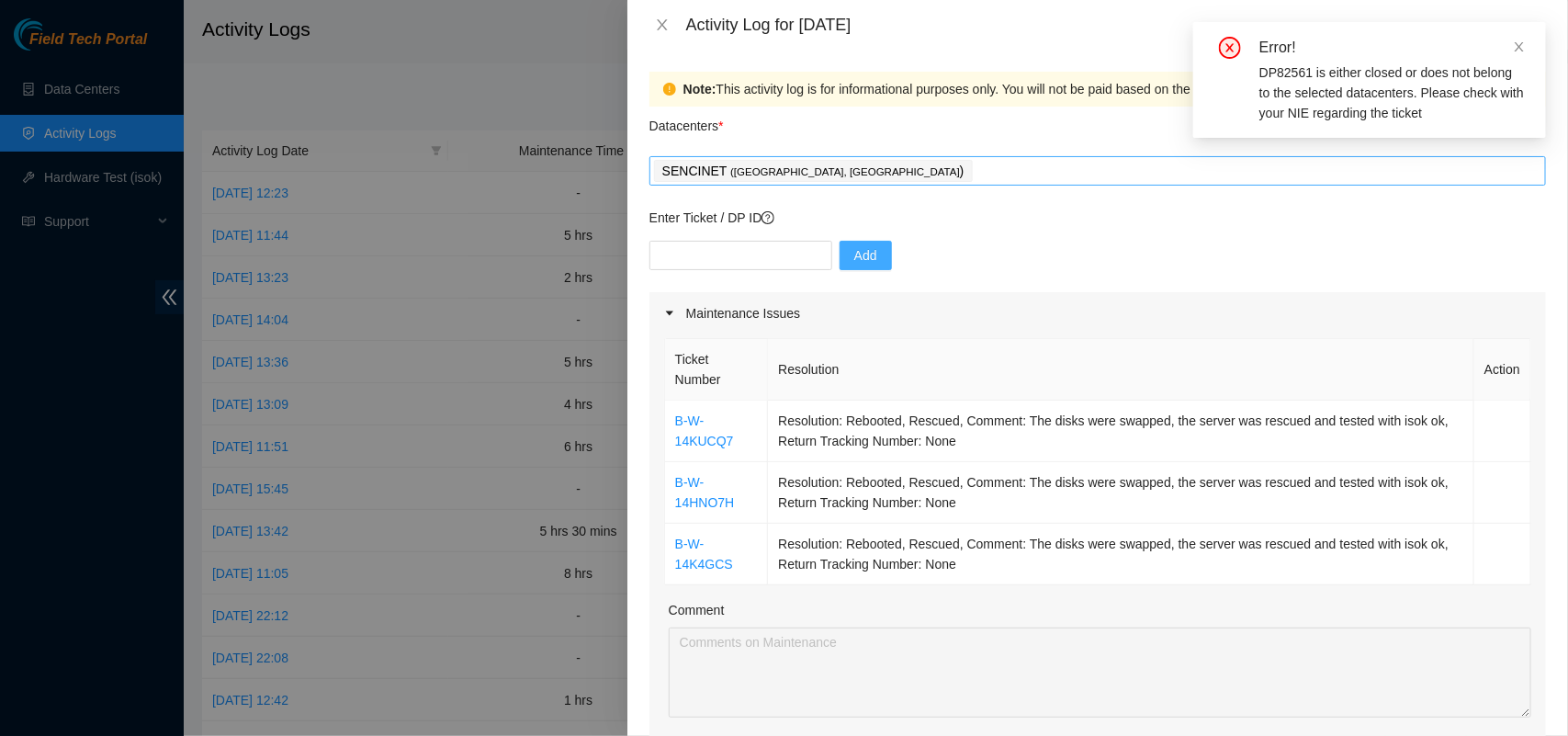
click at [880, 175] on div "SENCINET ( Bogota, Colombia )" at bounding box center [1098, 170] width 888 height 25
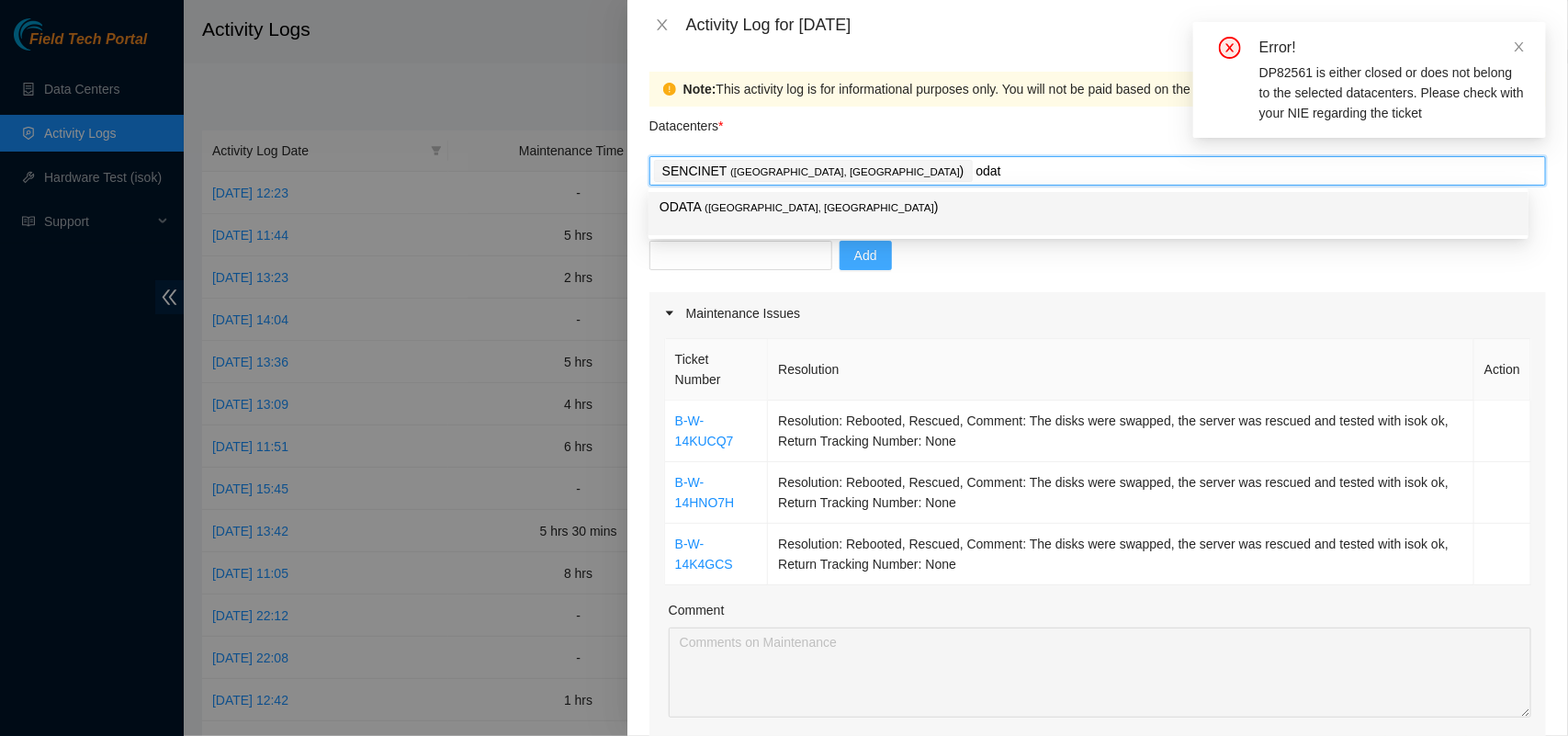
type input "odata"
click at [746, 209] on span "( Bogotá, Colombia" at bounding box center [819, 207] width 229 height 11
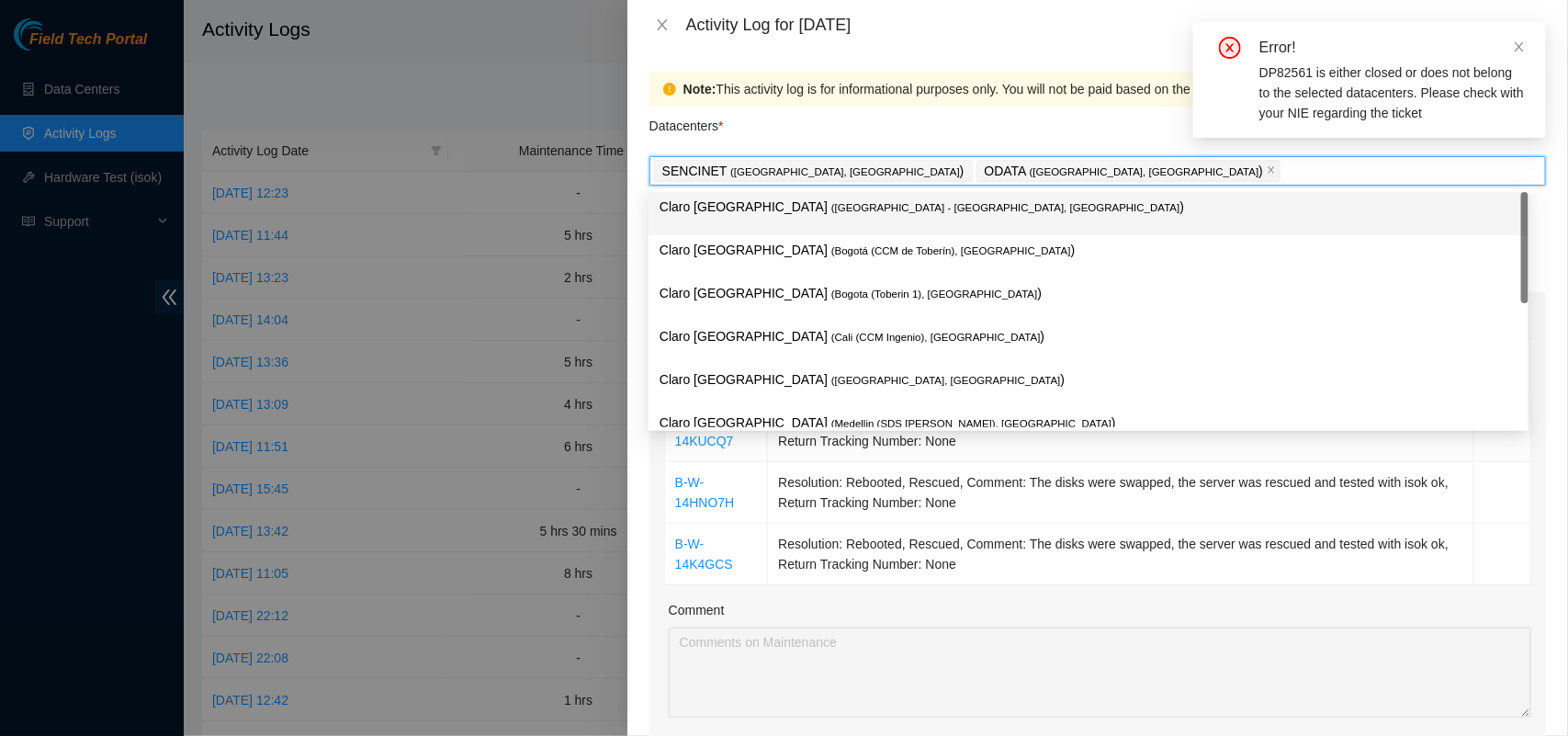
click at [983, 123] on div "Datacenters *" at bounding box center [1098, 131] width 896 height 50
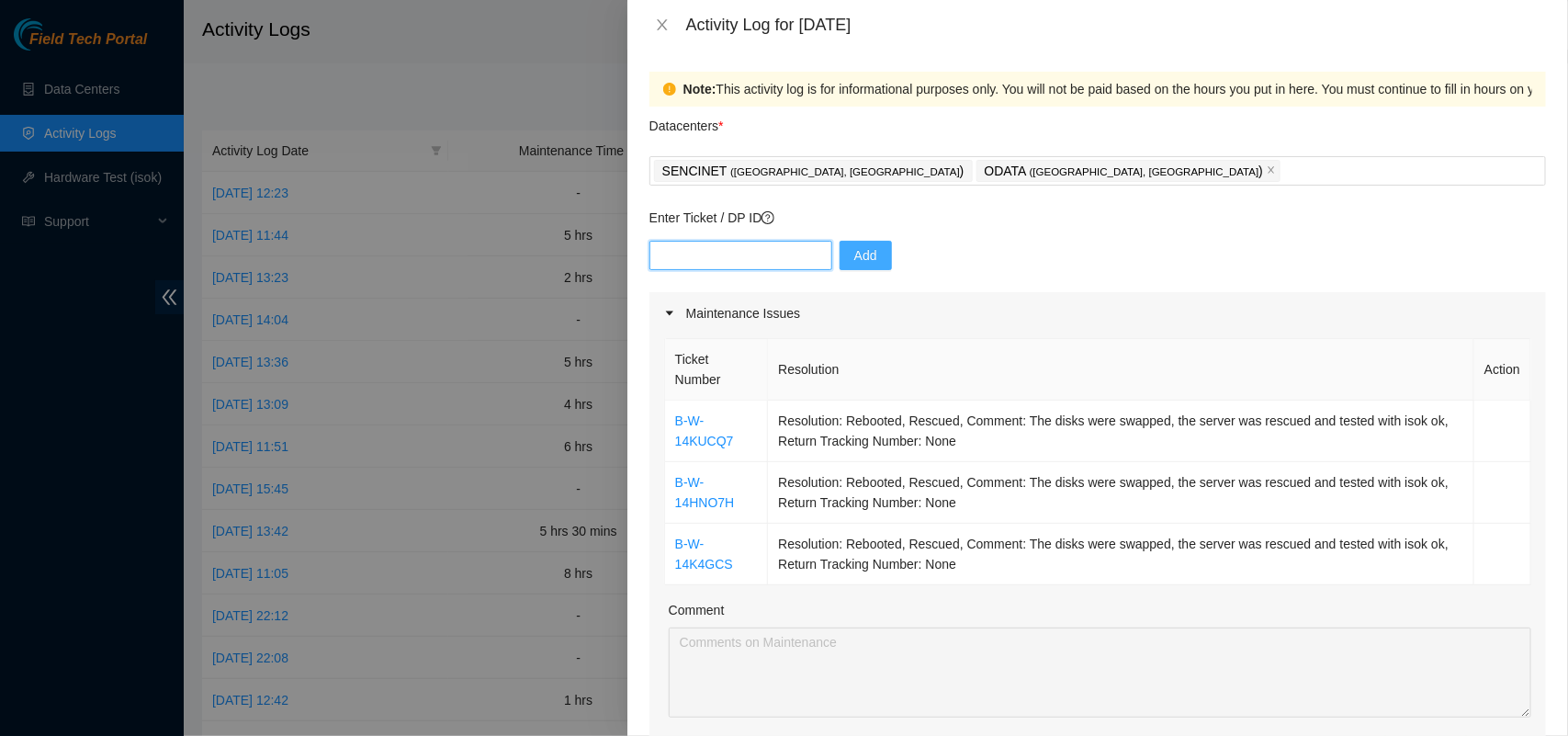
click at [714, 258] on input "text" at bounding box center [741, 256] width 183 height 29
paste input "DP82561"
type input "DP82561"
click at [854, 264] on span "Add" at bounding box center [866, 255] width 23 height 20
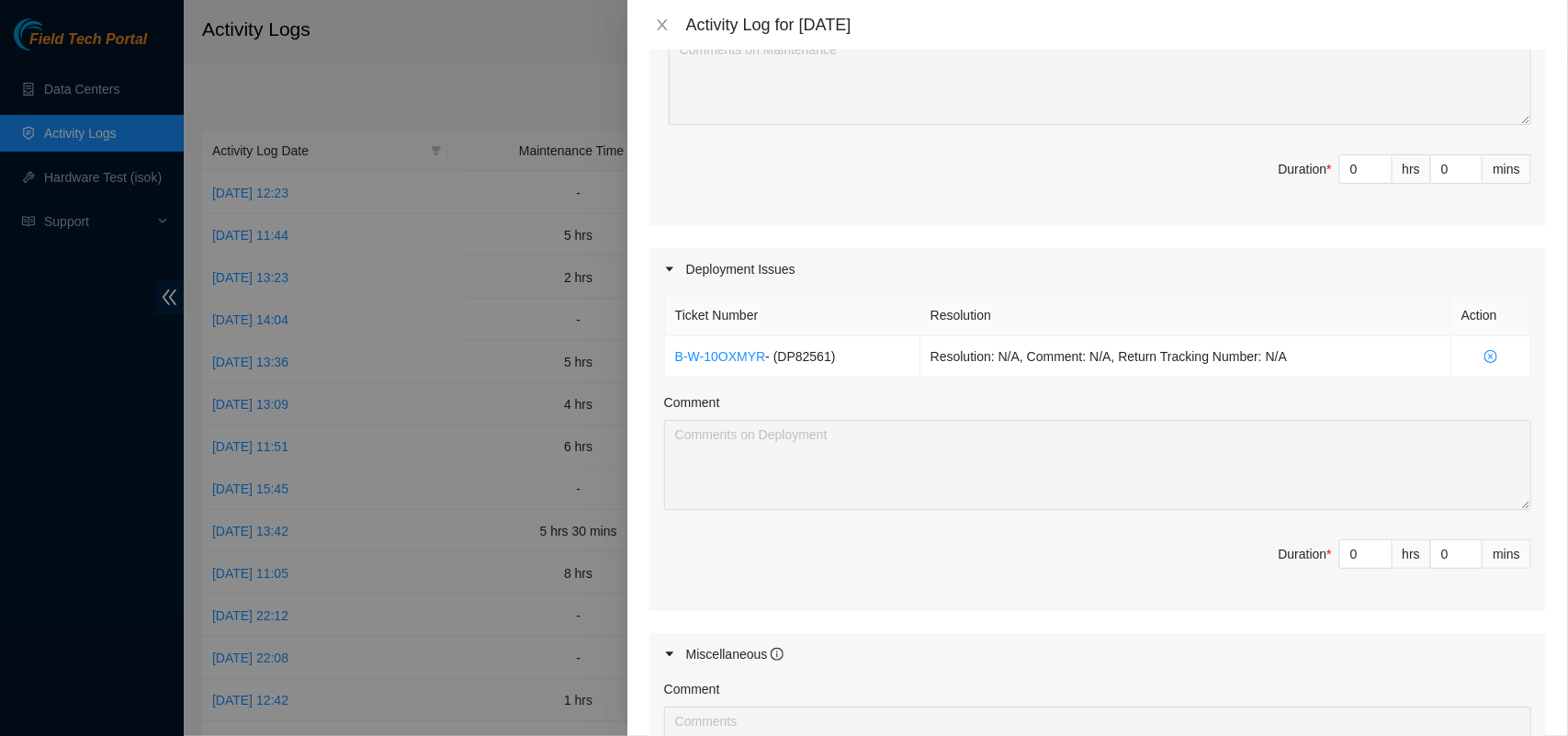
scroll to position [595, 0]
click at [1378, 544] on icon "up" at bounding box center [1381, 546] width 7 height 7
type input "1"
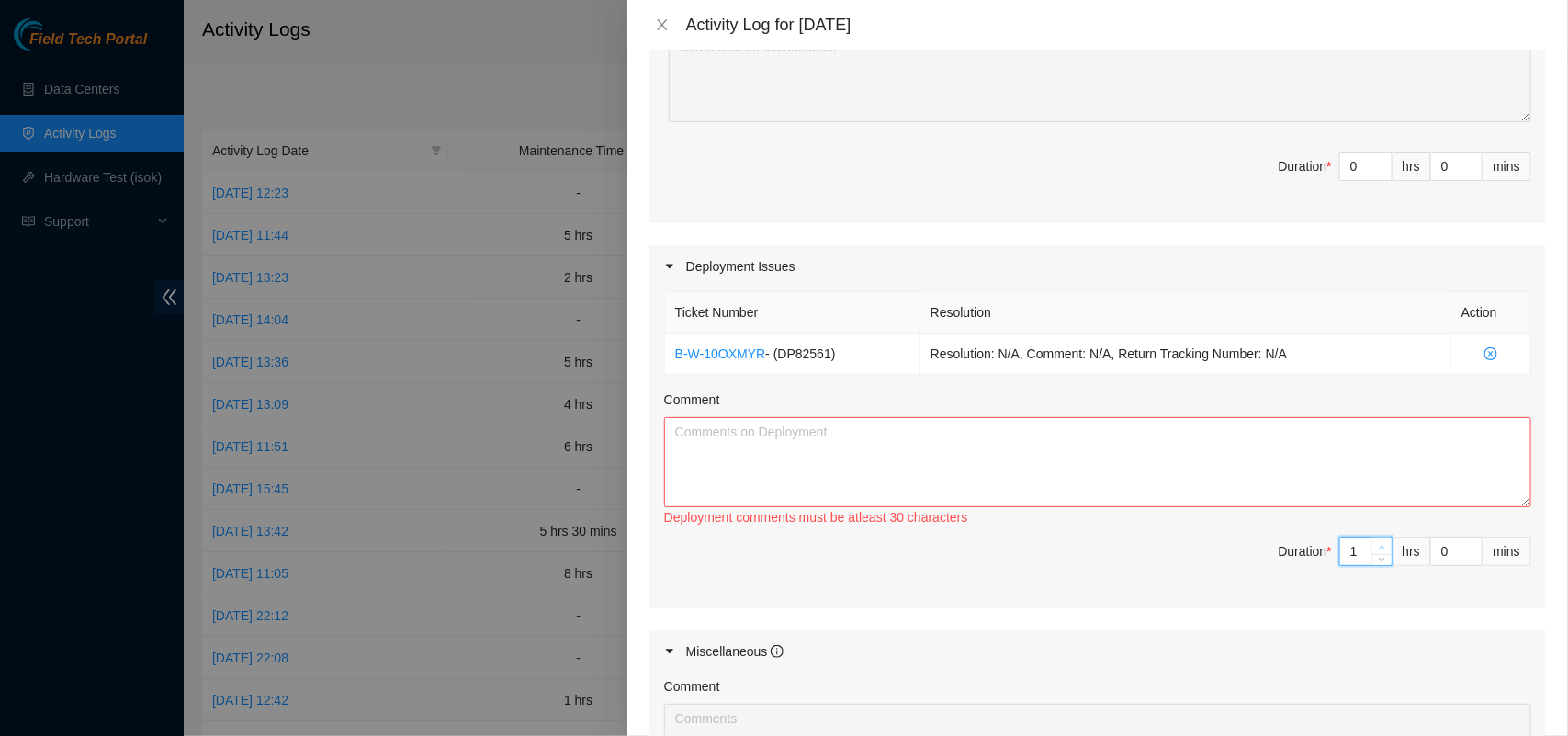
click at [1378, 544] on icon "up" at bounding box center [1381, 546] width 7 height 7
type input "2"
click at [1056, 441] on textarea "Comment" at bounding box center [1098, 462] width 867 height 90
paste textarea "DP82561 All fibers that were moved and new links connected were organized in th…"
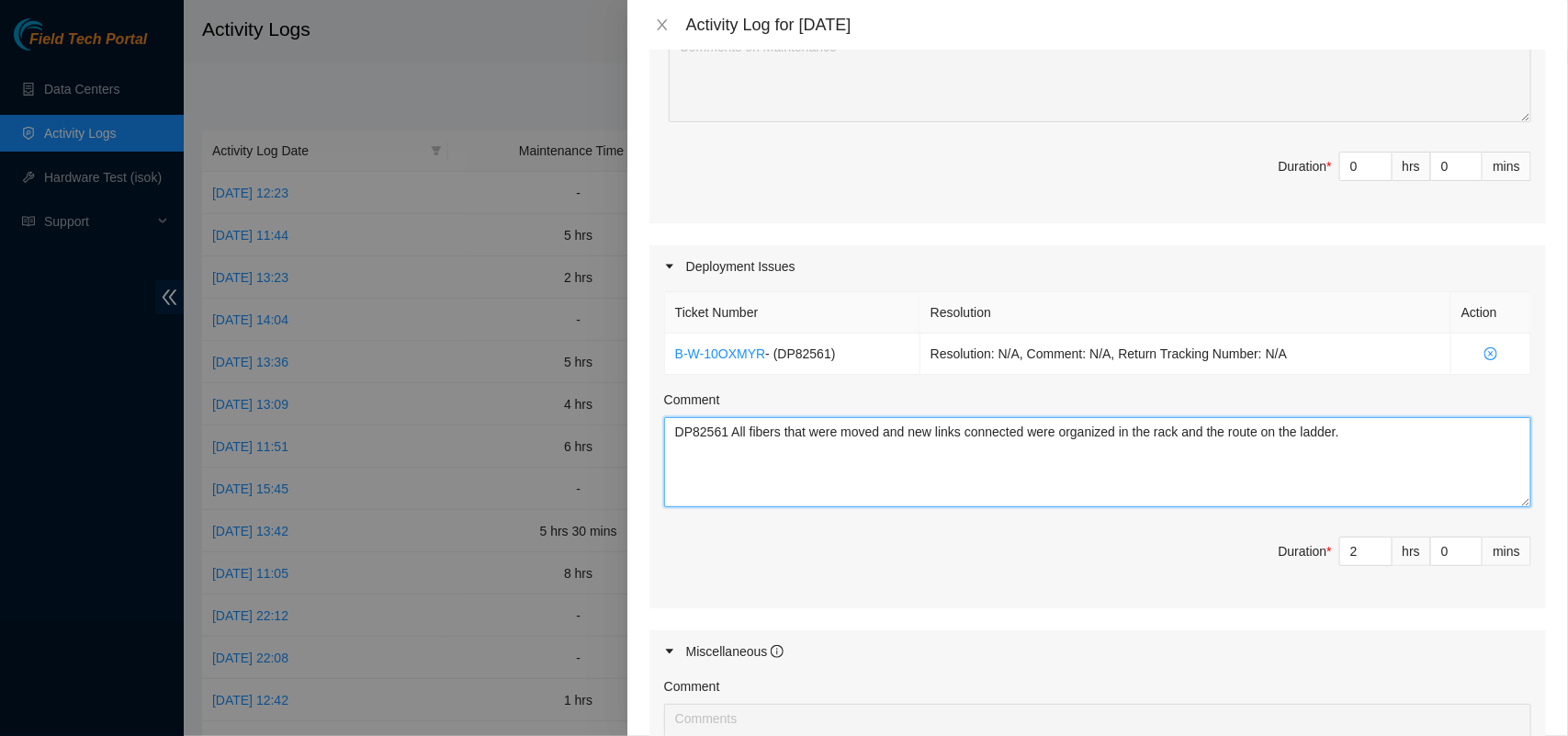
type textarea "DP82561 All fibers that were moved and new links connected were organized in th…"
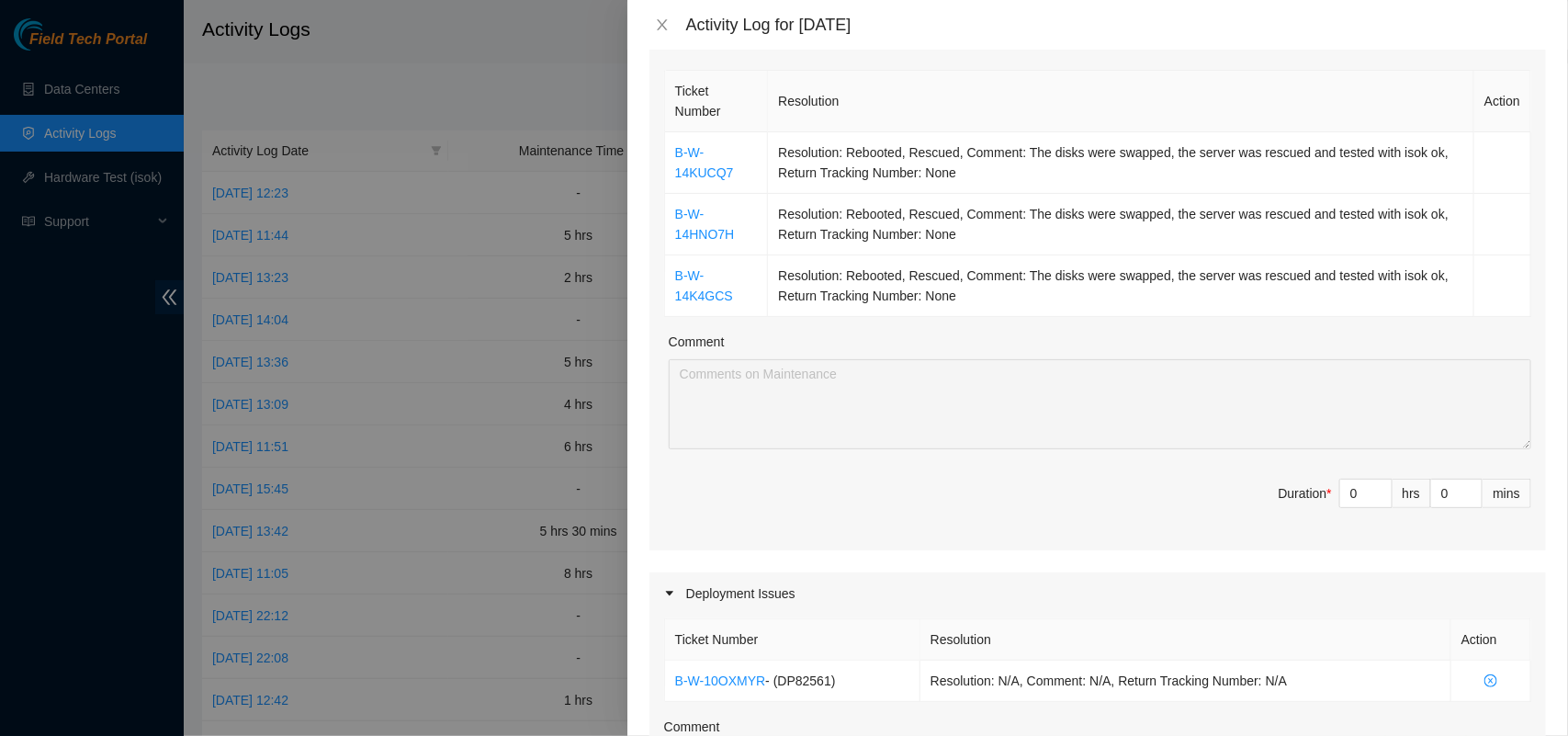
scroll to position [263, 0]
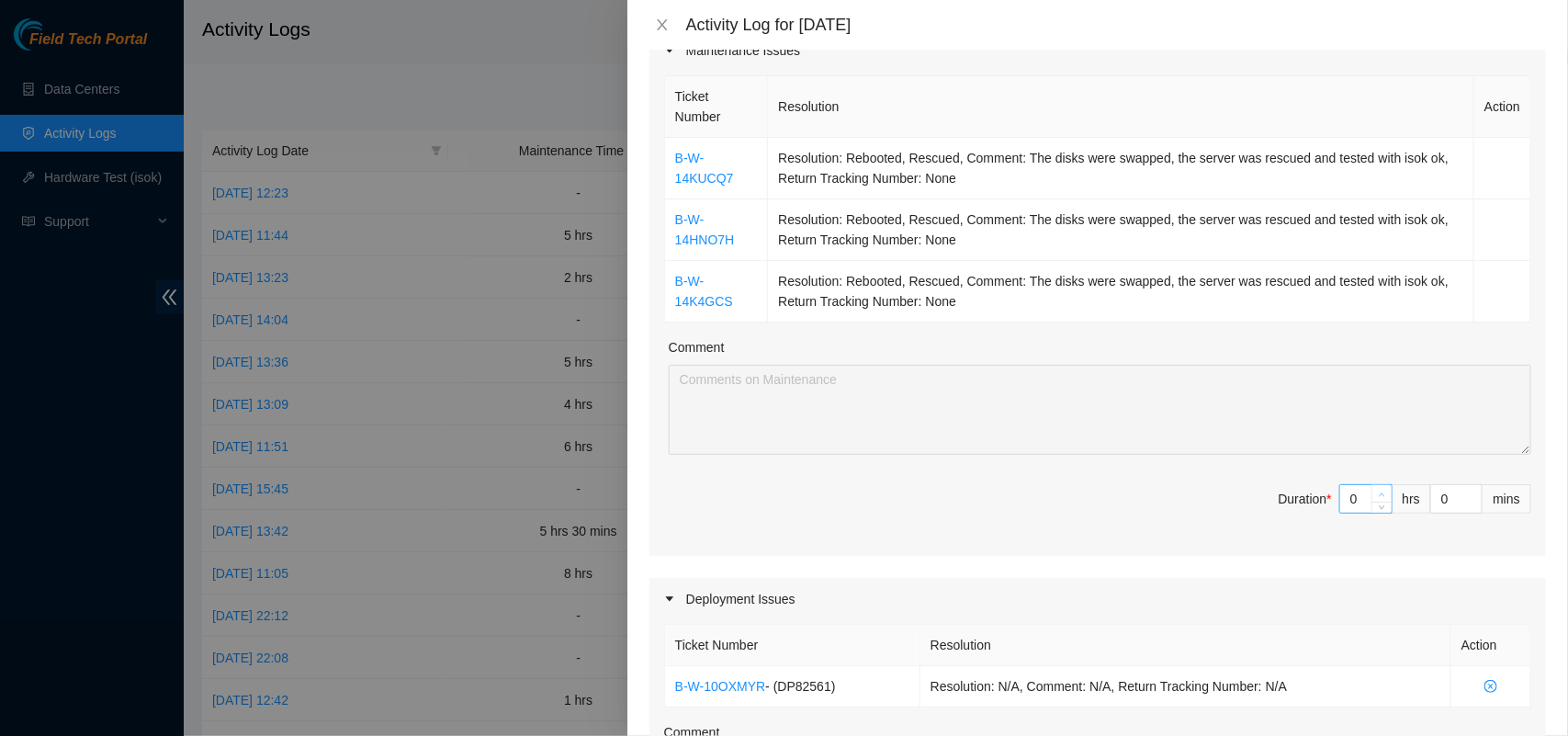
click at [1376, 490] on span "up" at bounding box center [1381, 494] width 11 height 11
type input "1"
type input "3"
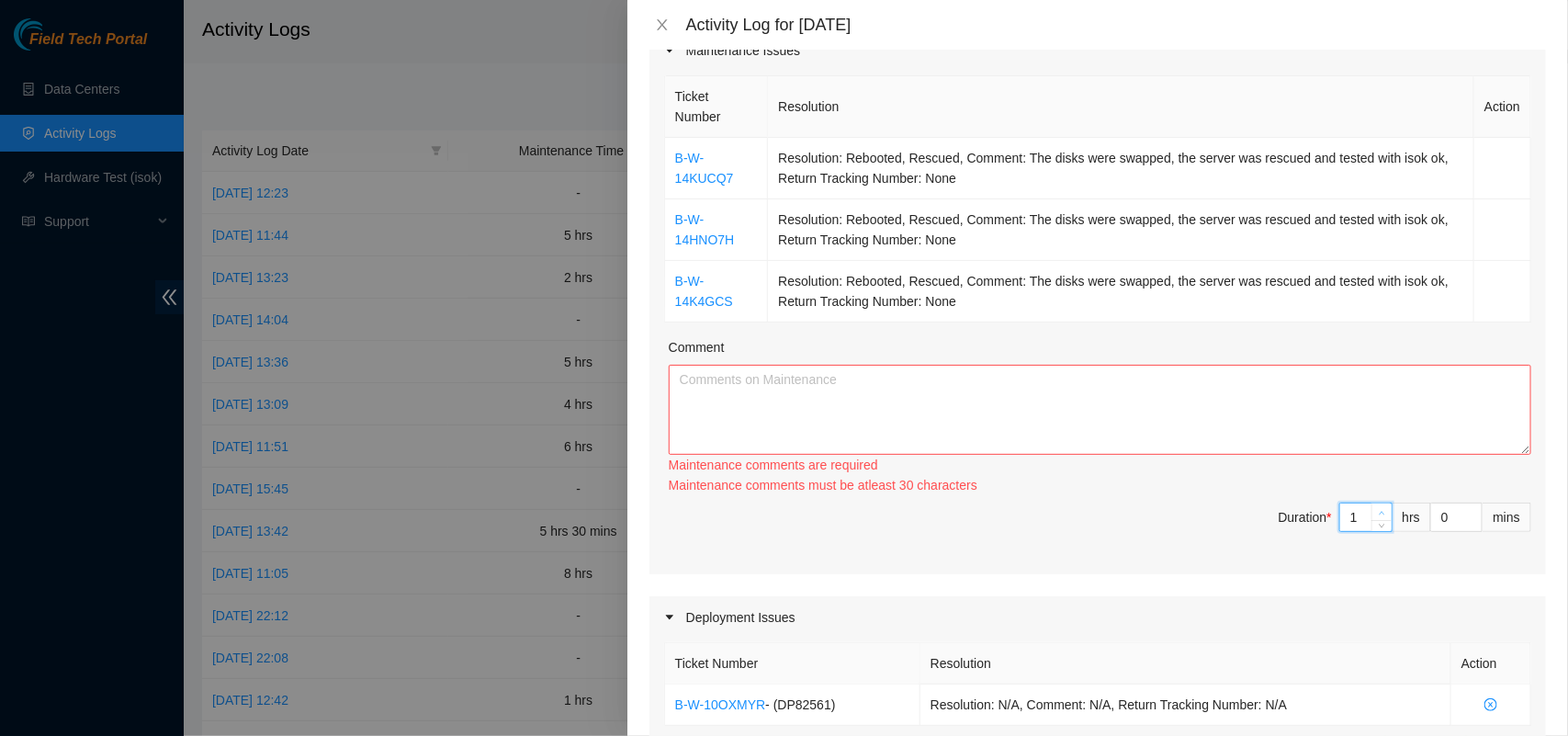
type input "2"
type input "4"
click at [1376, 507] on span "up" at bounding box center [1381, 511] width 11 height 11
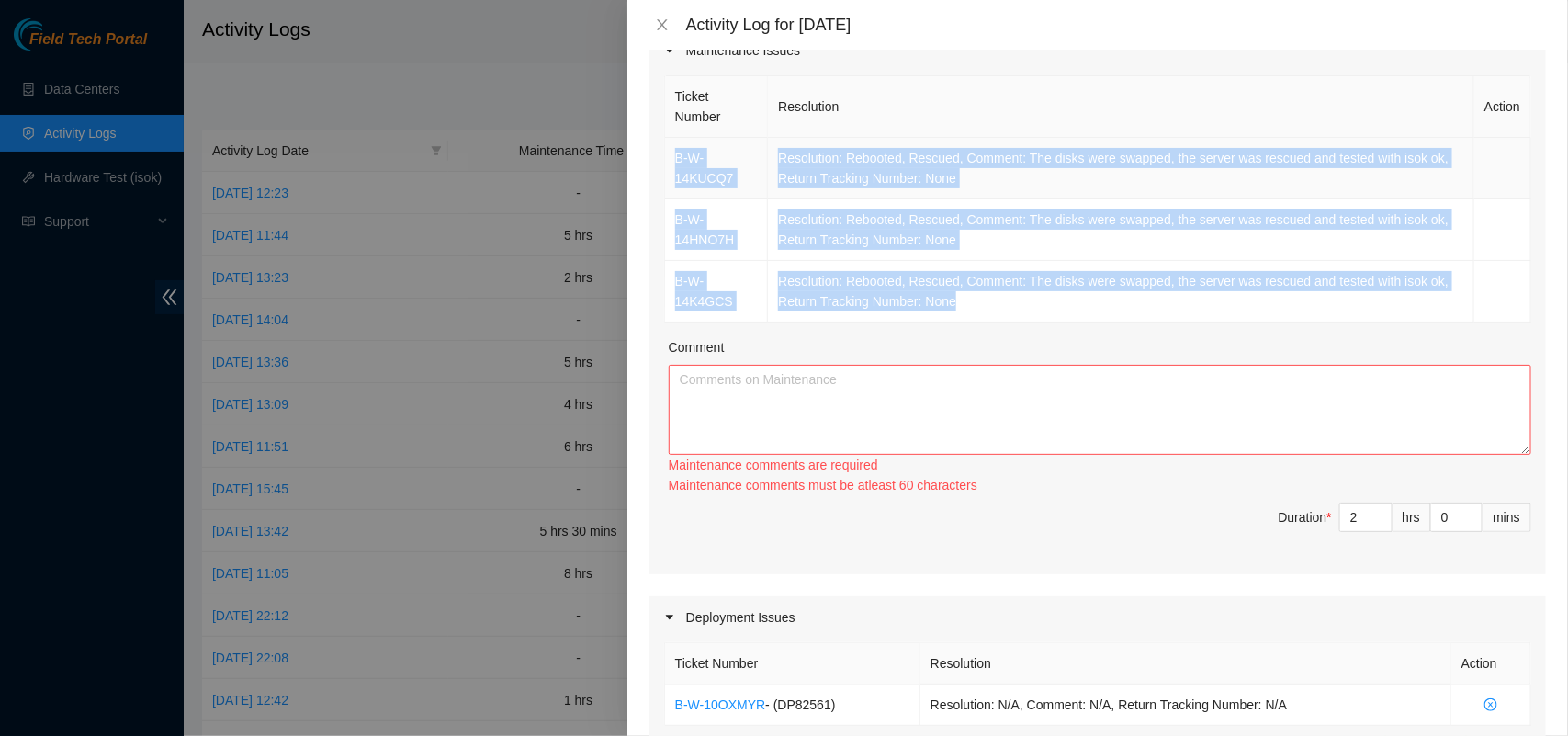
drag, startPoint x: 978, startPoint y: 304, endPoint x: 677, endPoint y: 166, distance: 331.1
click at [677, 166] on tbody "B-W-14KUCQ7 Resolution: Rebooted, Rescued, Comment: The disks were swapped, the…" at bounding box center [1098, 230] width 866 height 185
copy tbody "B-W-14KUCQ7 Resolution: Rebooted, Rescued, Comment: The disks were swapped, the…"
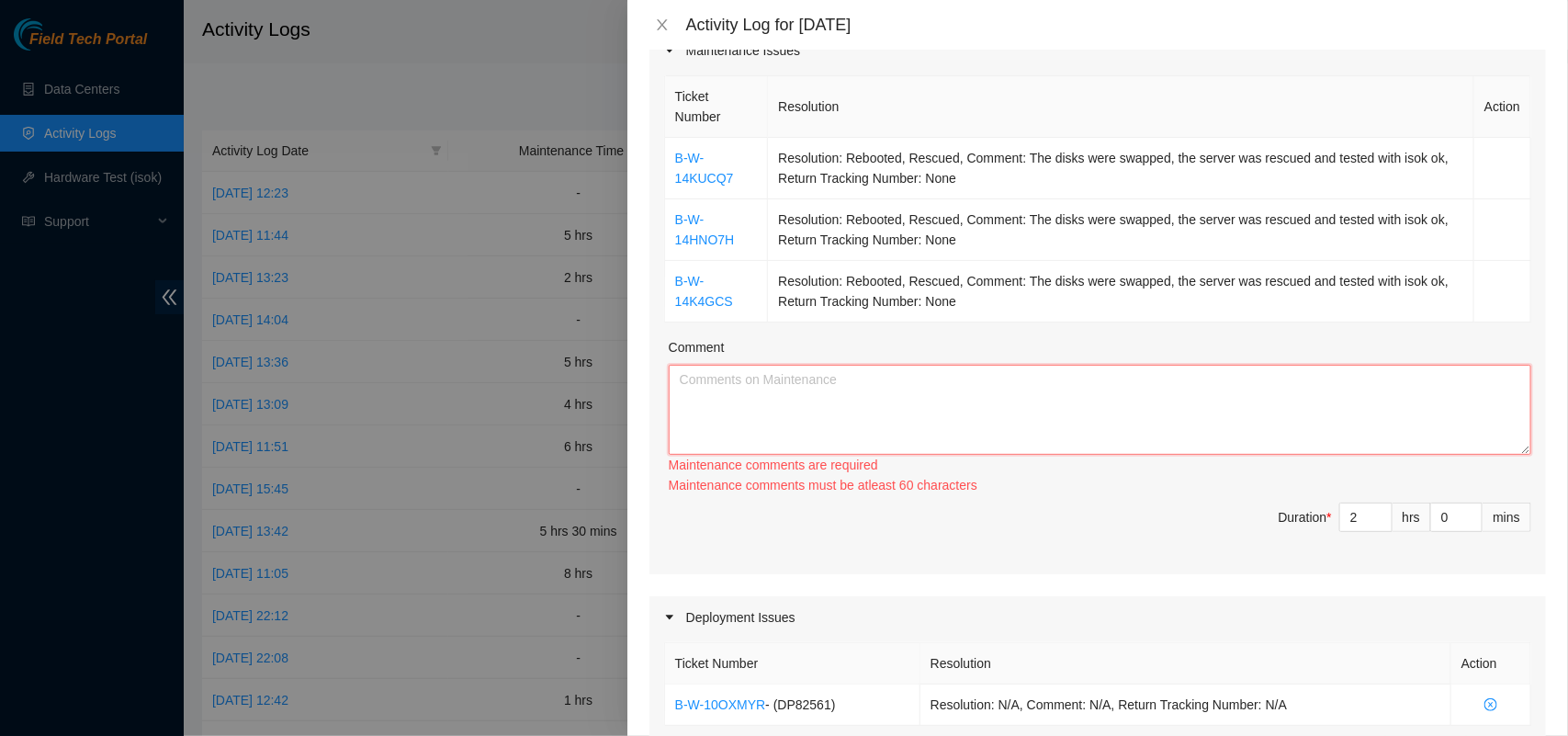
click at [741, 396] on textarea "Comment" at bounding box center [1099, 409] width 862 height 90
paste textarea "B-W-14KUCQ7 Resolution: Rebooted, Rescued, Comment: The disks were swapped, the…"
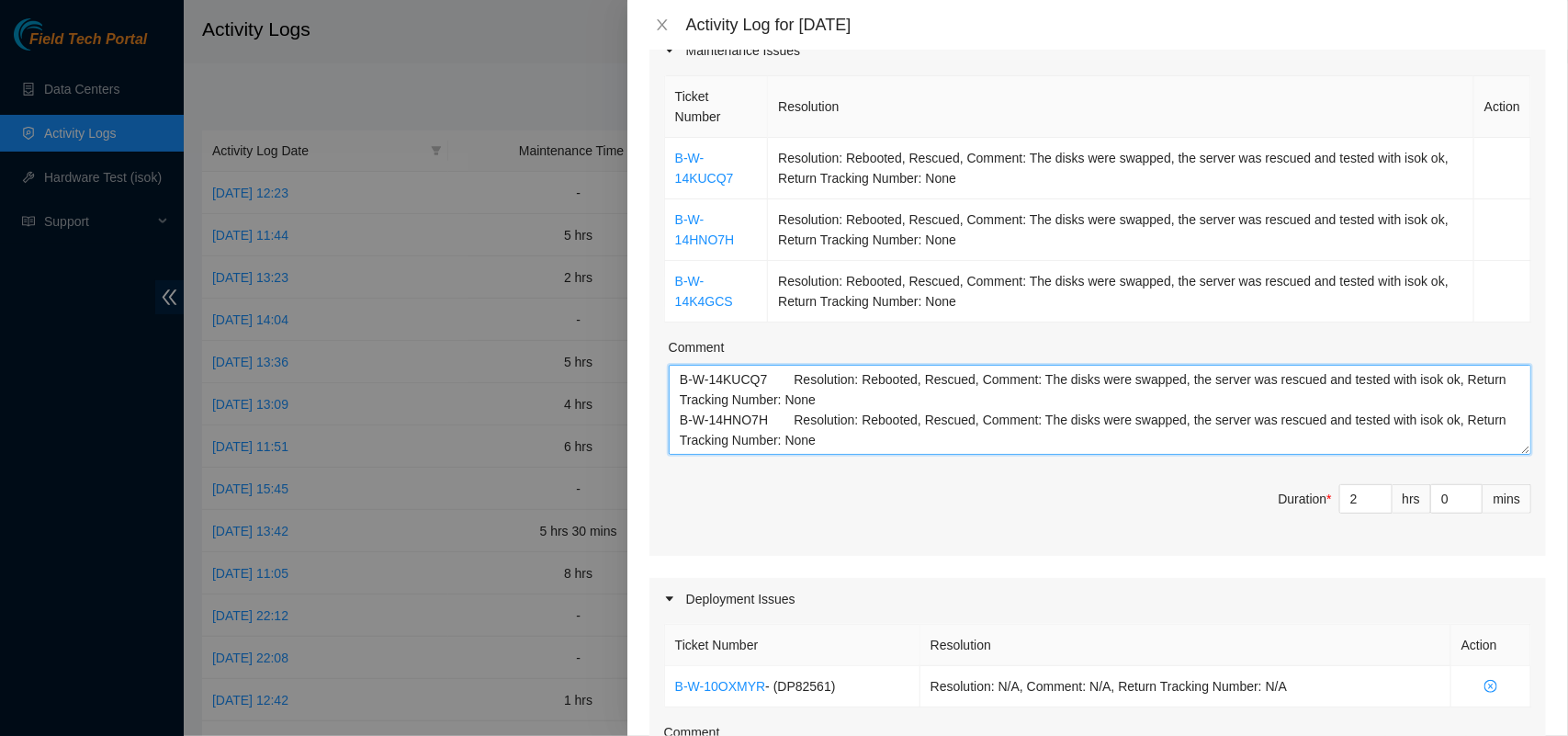
scroll to position [35, 0]
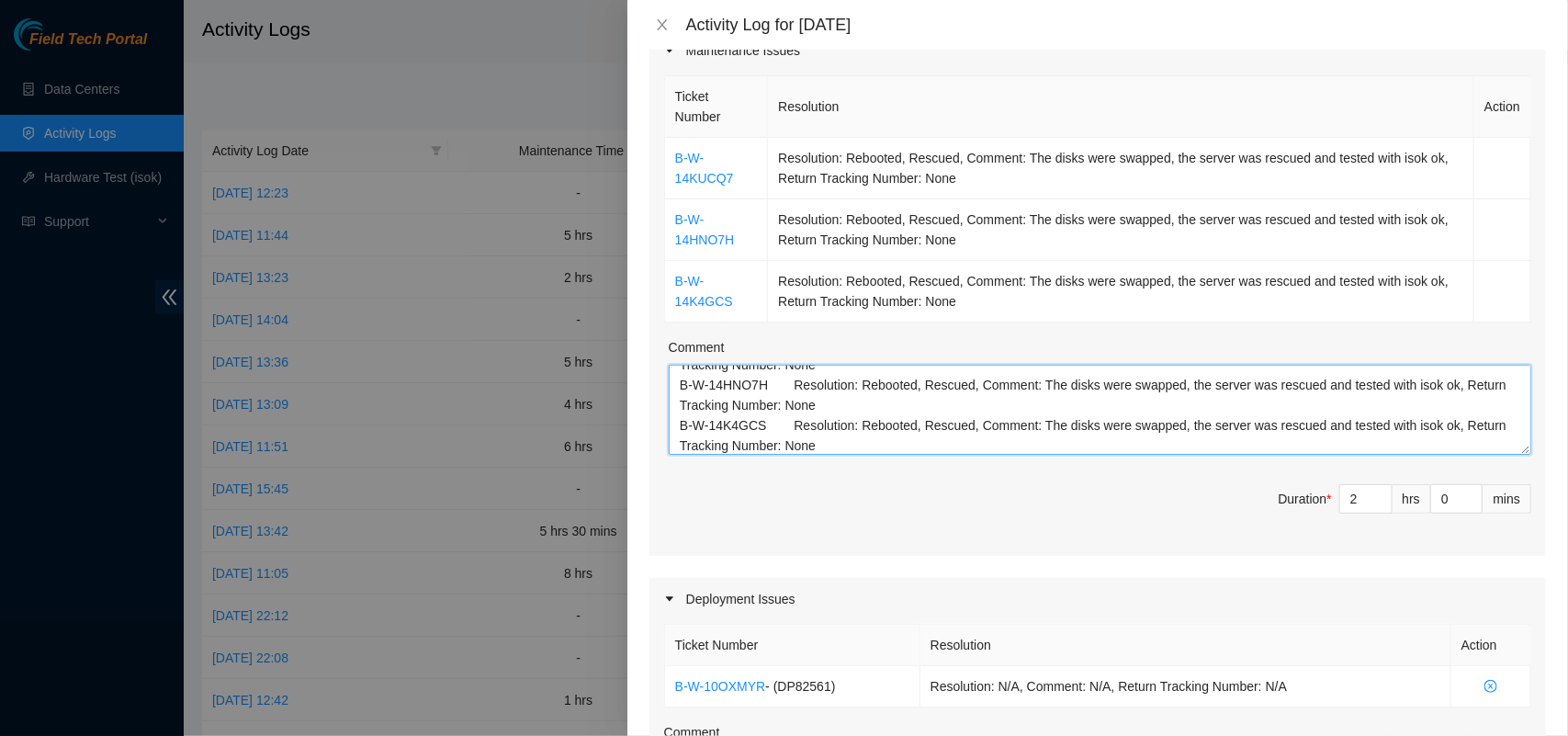
type textarea "B-W-14KUCQ7 Resolution: Rebooted, Rescued, Comment: The disks were swapped, the…"
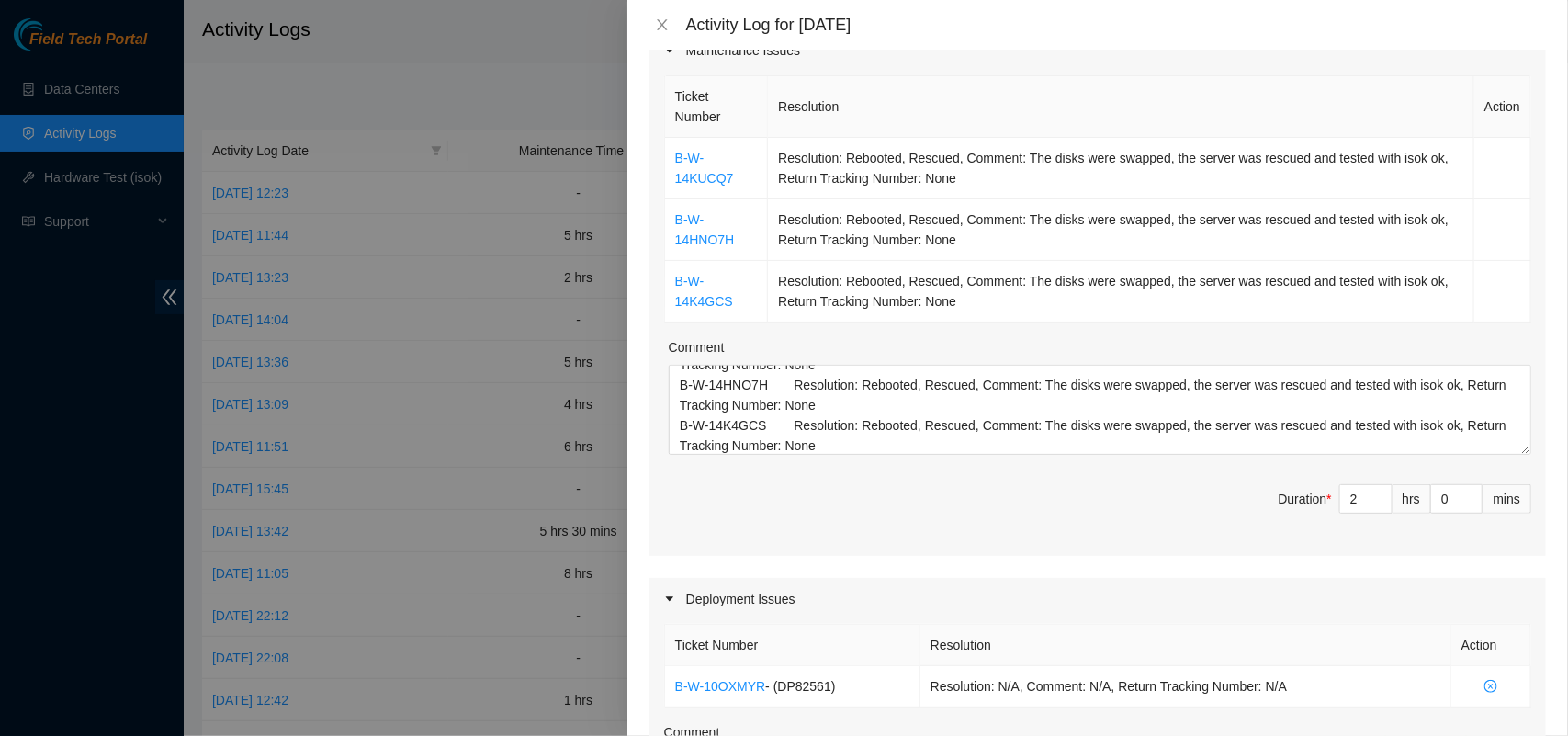
click at [979, 517] on span "Duration * 2 hrs 0 mins" at bounding box center [1098, 509] width 867 height 52
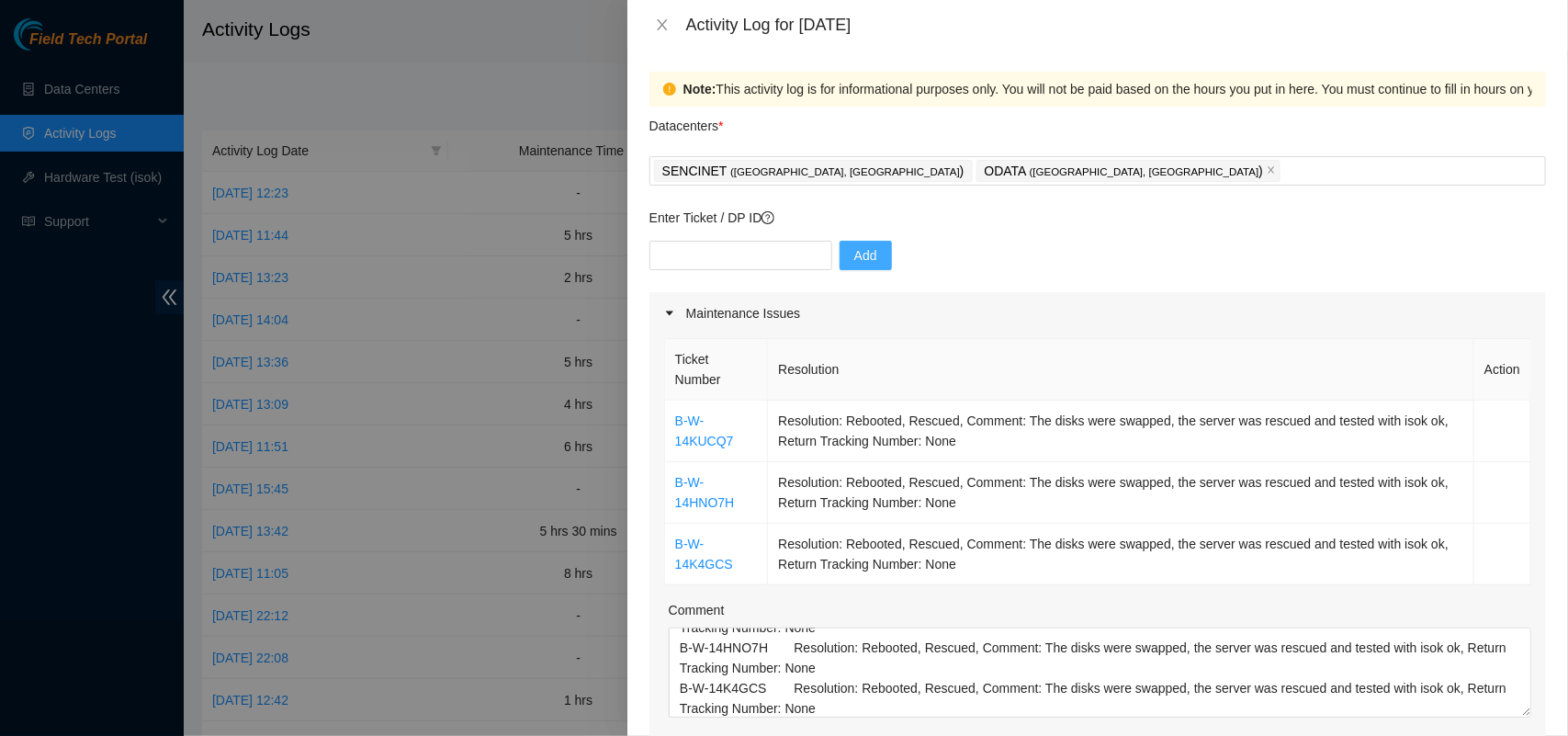
scroll to position [952, 0]
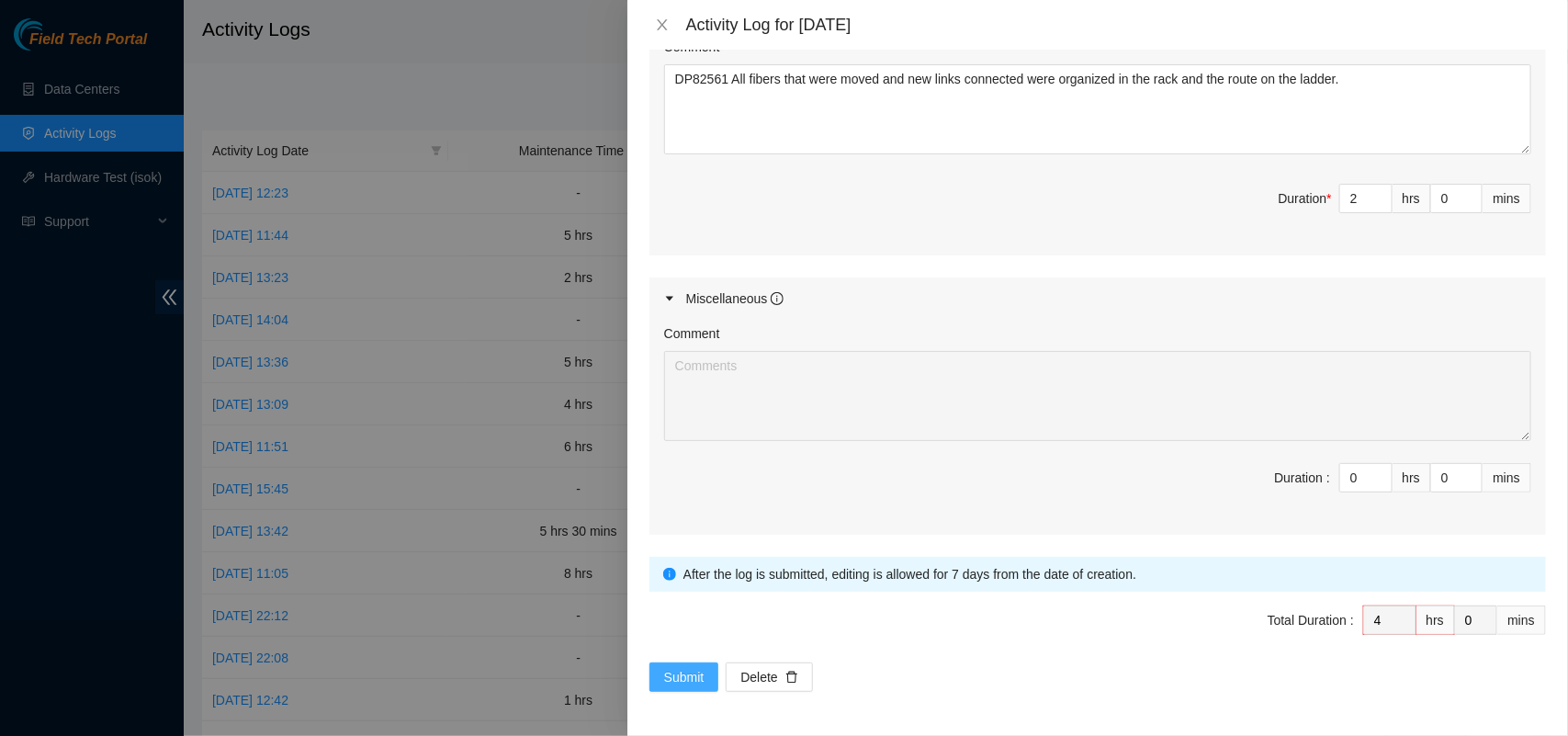
click at [676, 668] on span "Submit" at bounding box center [684, 677] width 41 height 20
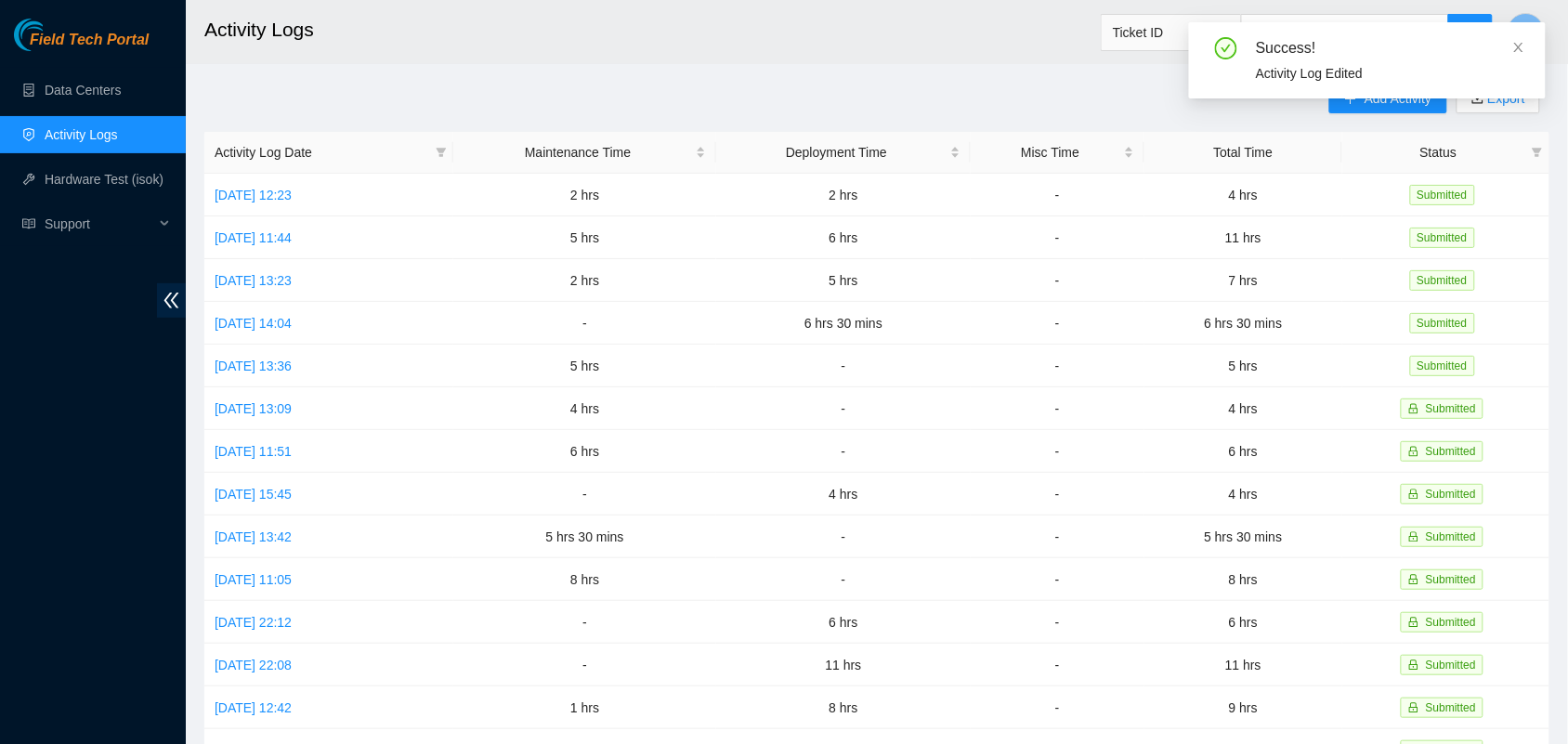
click at [698, 32] on h2 "Activity Logs" at bounding box center [740, 29] width 1072 height 59
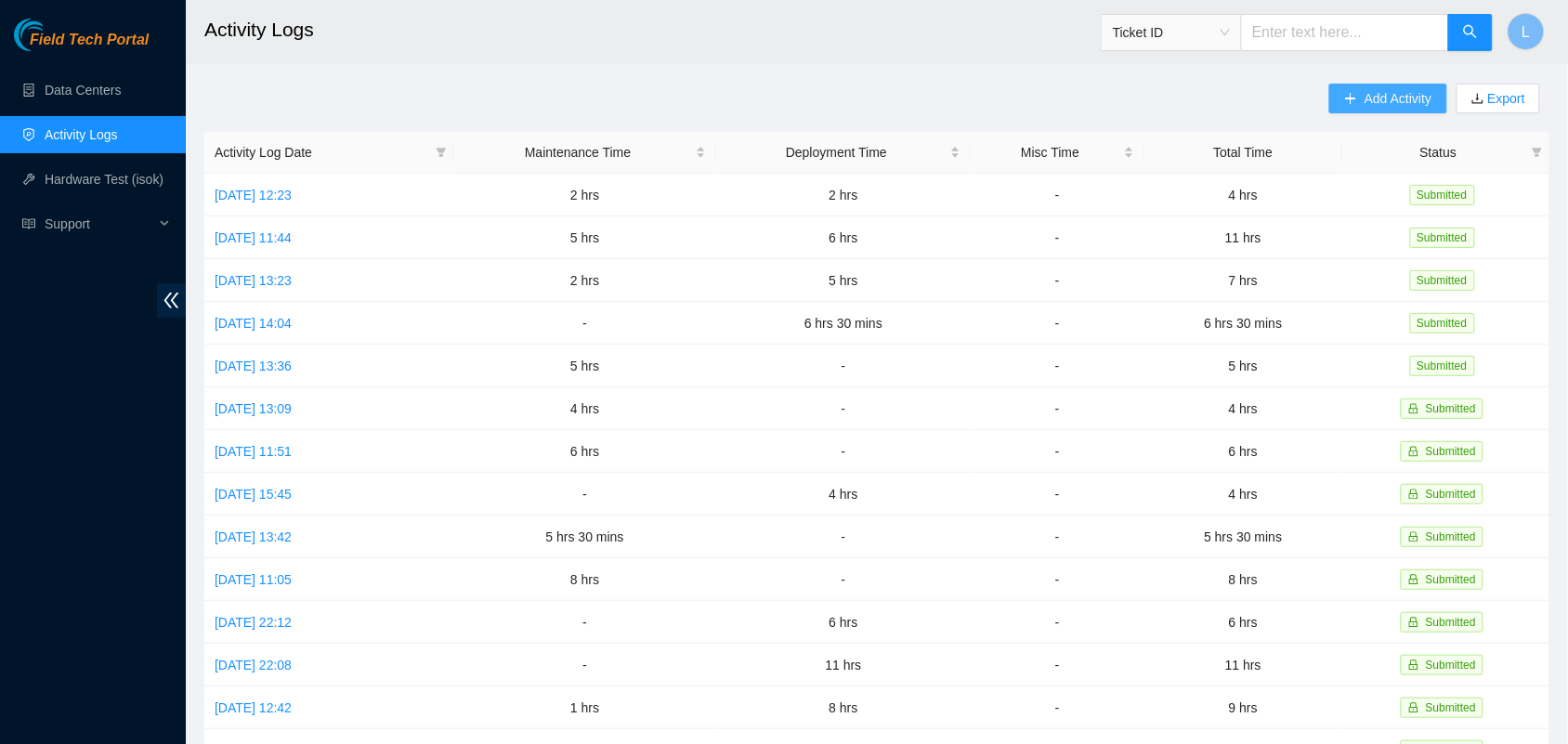
click at [1365, 111] on button "Add Activity" at bounding box center [1387, 98] width 117 height 29
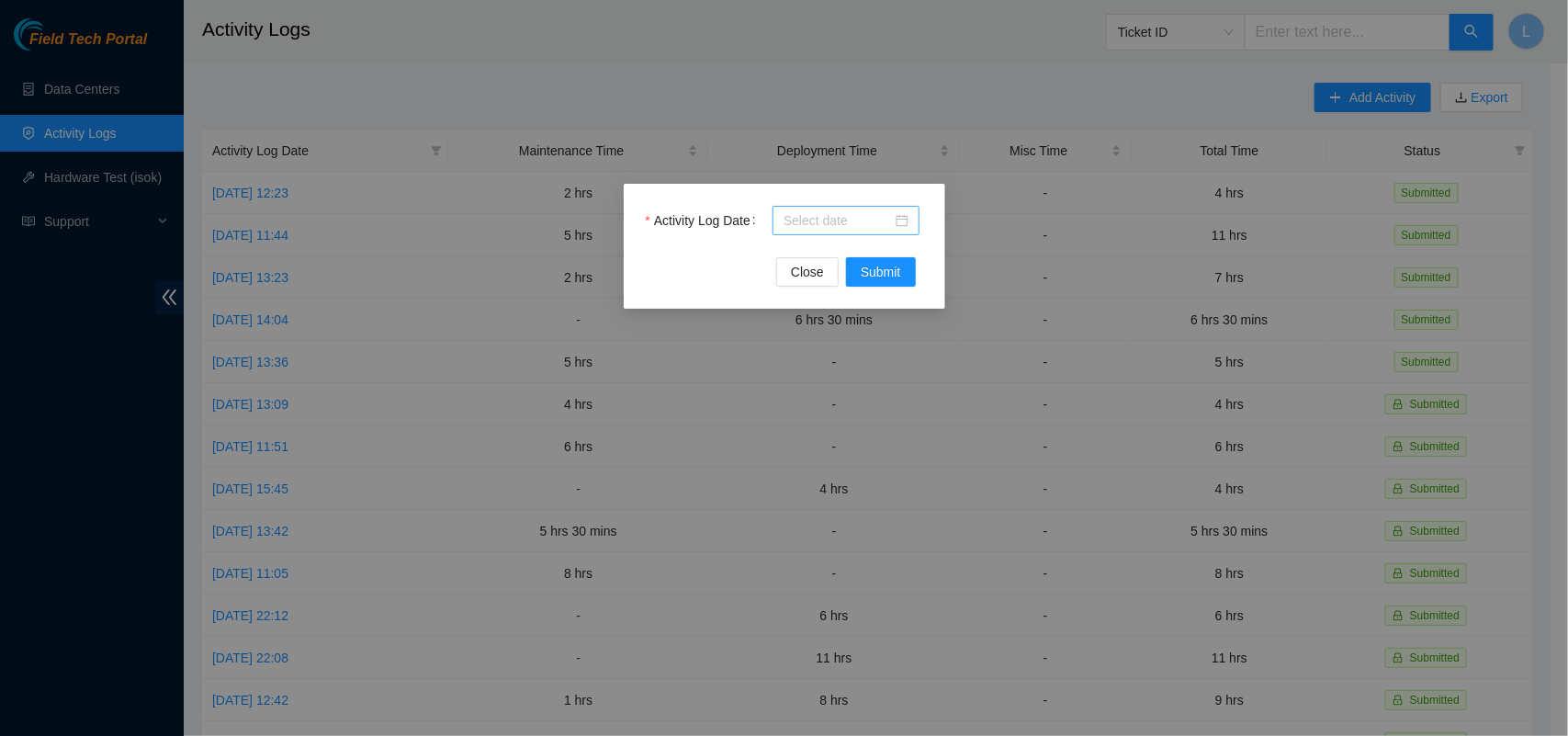
click at [896, 218] on div at bounding box center [846, 220] width 124 height 20
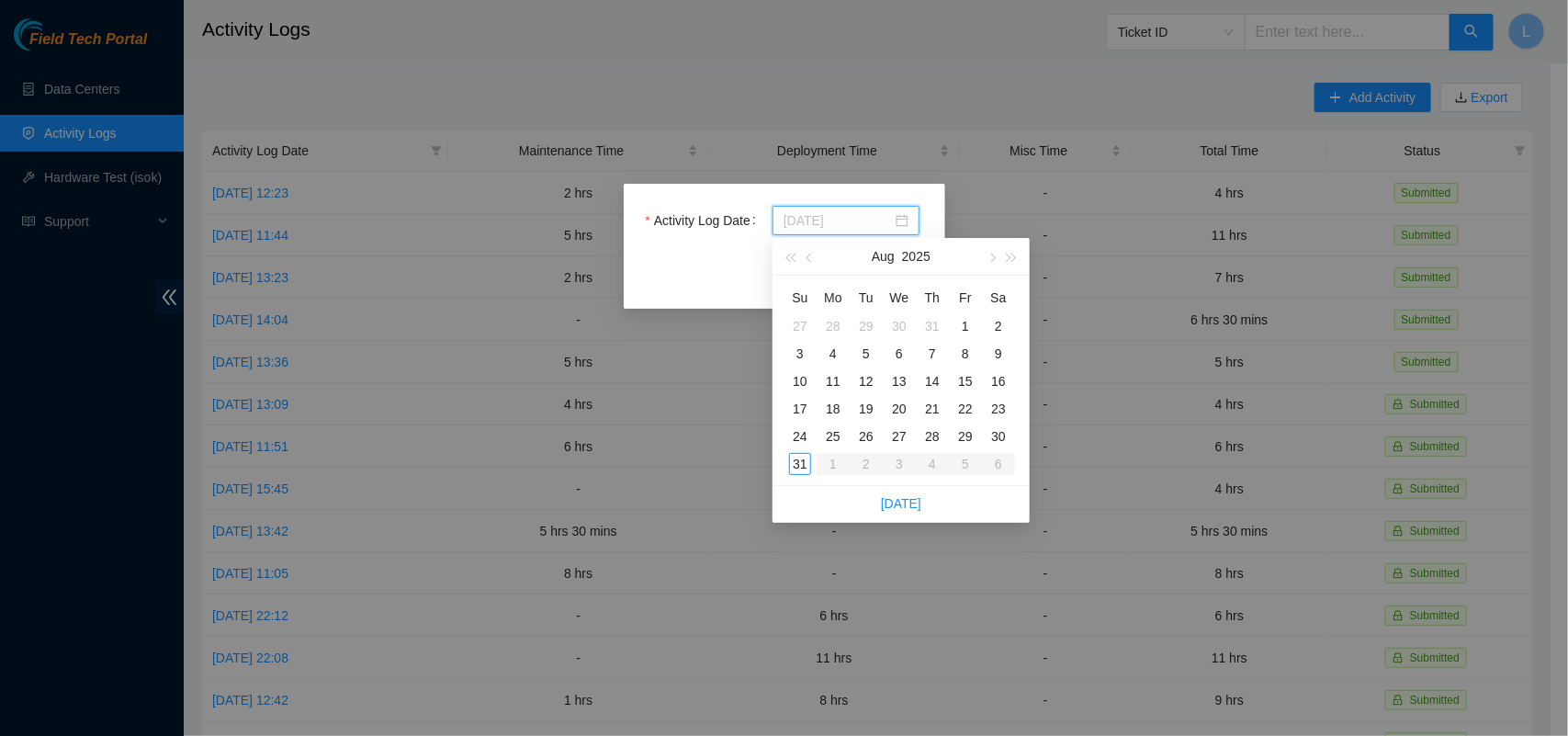
type input "2025-08-28"
type input "2025-08-30"
click at [993, 438] on div "30" at bounding box center [998, 436] width 22 height 22
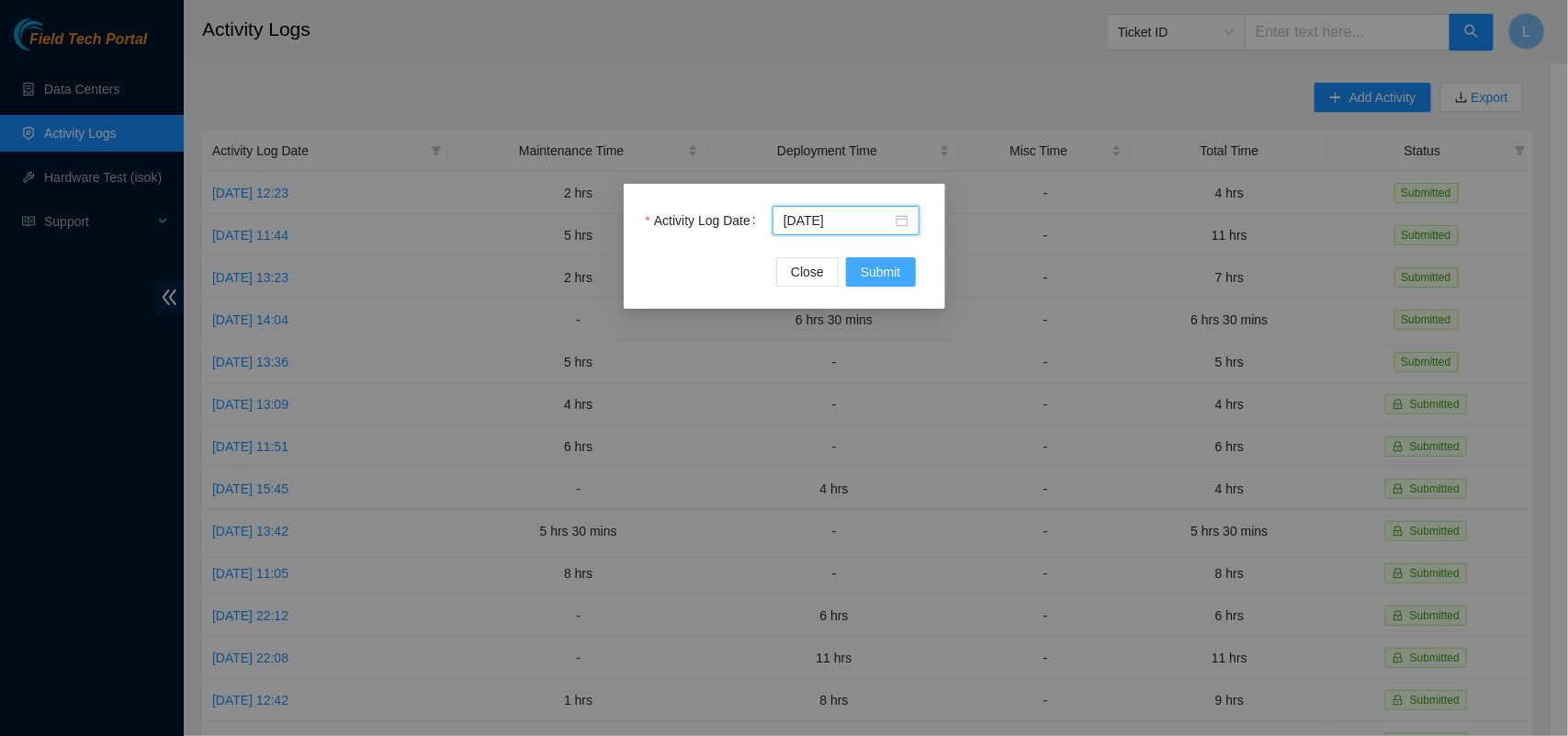
click at [885, 274] on span "Submit" at bounding box center [881, 271] width 41 height 20
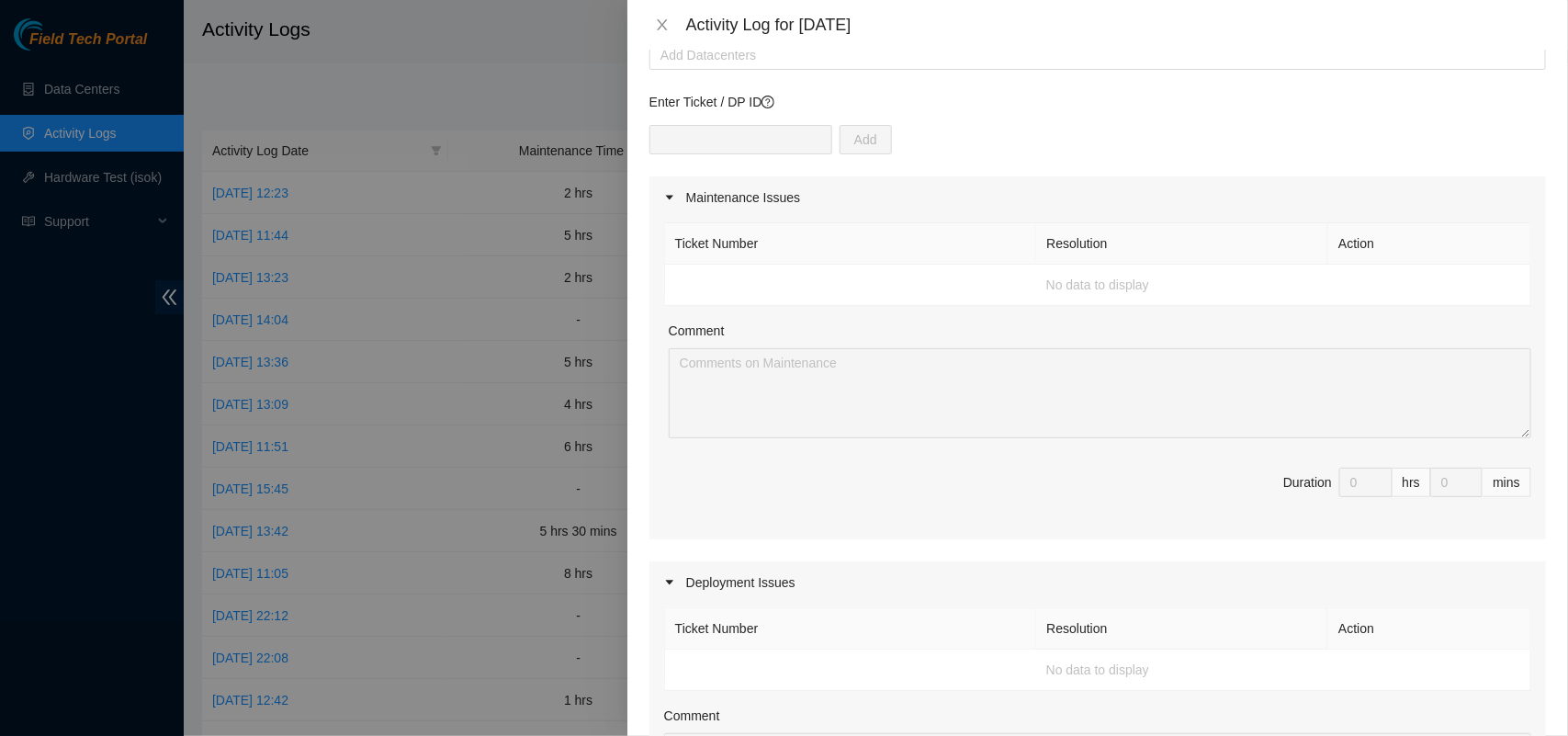
scroll to position [0, 0]
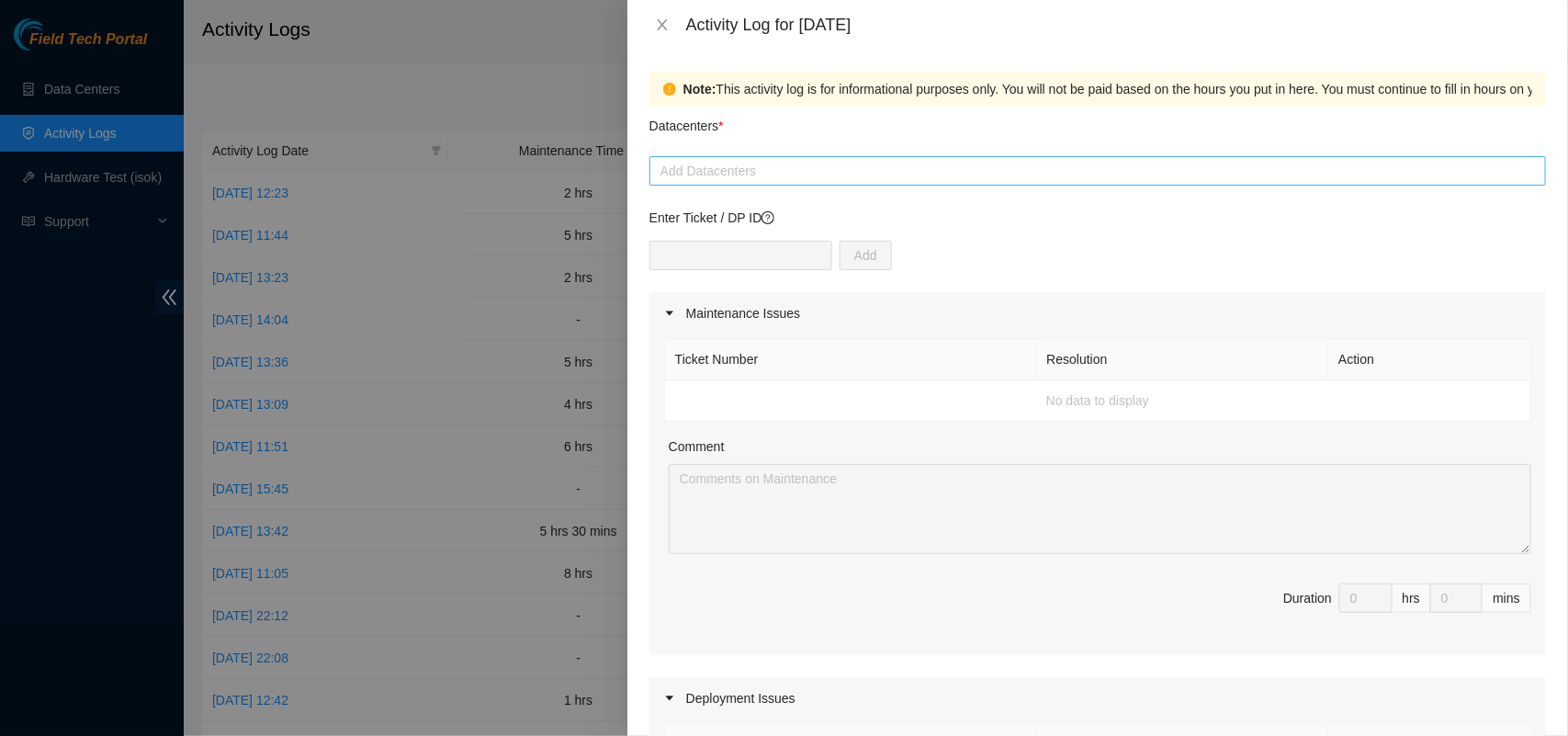
click at [707, 176] on div at bounding box center [1098, 170] width 888 height 22
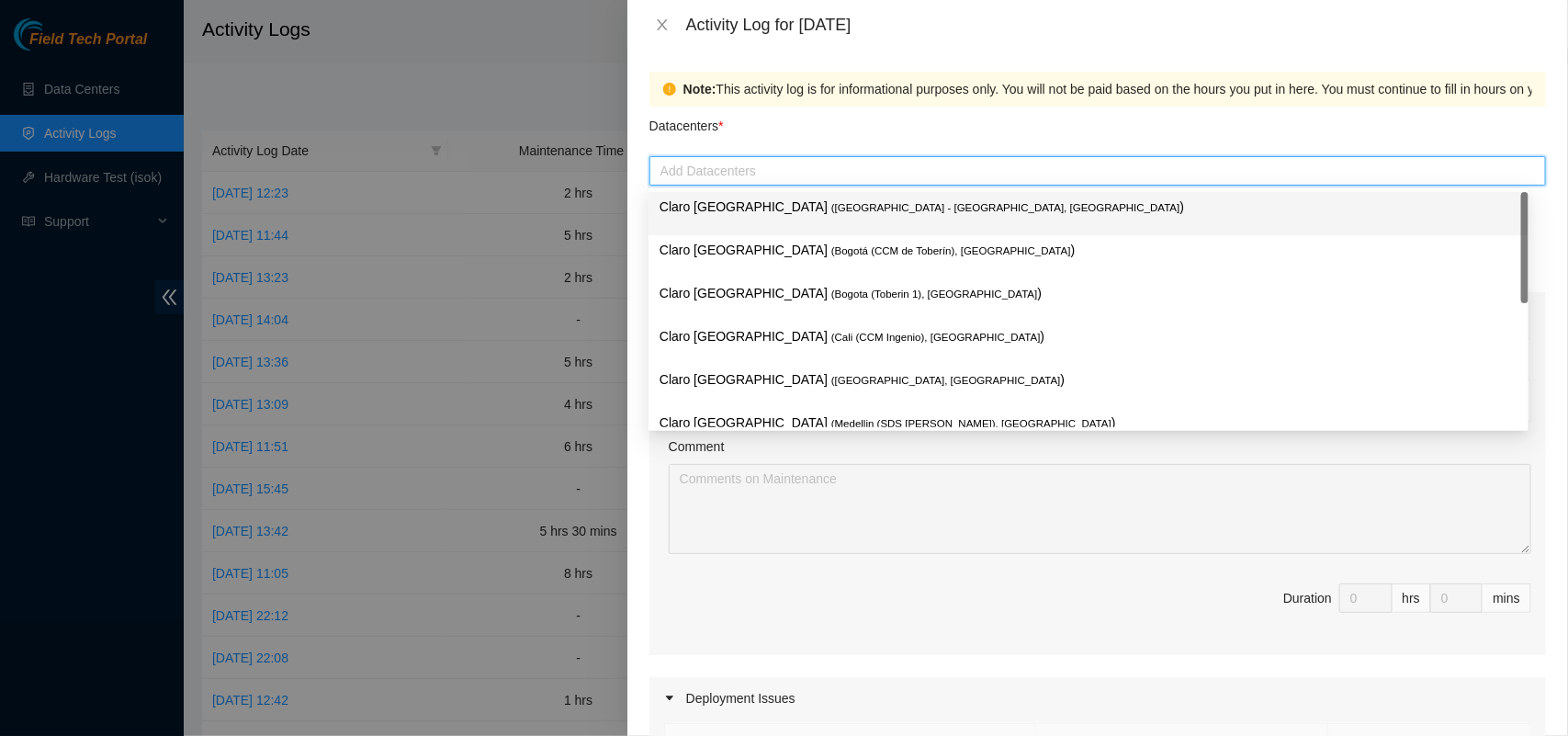
click at [722, 203] on p "Claro Colombia ( Bogota - Ortezal, Colombia )" at bounding box center [1088, 207] width 857 height 21
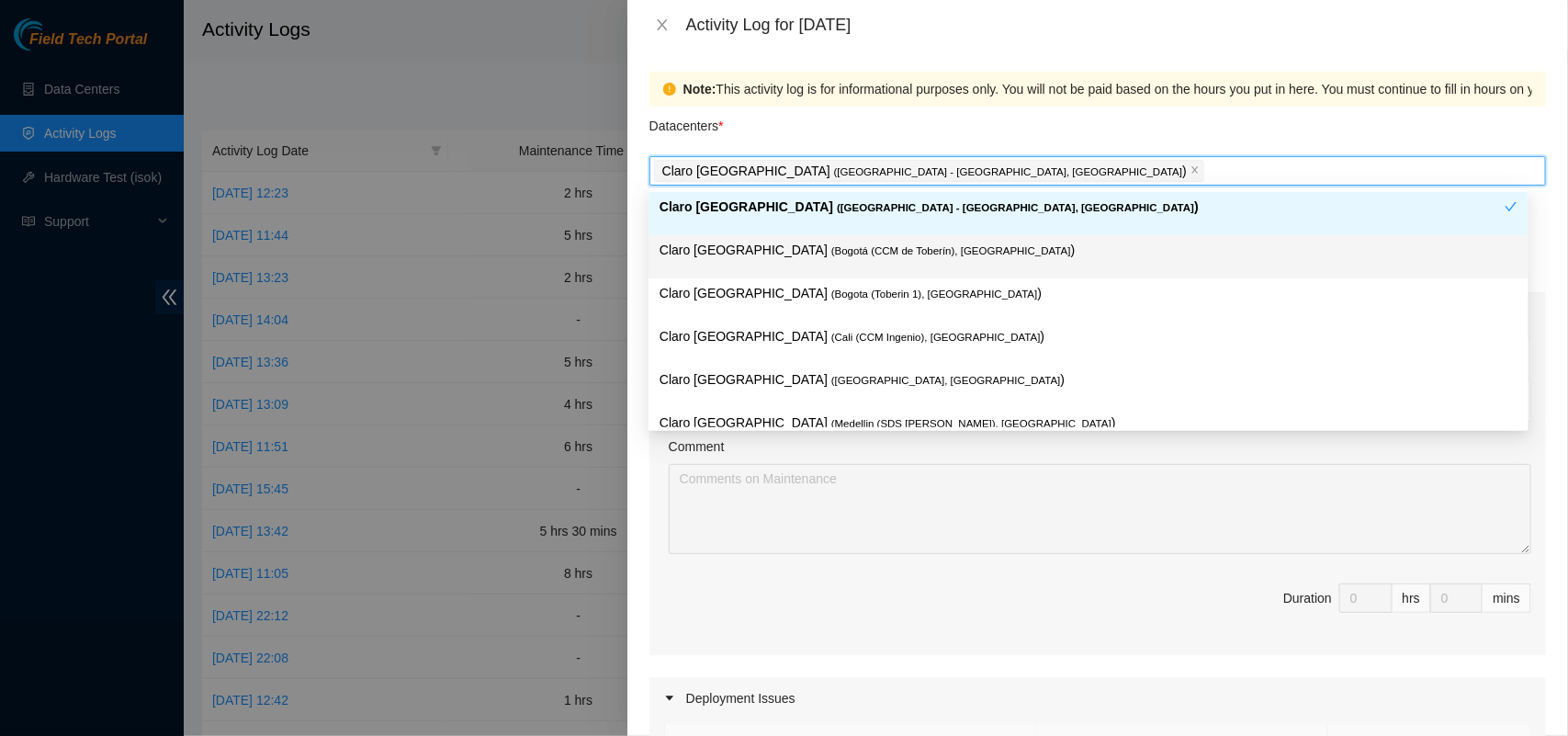
click at [900, 250] on span "( Bogotá (CCM de Toberín), Colombia" at bounding box center [951, 250] width 240 height 11
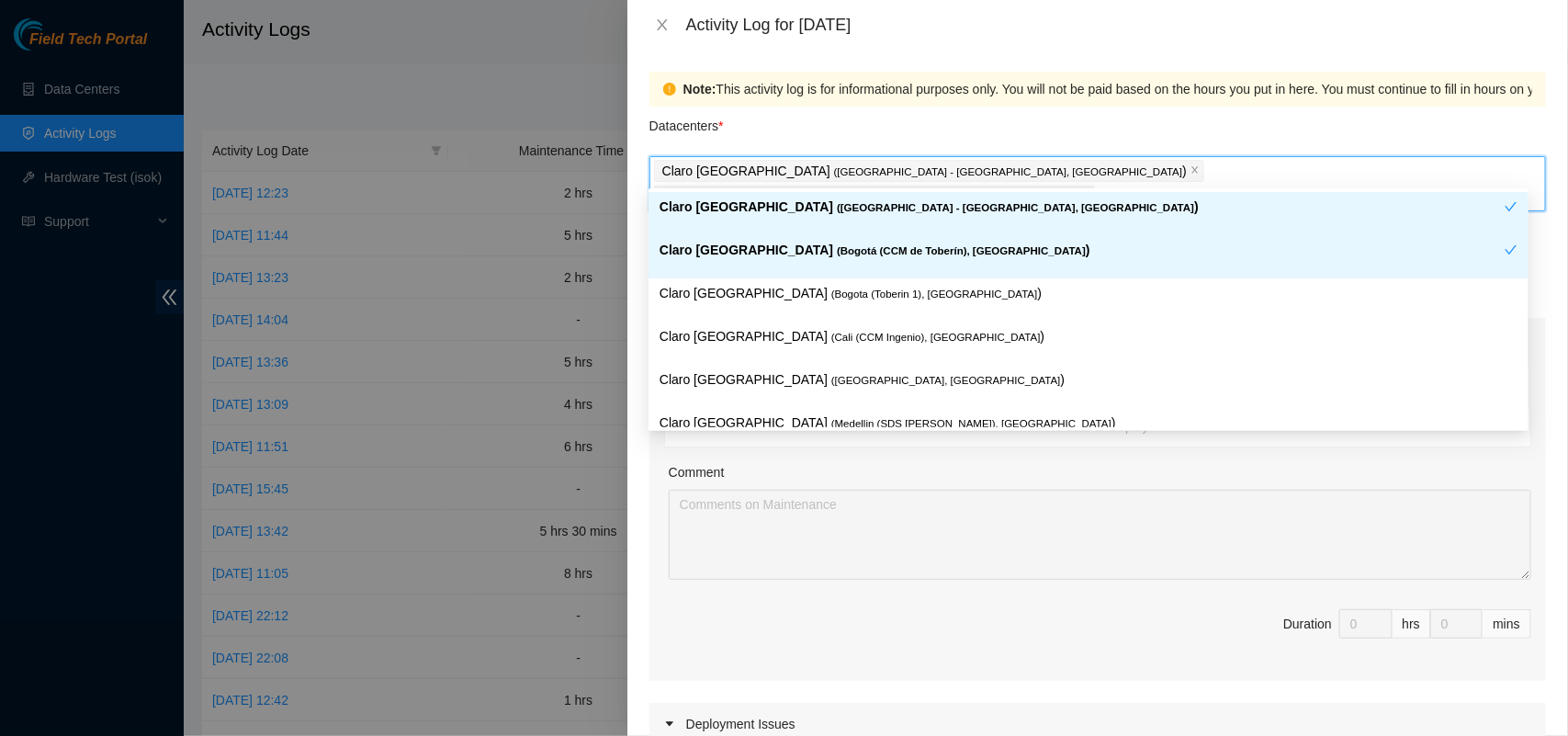
click at [1256, 168] on div "Claro Colombia ( Bogota - Ortezal, Colombia ) Claro Colombia ( Bogotá (CCM de T…" at bounding box center [1098, 183] width 888 height 52
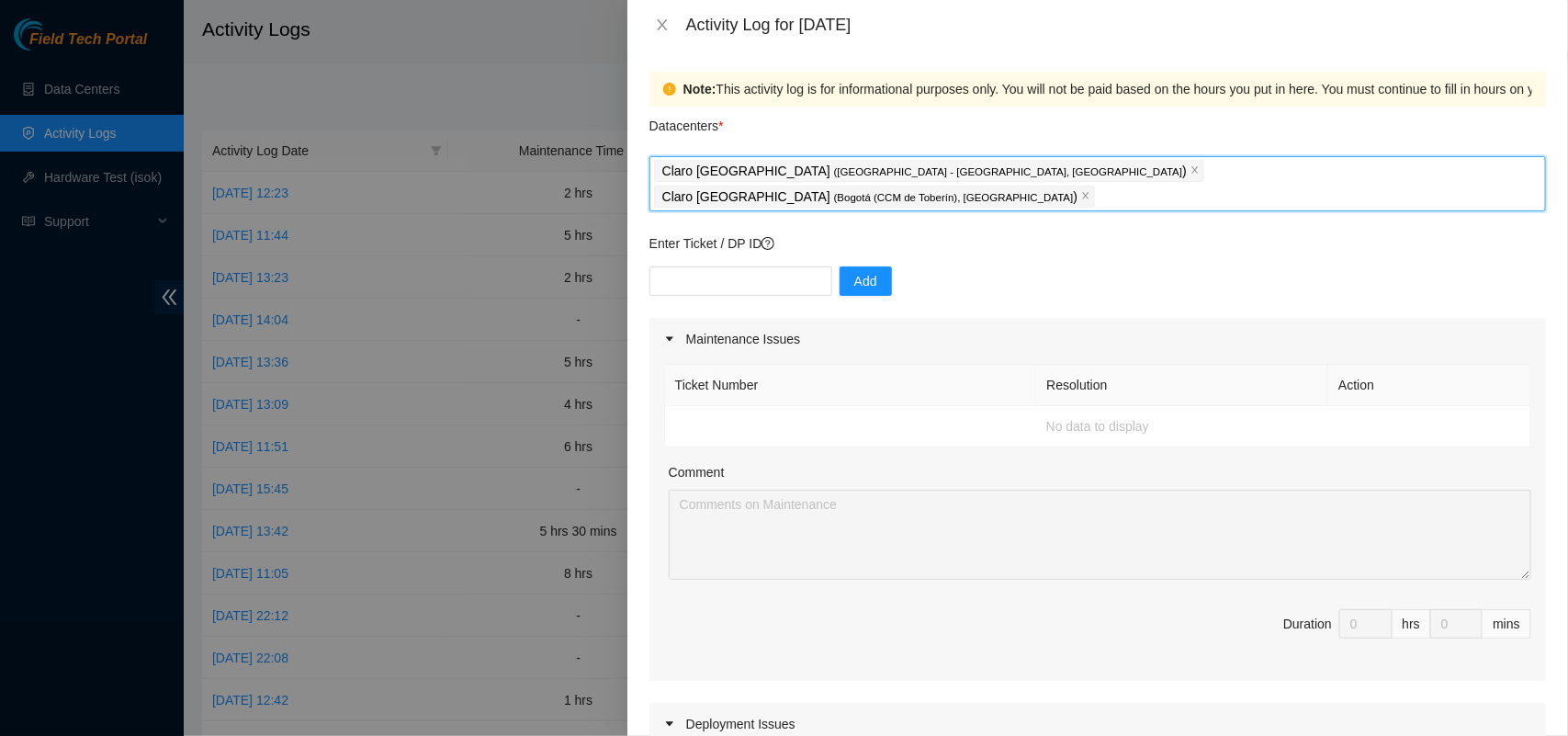
click at [1256, 168] on div "Claro Colombia ( Bogota - Ortezal, Colombia ) Claro Colombia ( Bogotá (CCM de T…" at bounding box center [1098, 183] width 888 height 52
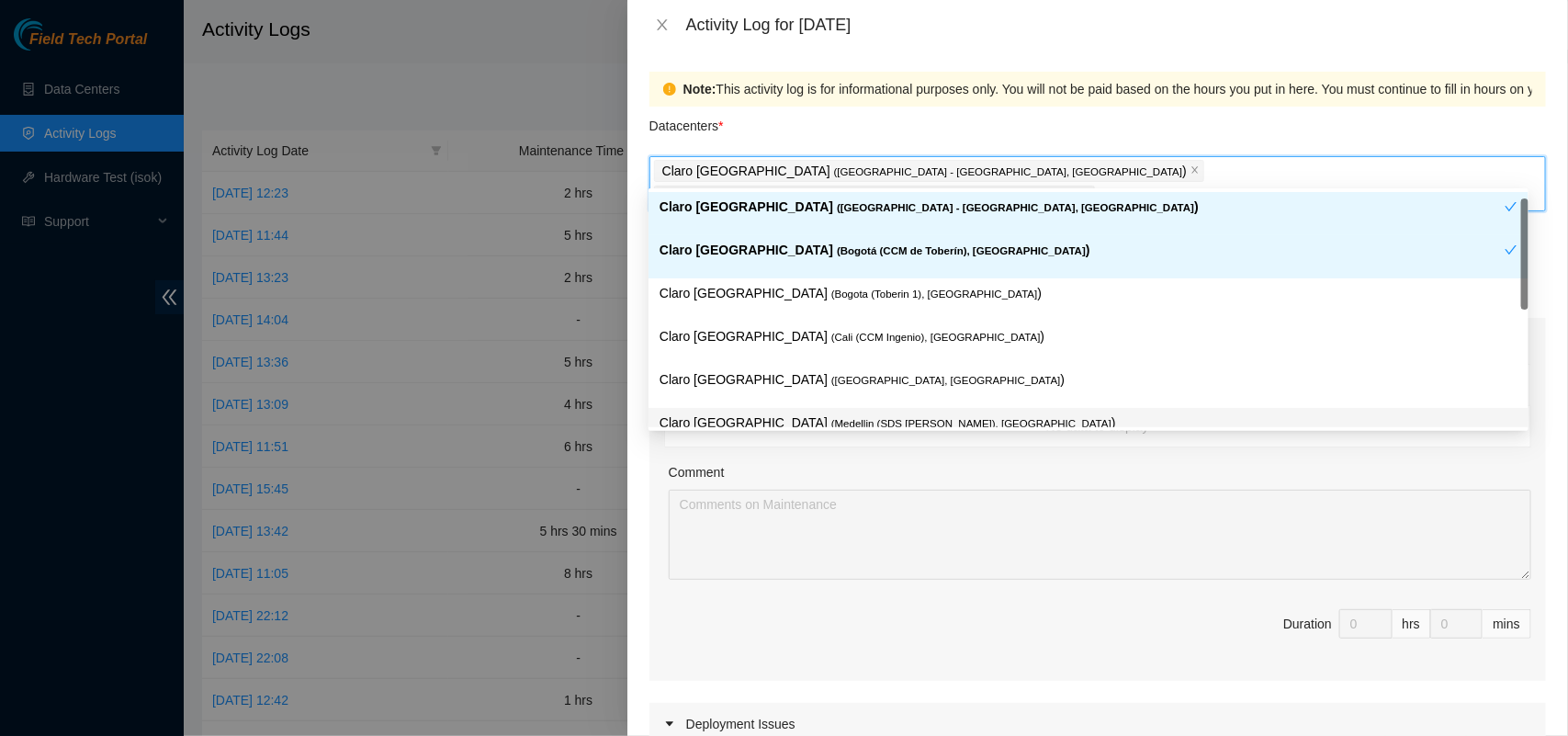
scroll to position [24, 0]
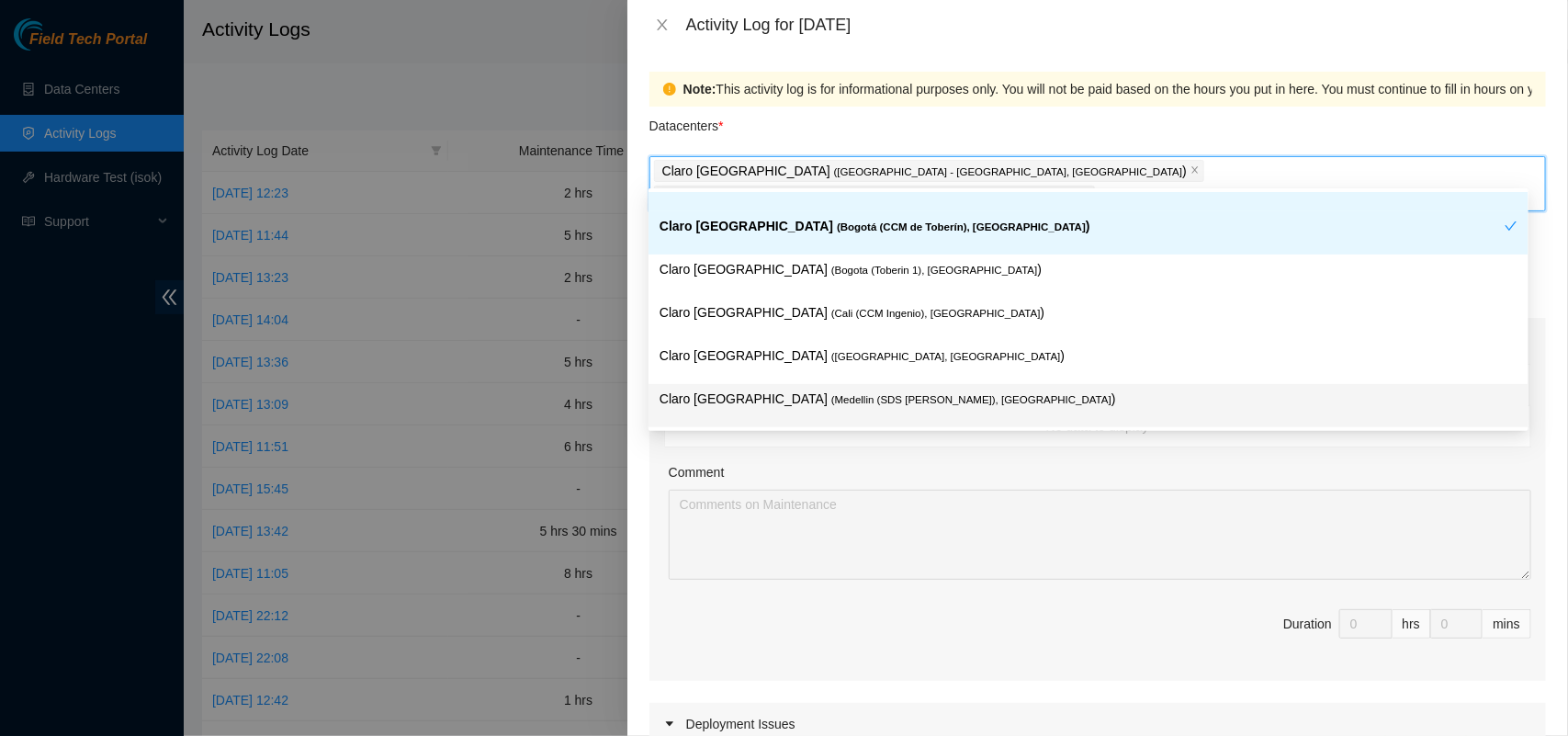
click at [882, 400] on span "( Medellin (SDS Patio Bonito), Colombia" at bounding box center [971, 399] width 280 height 11
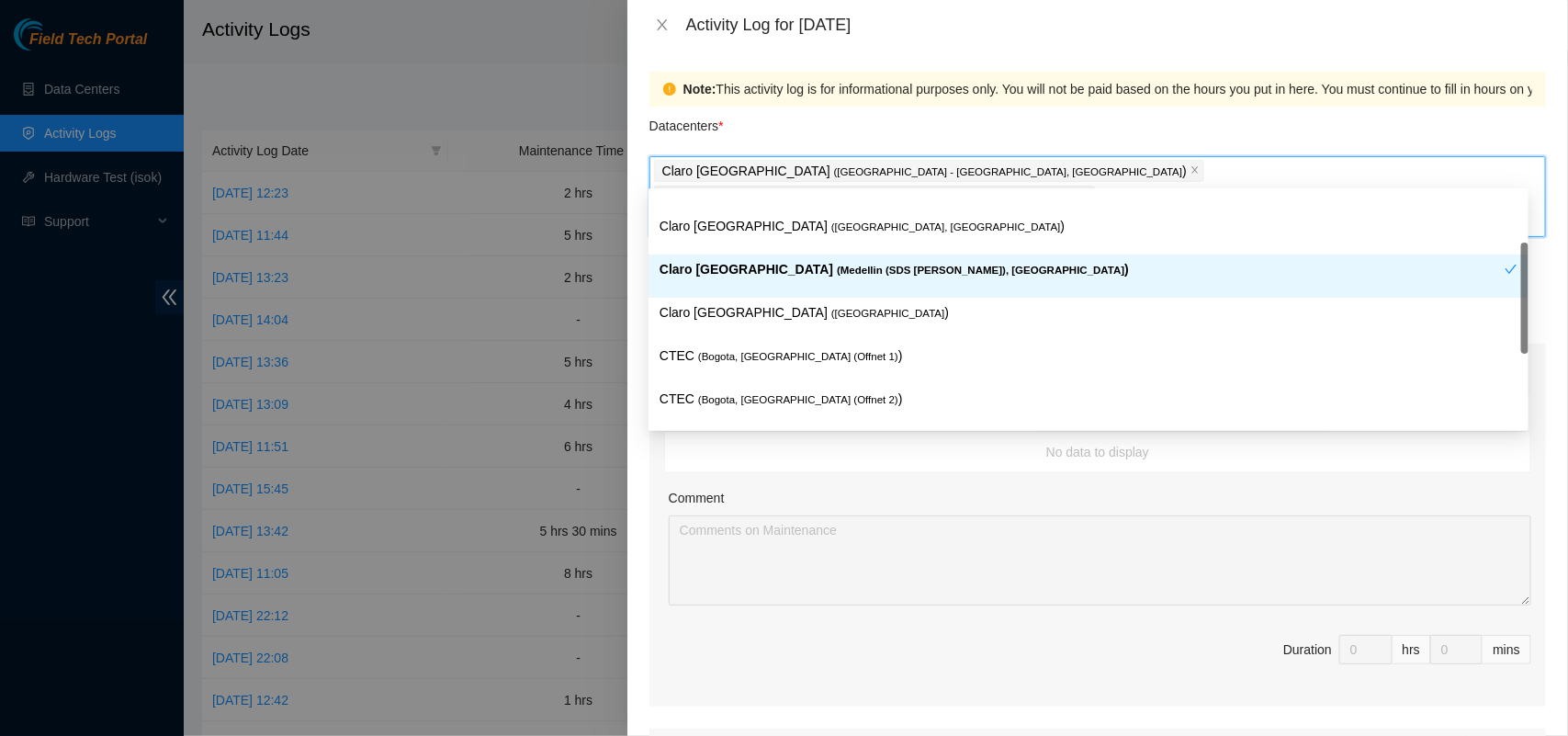
scroll to position [195, 0]
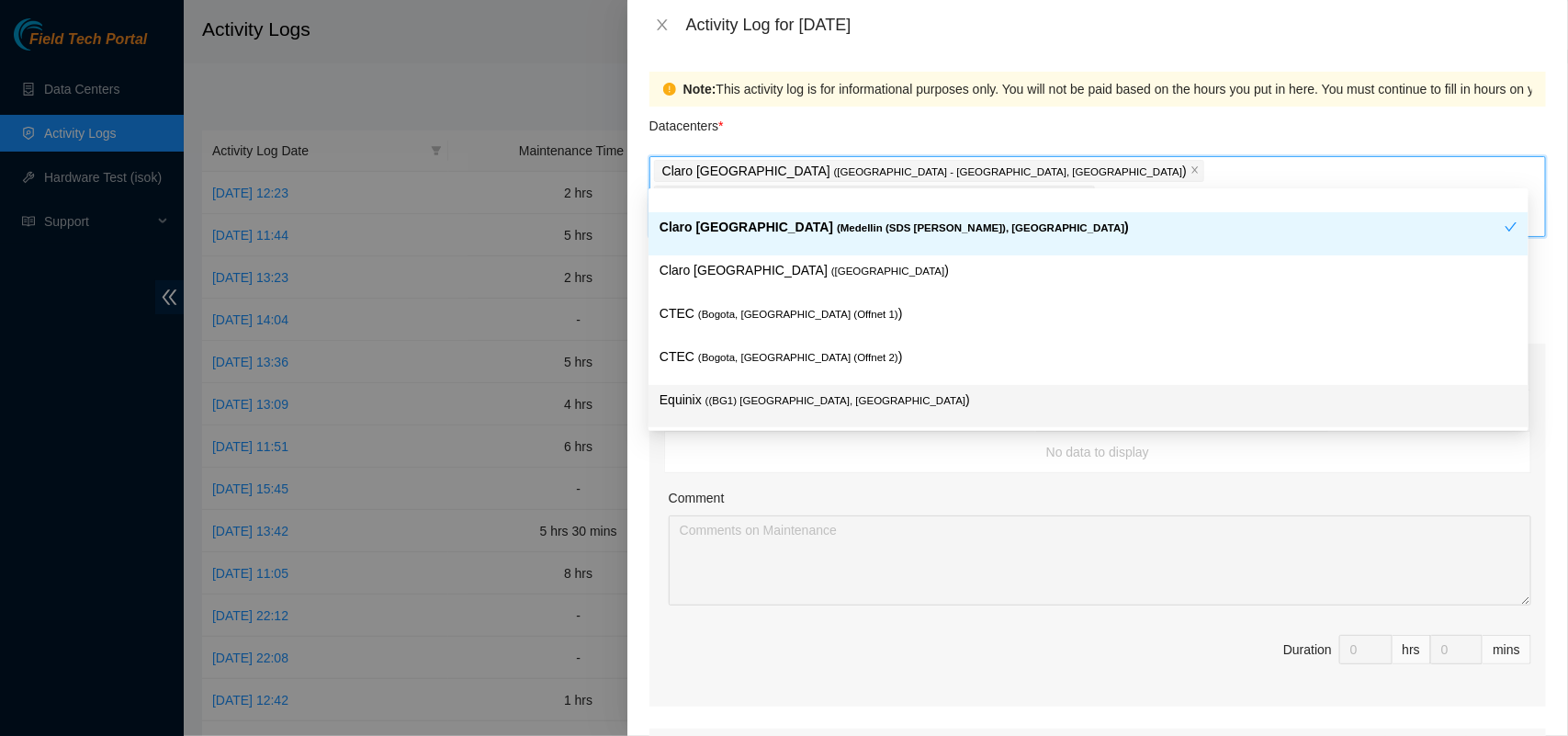
click at [796, 401] on span "( (BG1) Bogota, Colombia" at bounding box center [836, 400] width 261 height 11
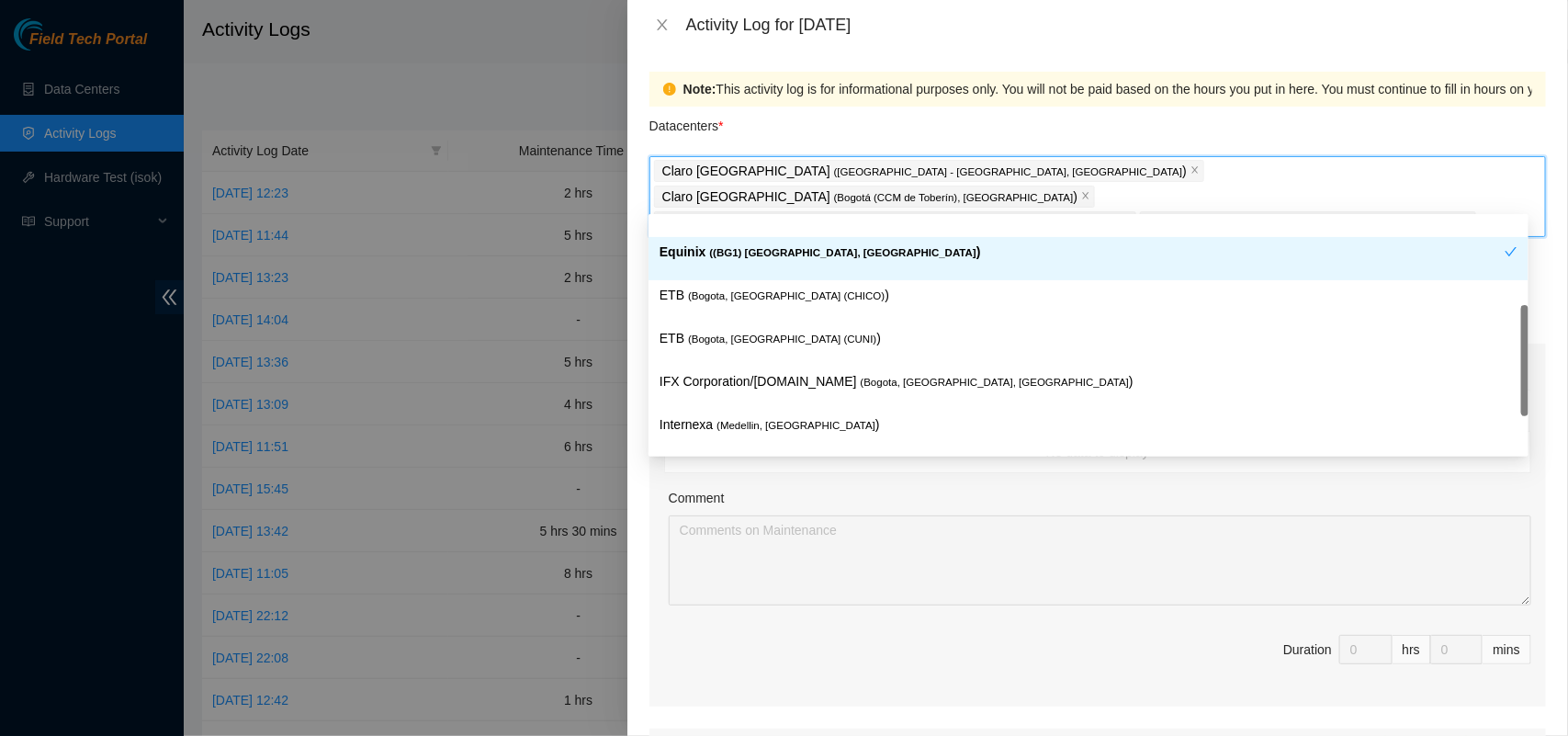
scroll to position [411, 0]
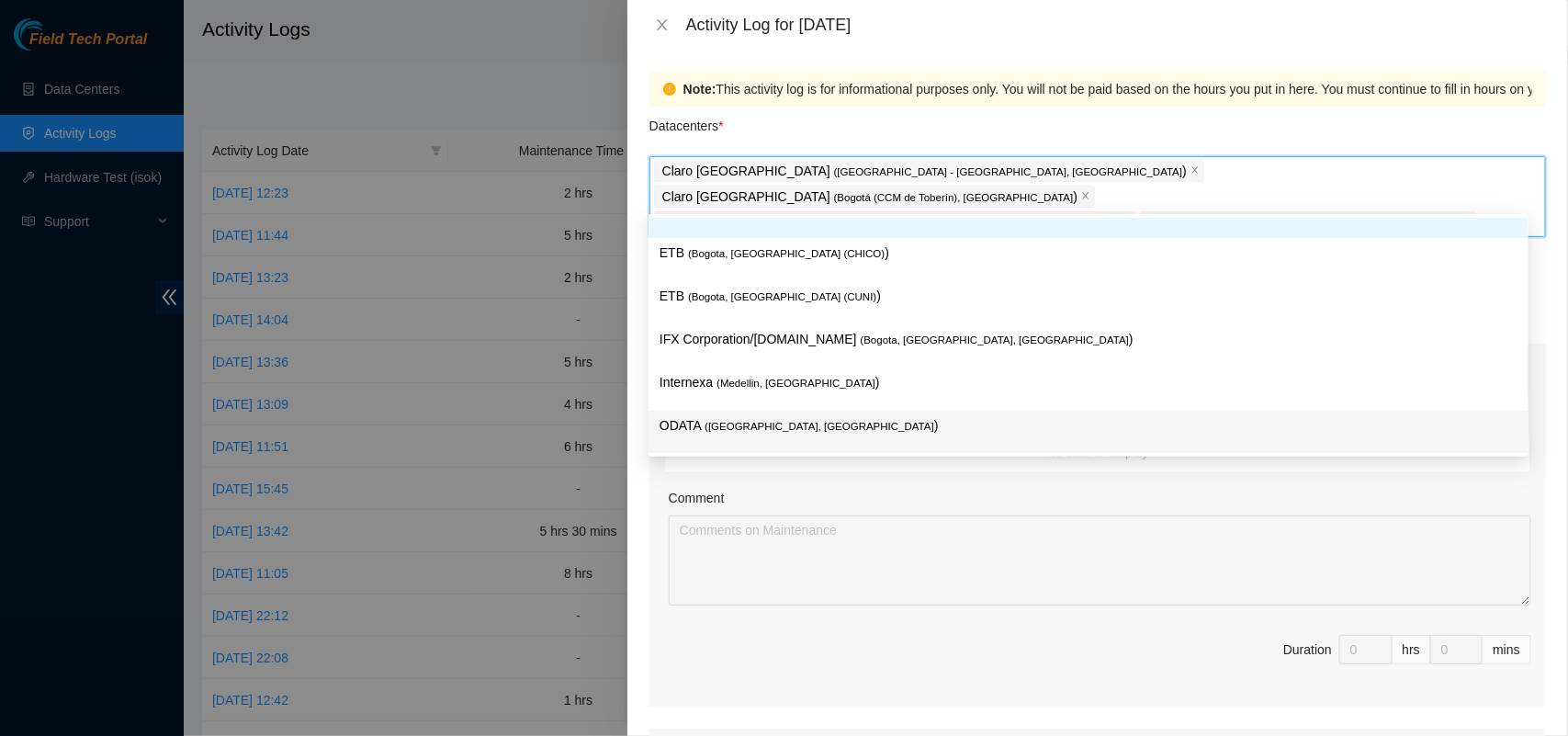
click at [786, 423] on span "( Bogotá, Colombia" at bounding box center [819, 426] width 229 height 11
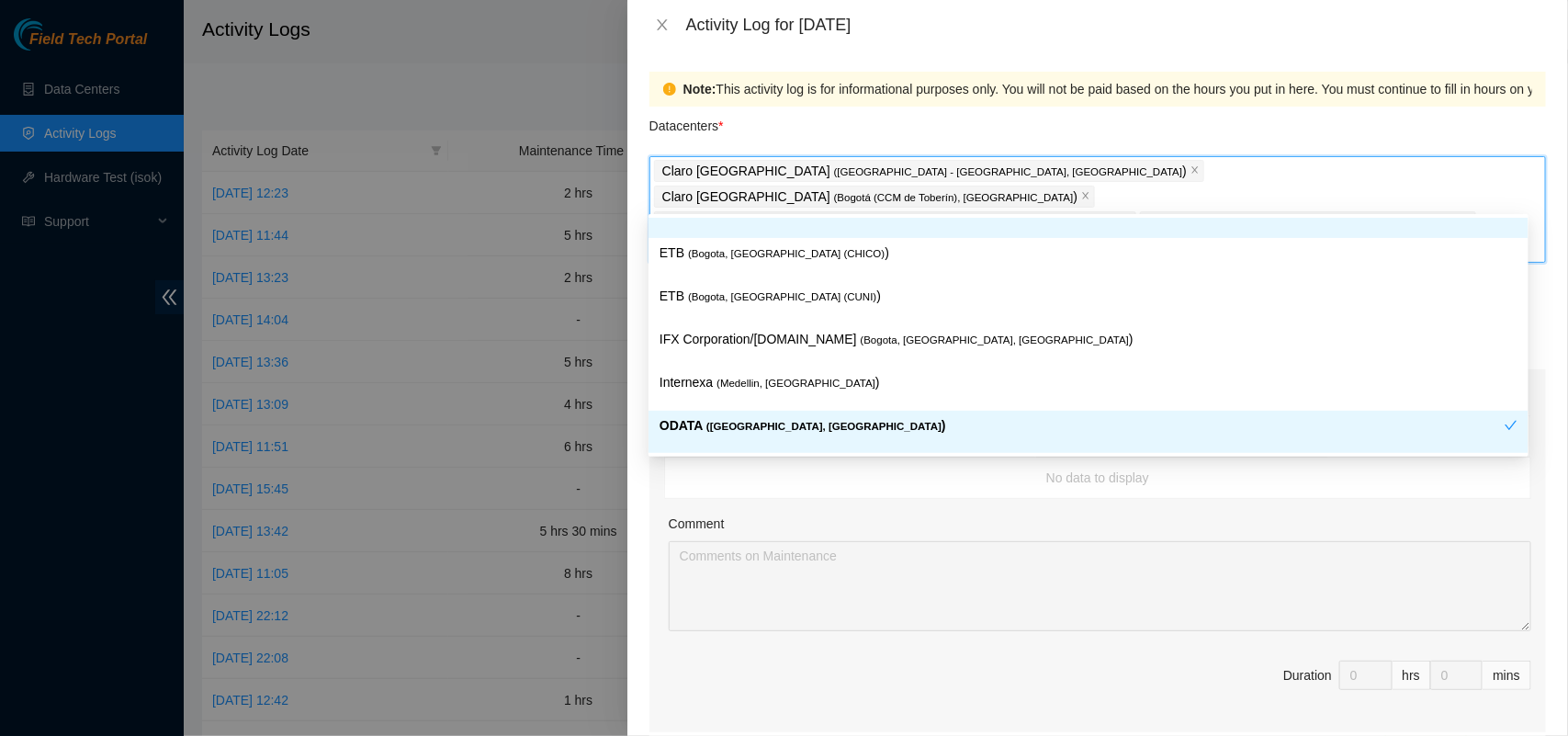
scroll to position [456, 0]
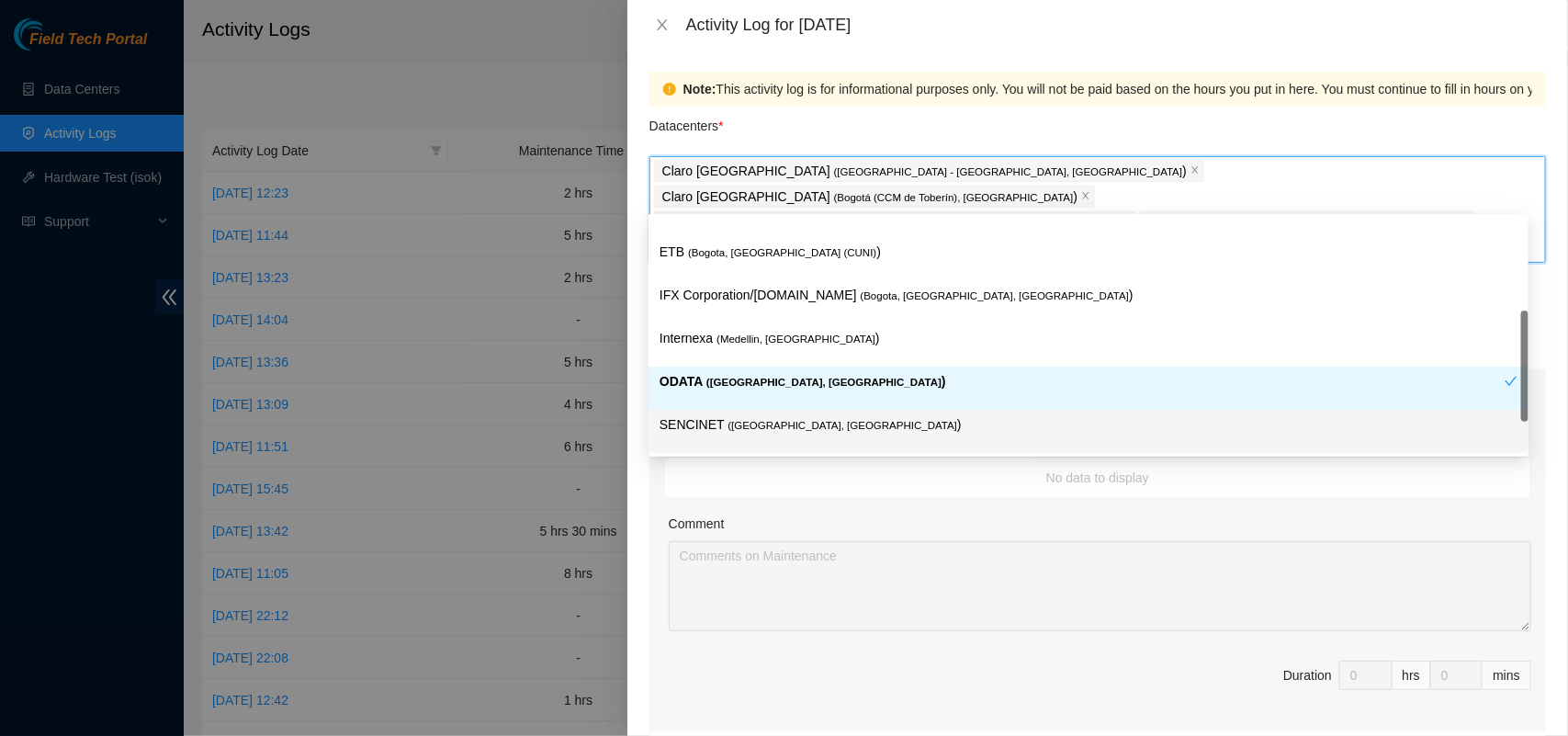
click at [786, 423] on span "( Bogota, Colombia" at bounding box center [842, 425] width 229 height 11
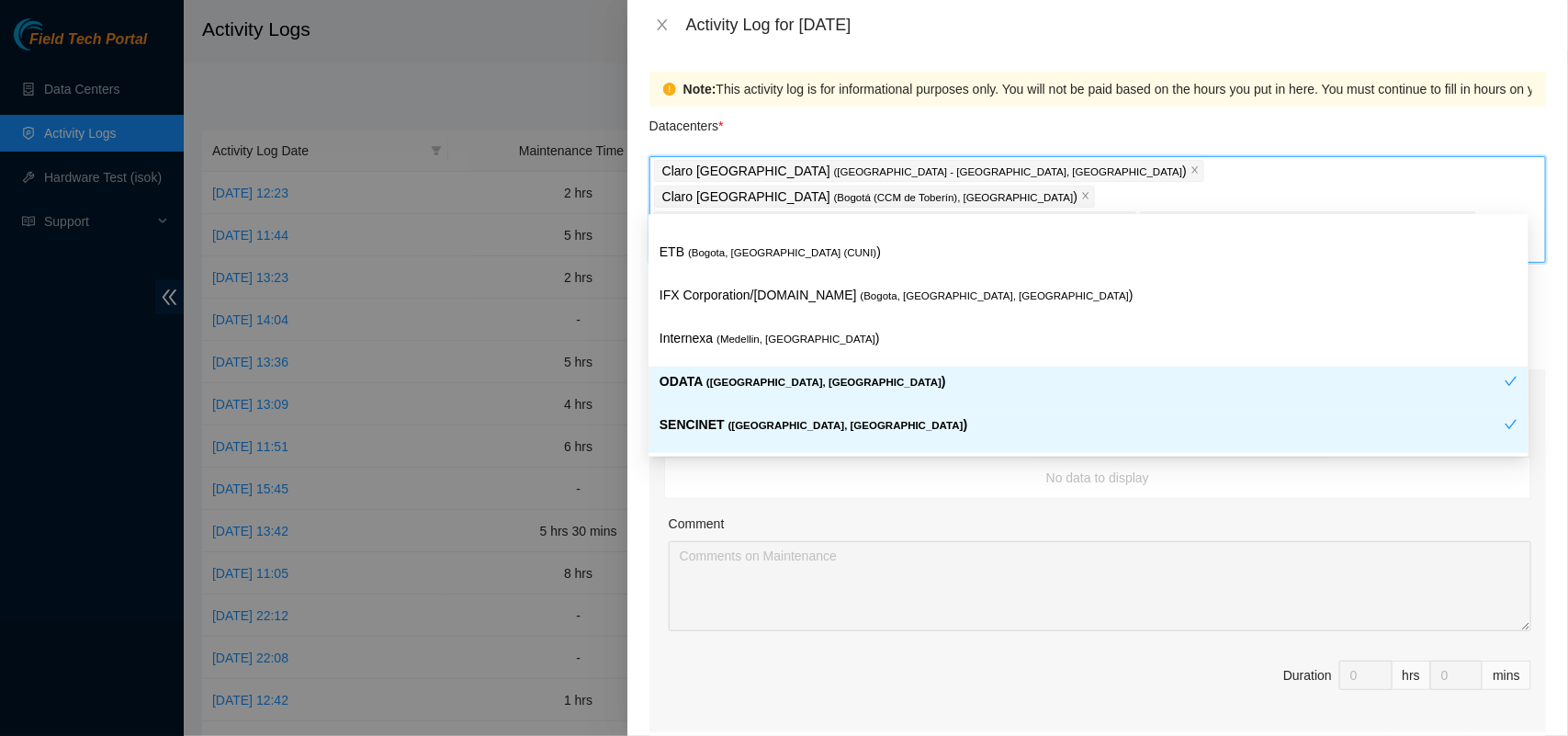
click at [1024, 660] on span "Duration 0 hrs 0 mins" at bounding box center [1098, 685] width 867 height 52
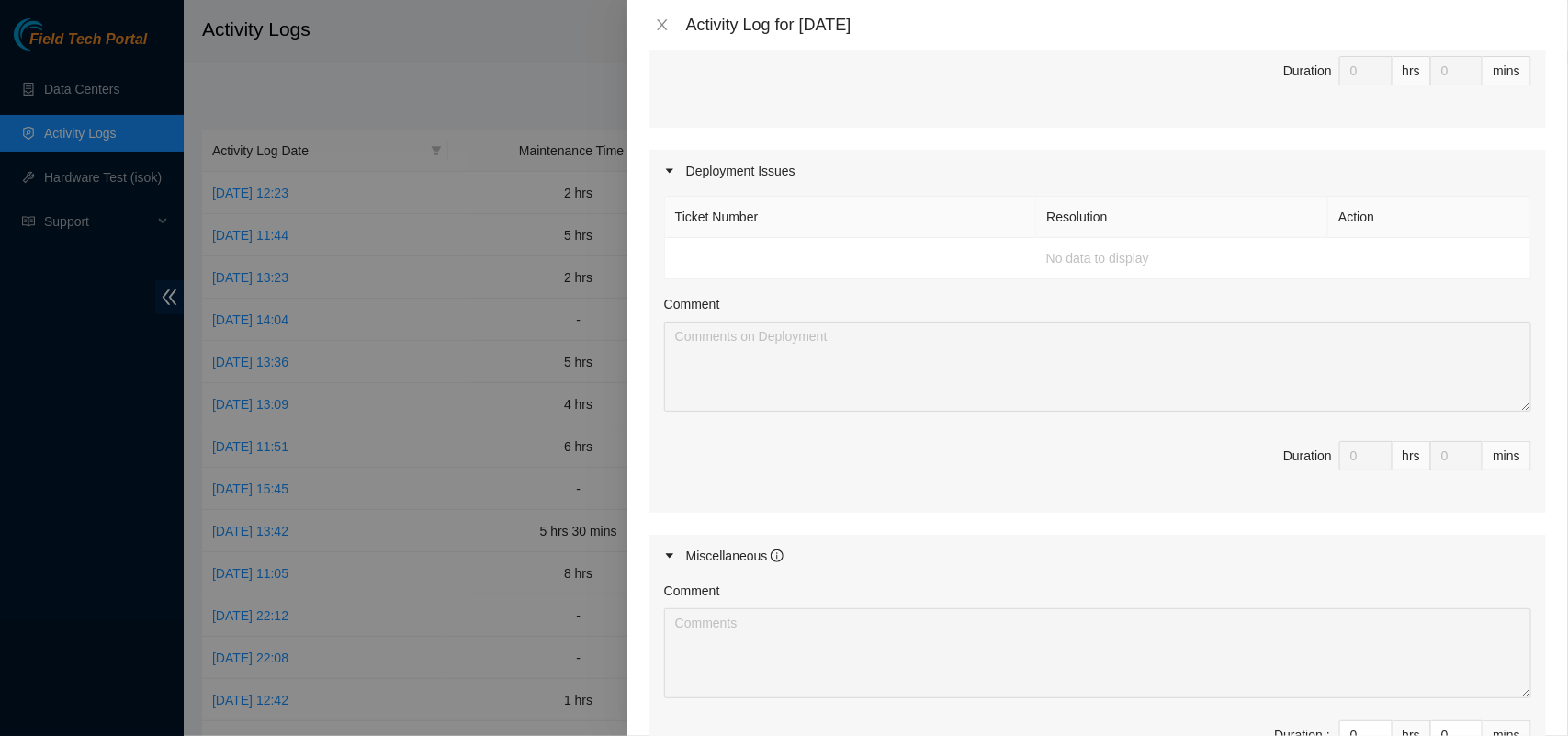
scroll to position [708, 0]
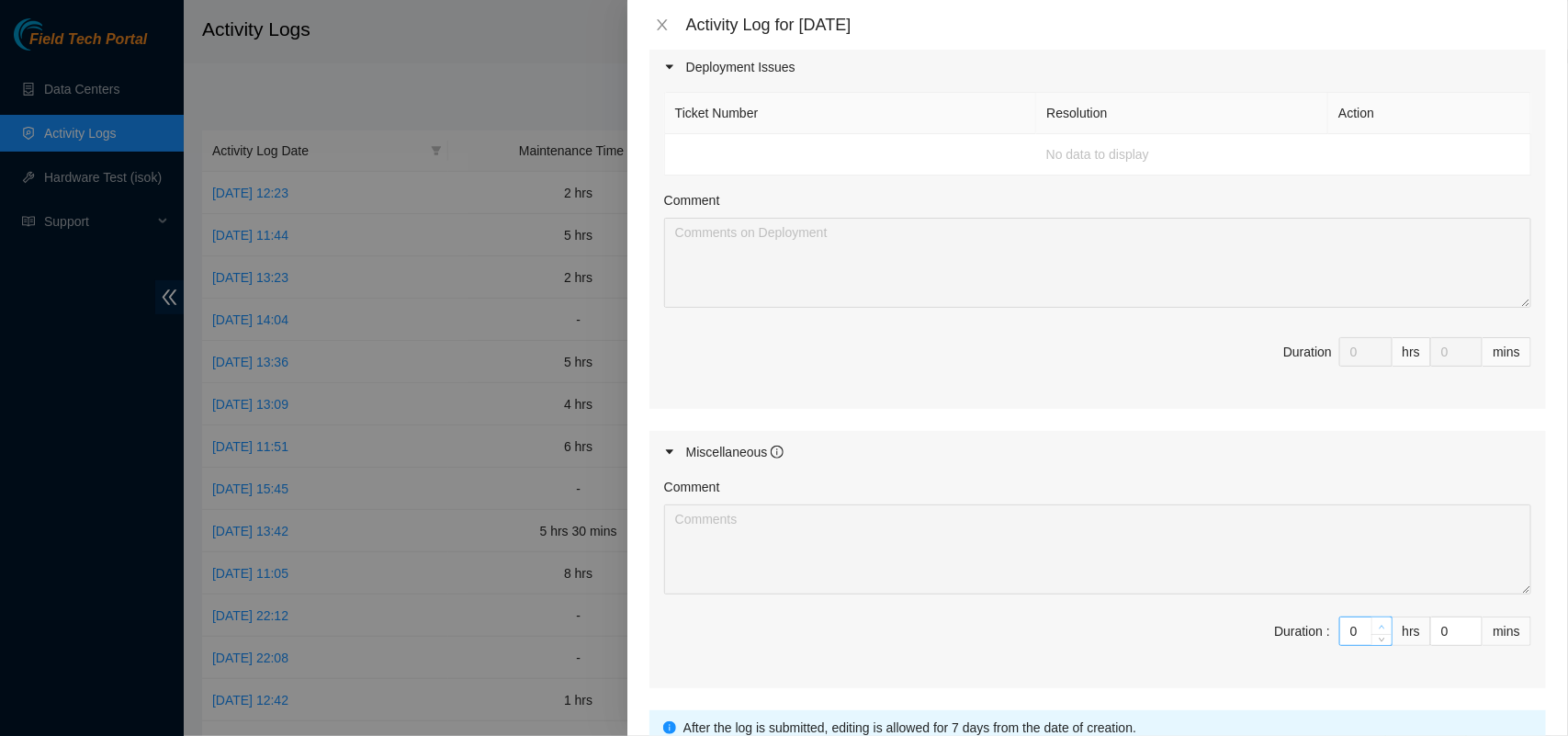
click at [1378, 623] on icon "up" at bounding box center [1381, 626] width 7 height 7
type input "1"
click at [1378, 623] on icon "up" at bounding box center [1381, 626] width 7 height 7
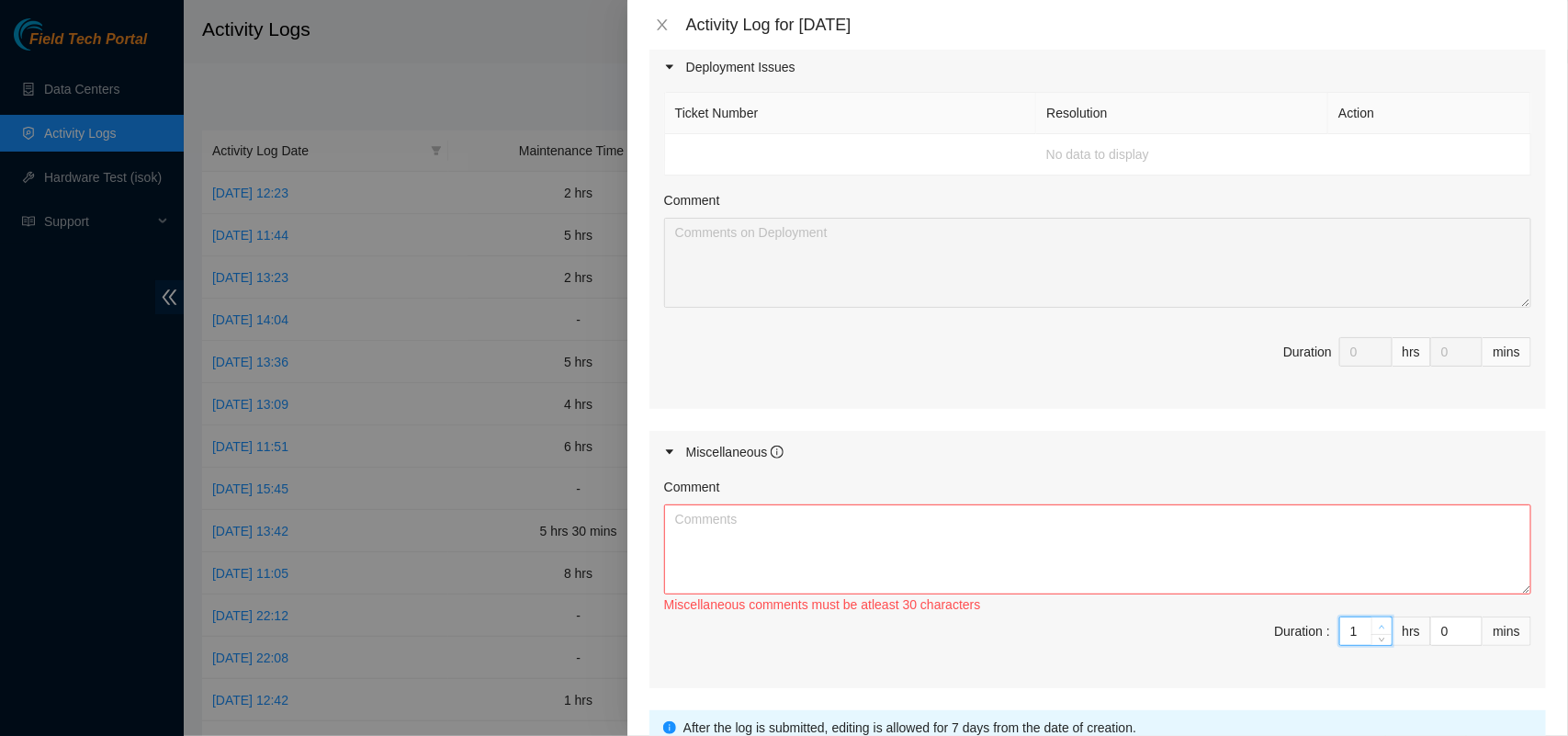
type input "2"
click at [1378, 623] on icon "up" at bounding box center [1381, 626] width 7 height 7
type input "3"
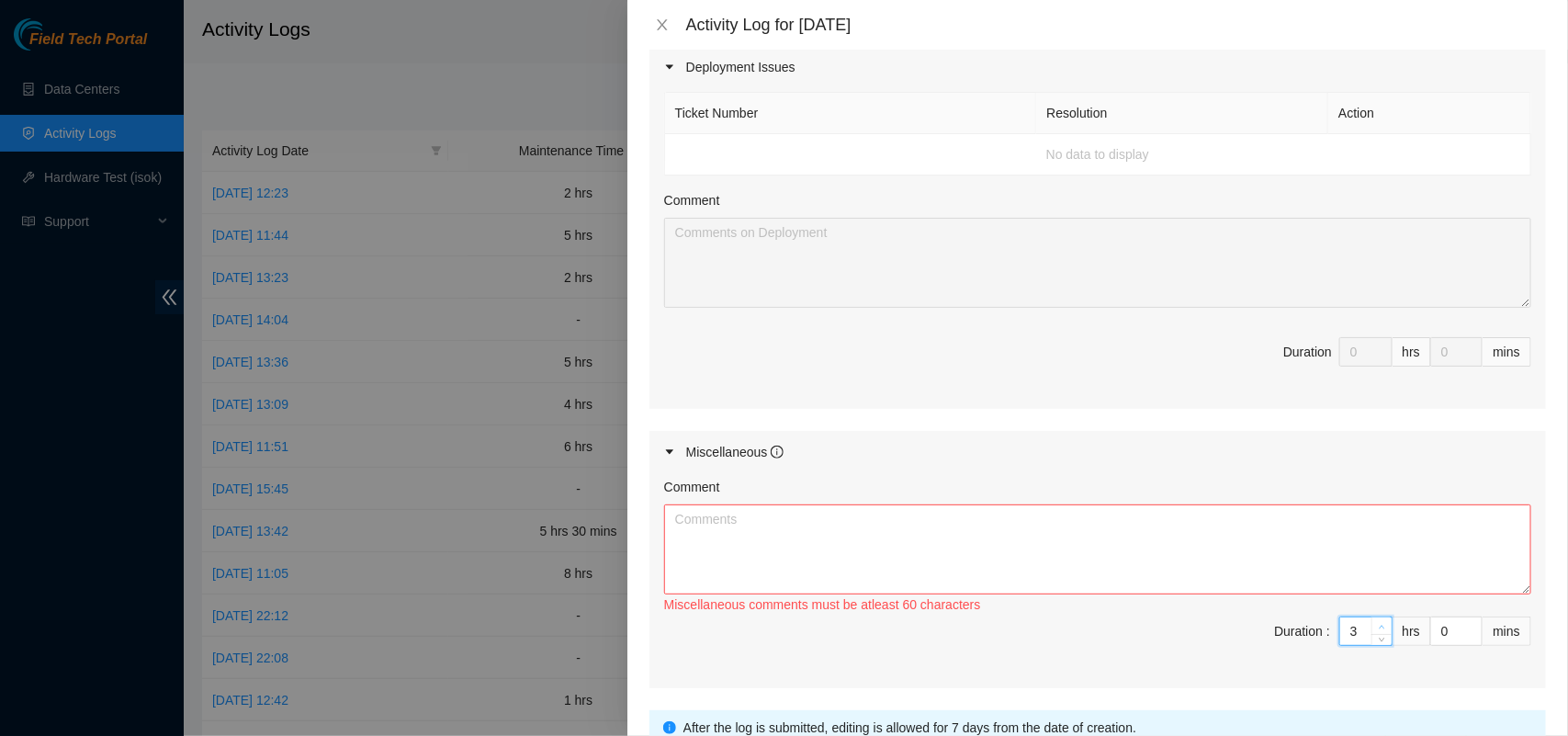
click at [1378, 623] on icon "up" at bounding box center [1381, 626] width 7 height 7
type input "4"
click at [1378, 623] on icon "up" at bounding box center [1381, 626] width 7 height 7
type input "5"
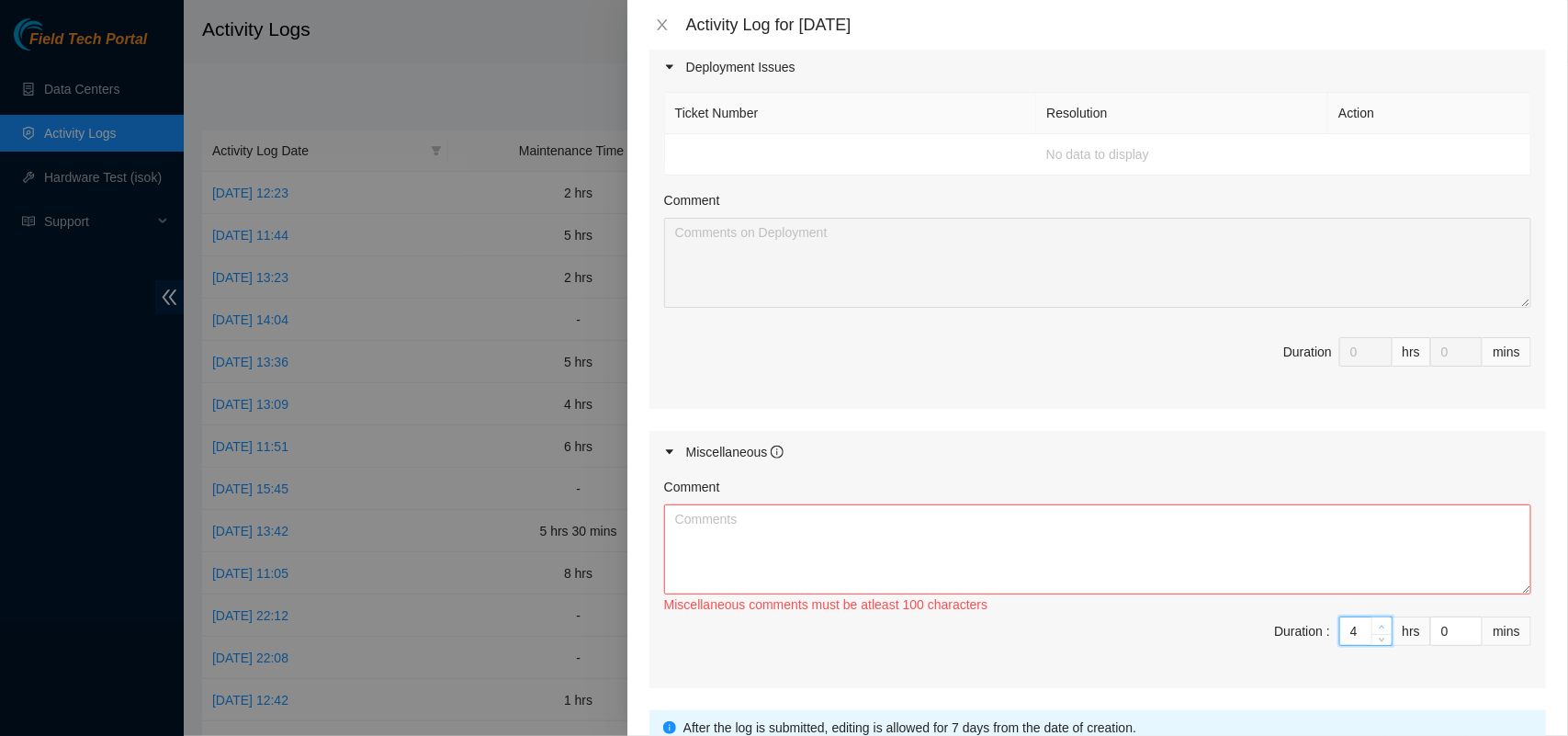
type input "5"
click at [1378, 623] on icon "up" at bounding box center [1381, 626] width 7 height 7
type input "6"
drag, startPoint x: 1438, startPoint y: 581, endPoint x: 1407, endPoint y: 584, distance: 31.1
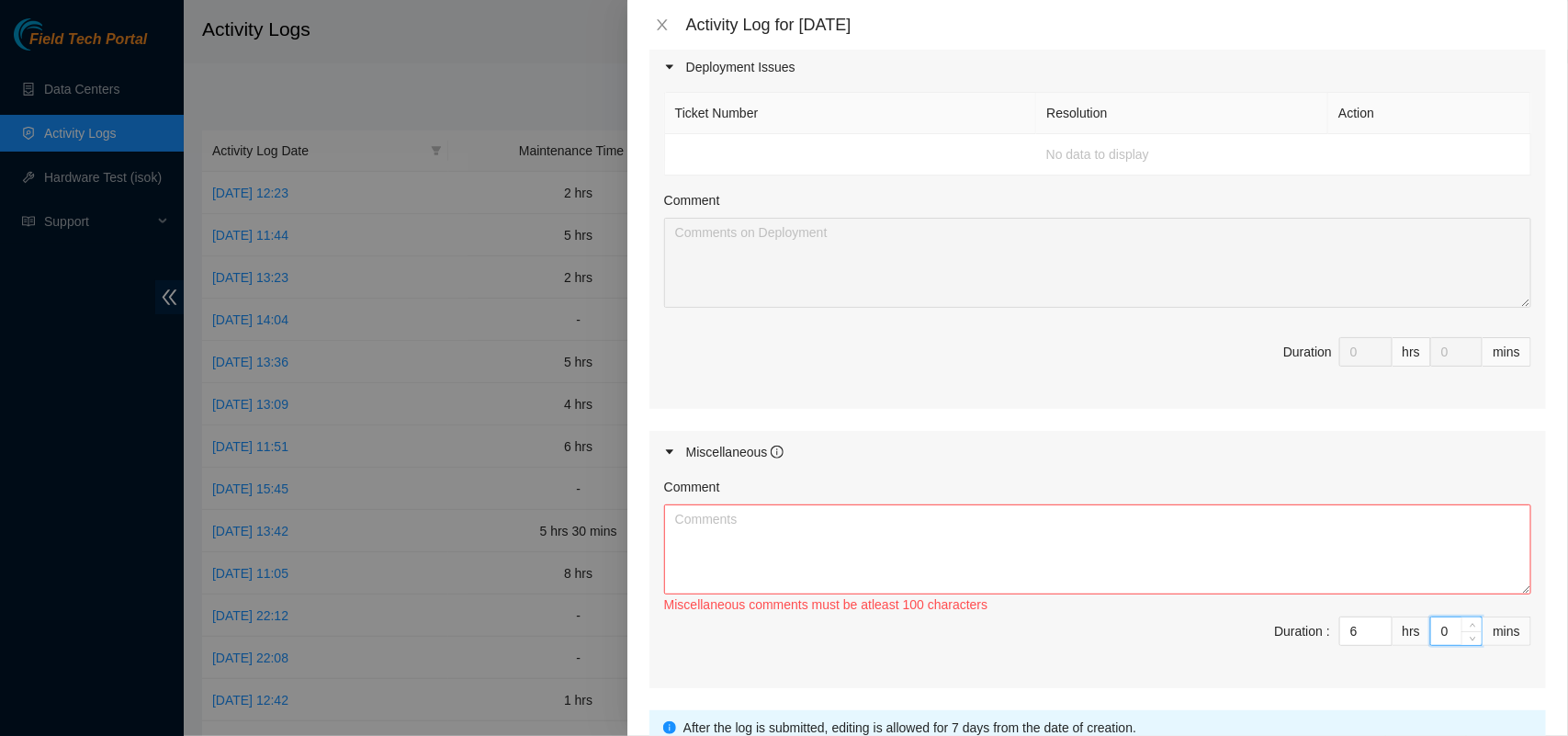
click at [1407, 616] on span "Duration : 6 hrs 0 mins" at bounding box center [1098, 642] width 867 height 52
type input "30"
click at [1352, 505] on textarea "Comment" at bounding box center [1098, 549] width 867 height 90
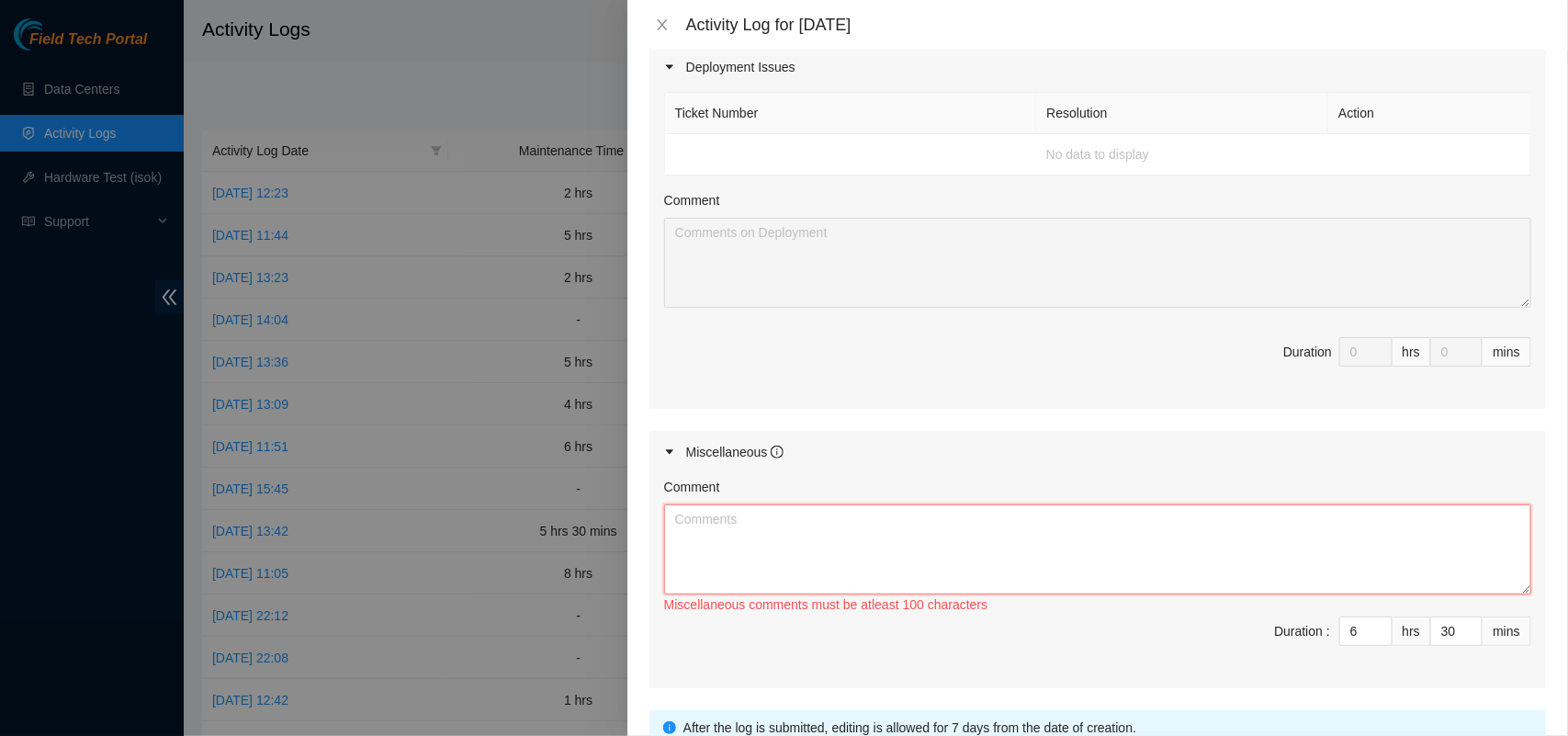
paste textarea "I made some phone calls , send and received emails in order to coordinate the d…"
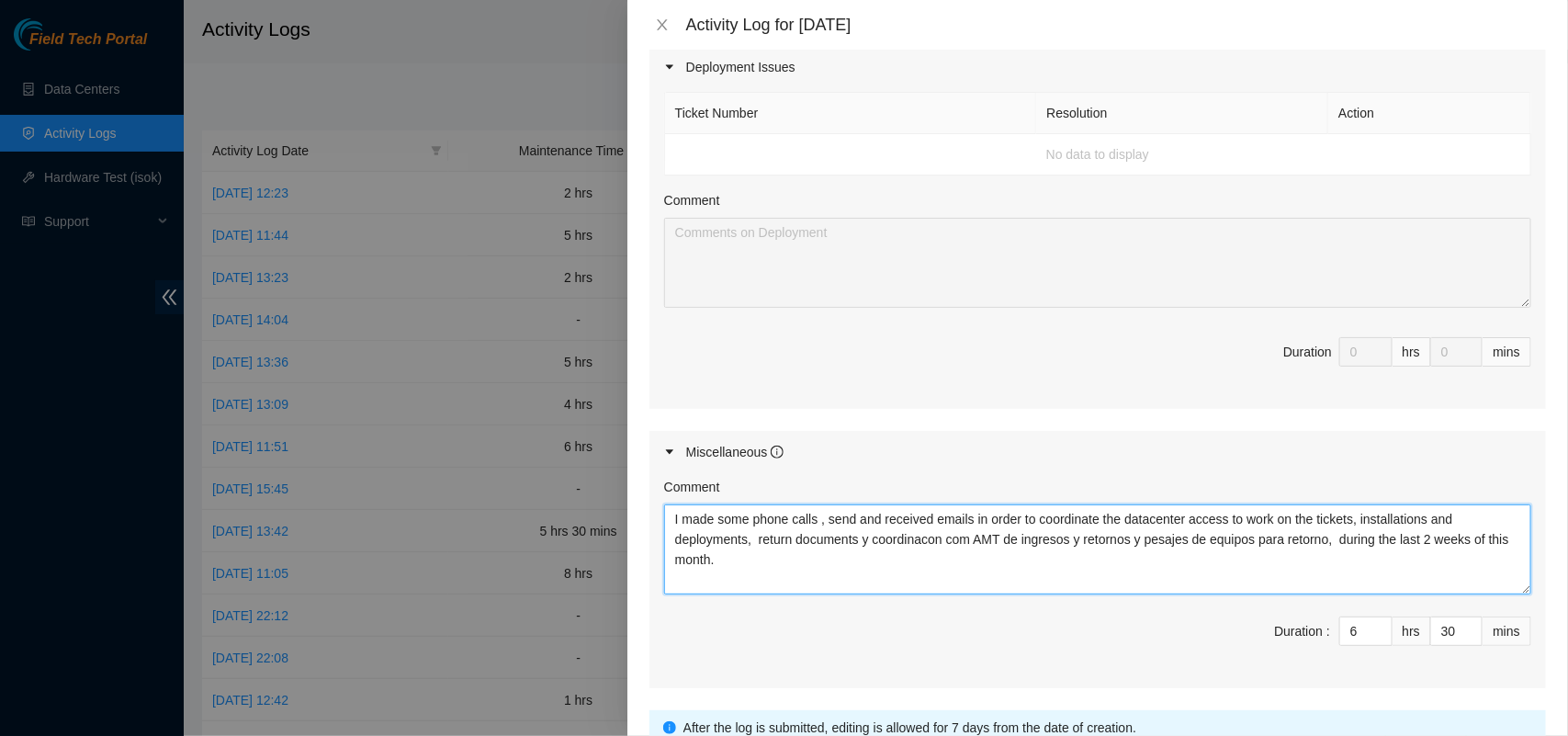
type textarea "I made some phone calls , send and received emails in order to coordinate the d…"
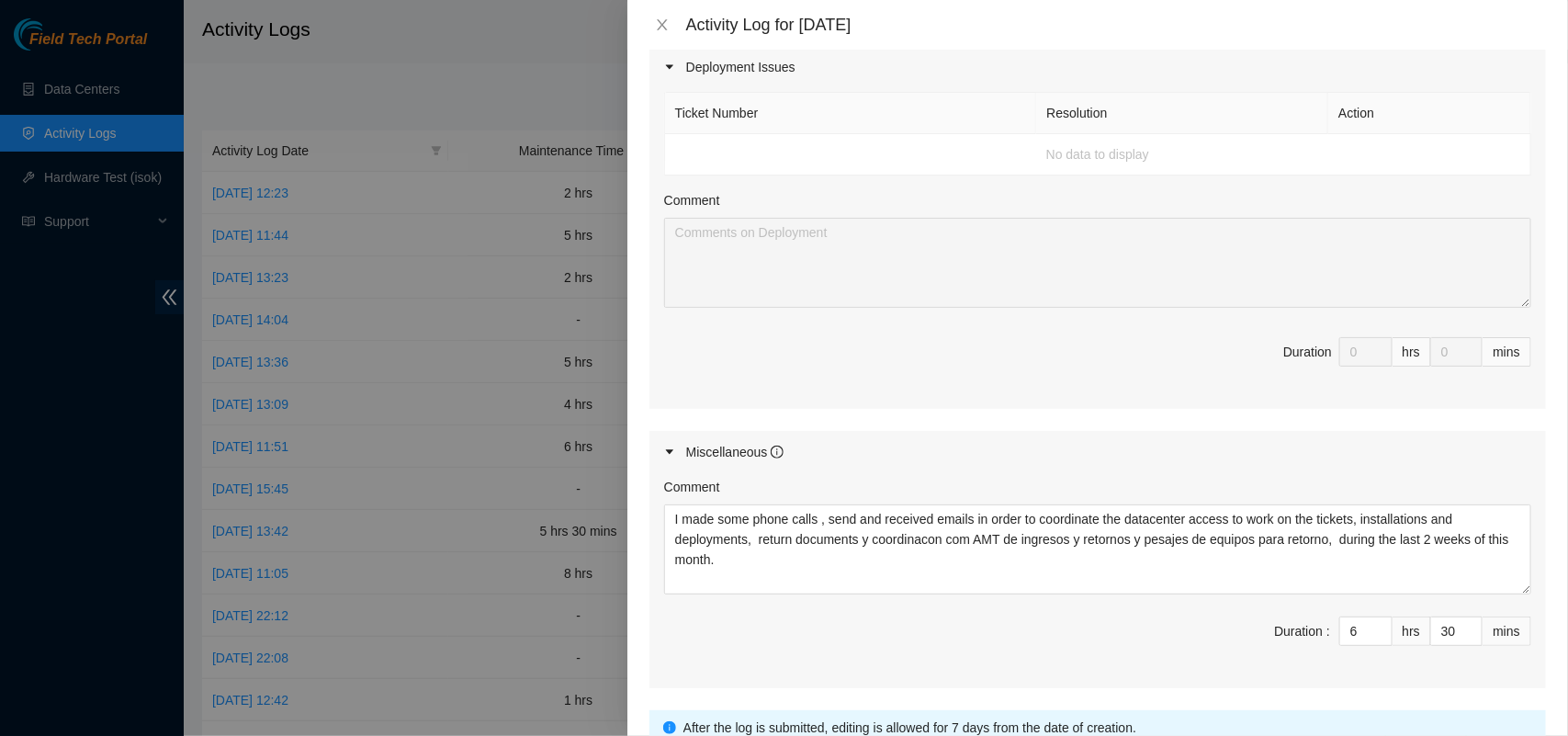
click at [962, 626] on div "Comment I made some phone calls , send and received emails in order to coordina…" at bounding box center [1098, 580] width 896 height 215
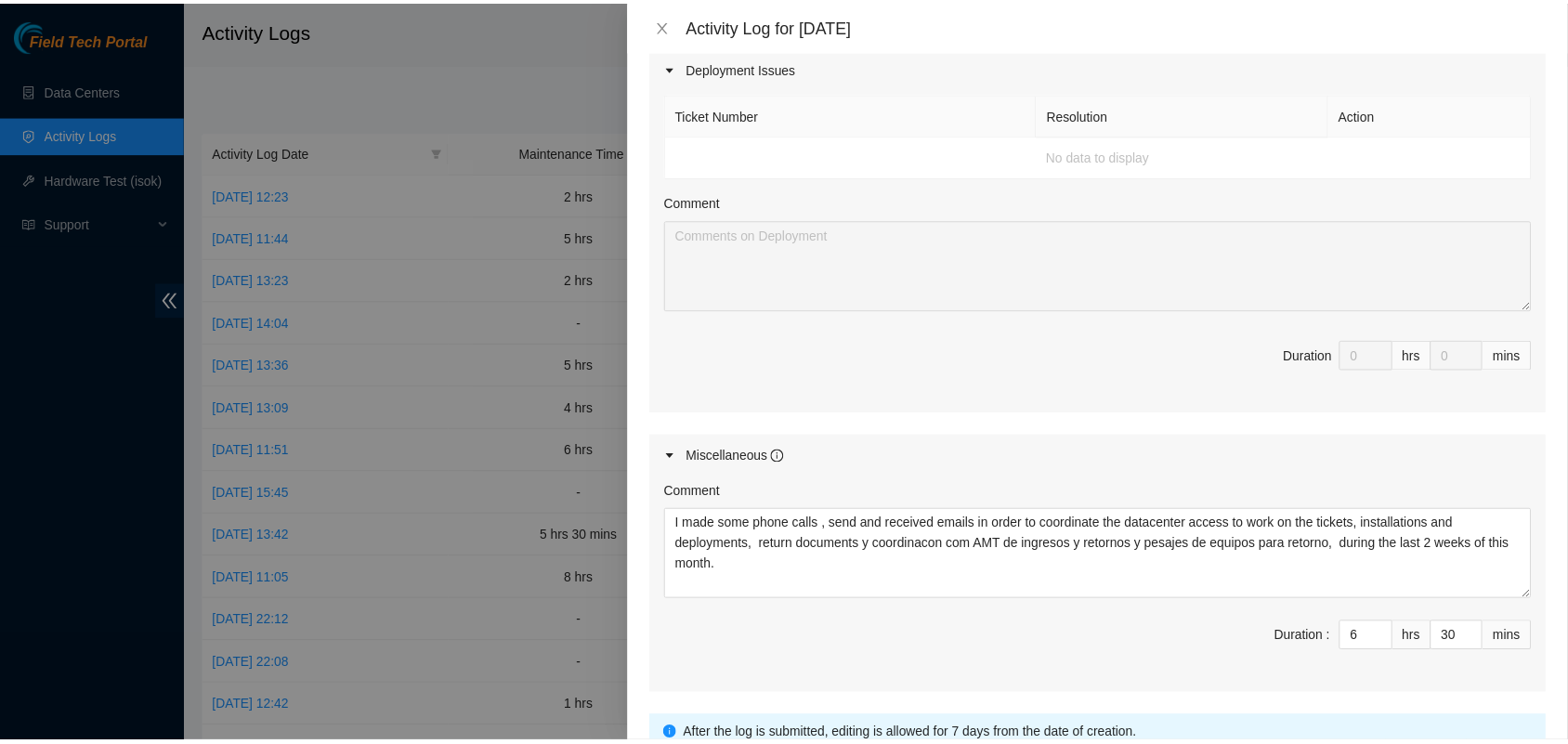
scroll to position [822, 0]
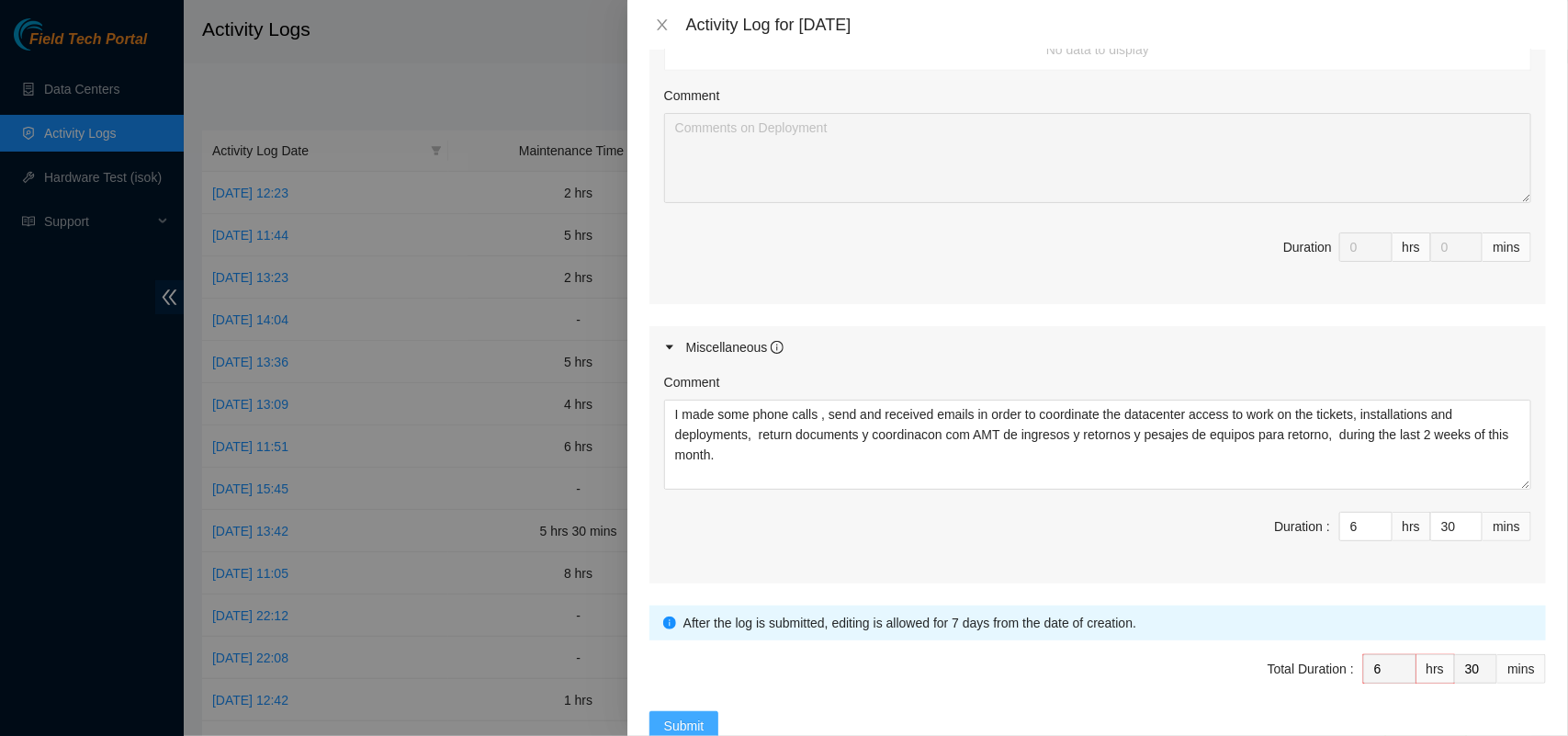
click at [681, 716] on span "Submit" at bounding box center [684, 725] width 41 height 20
click at [681, 719] on span "loading" at bounding box center [674, 725] width 20 height 13
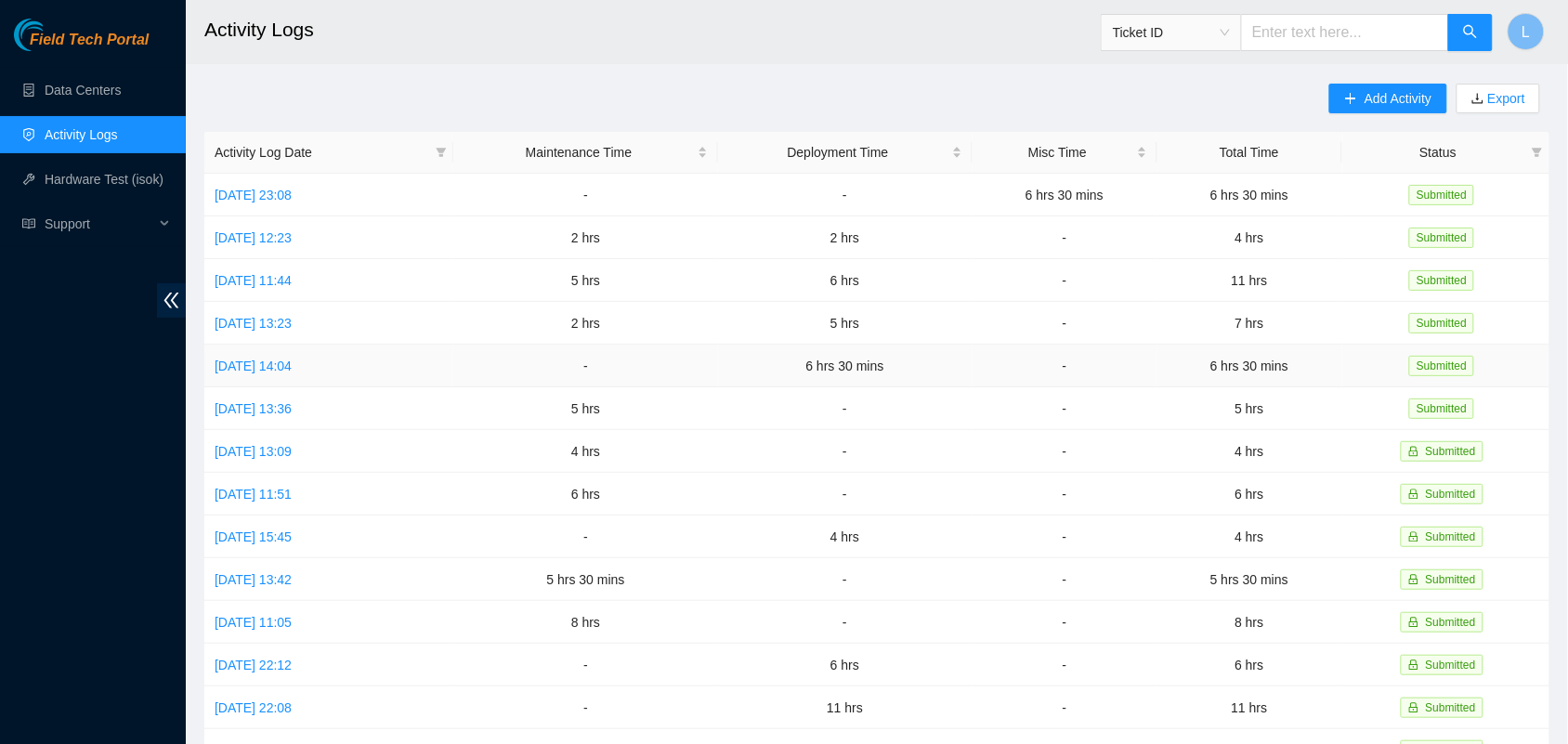
click at [506, 349] on td "-" at bounding box center [585, 365] width 263 height 42
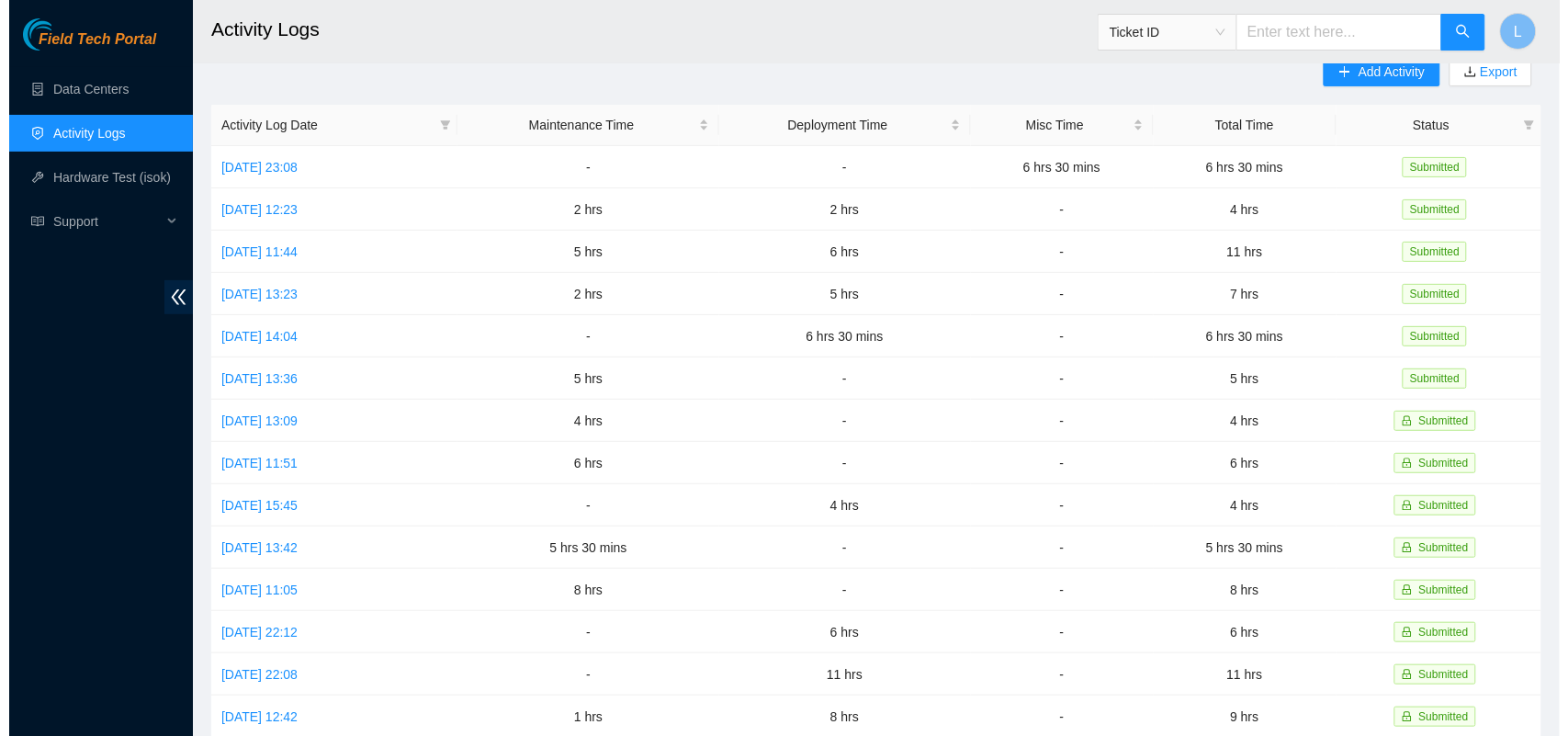
scroll to position [27, 0]
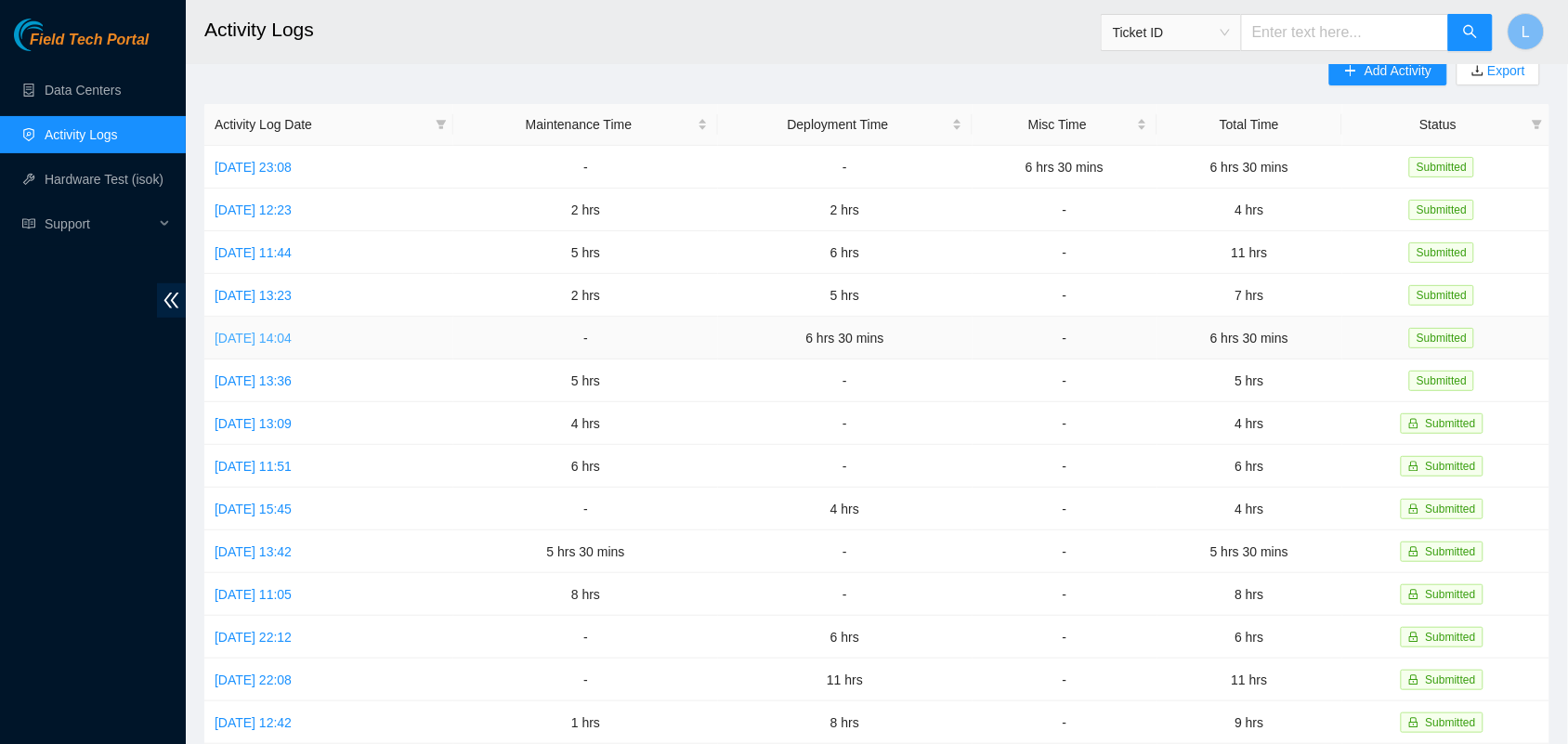
click at [292, 336] on link "Tue, 26 Aug 2025 14:04" at bounding box center [253, 337] width 77 height 15
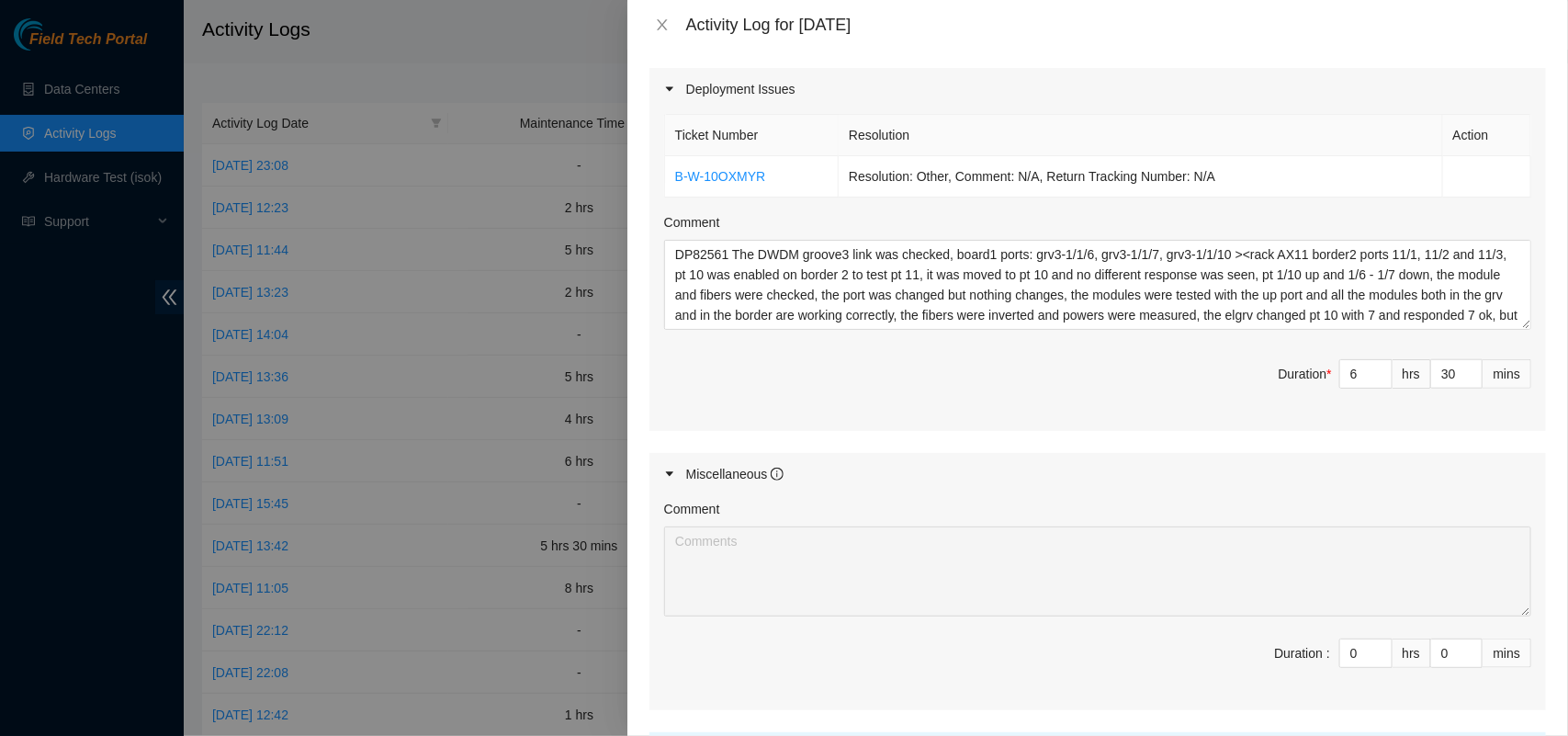
scroll to position [604, 0]
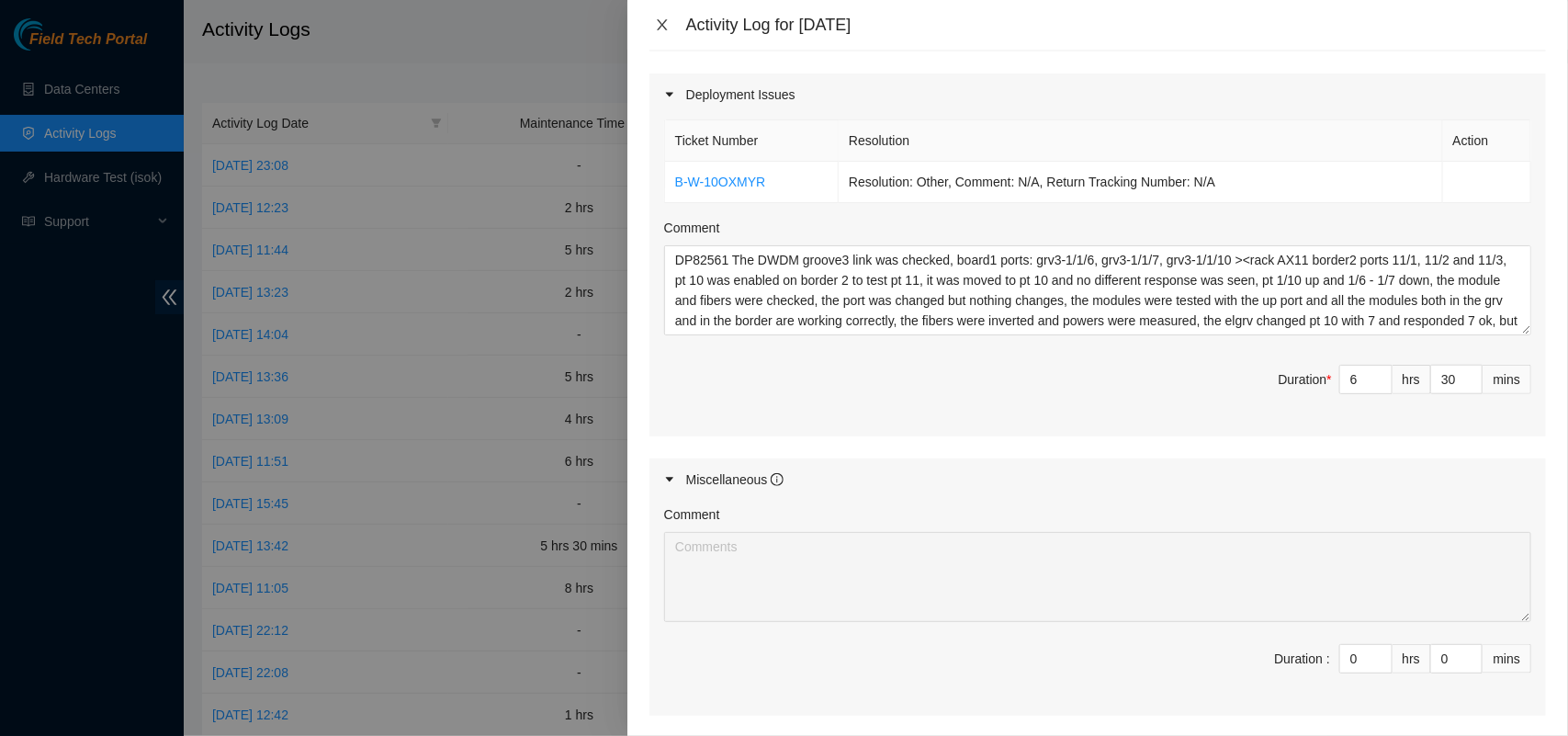
click at [666, 20] on icon "close" at bounding box center [661, 24] width 10 height 11
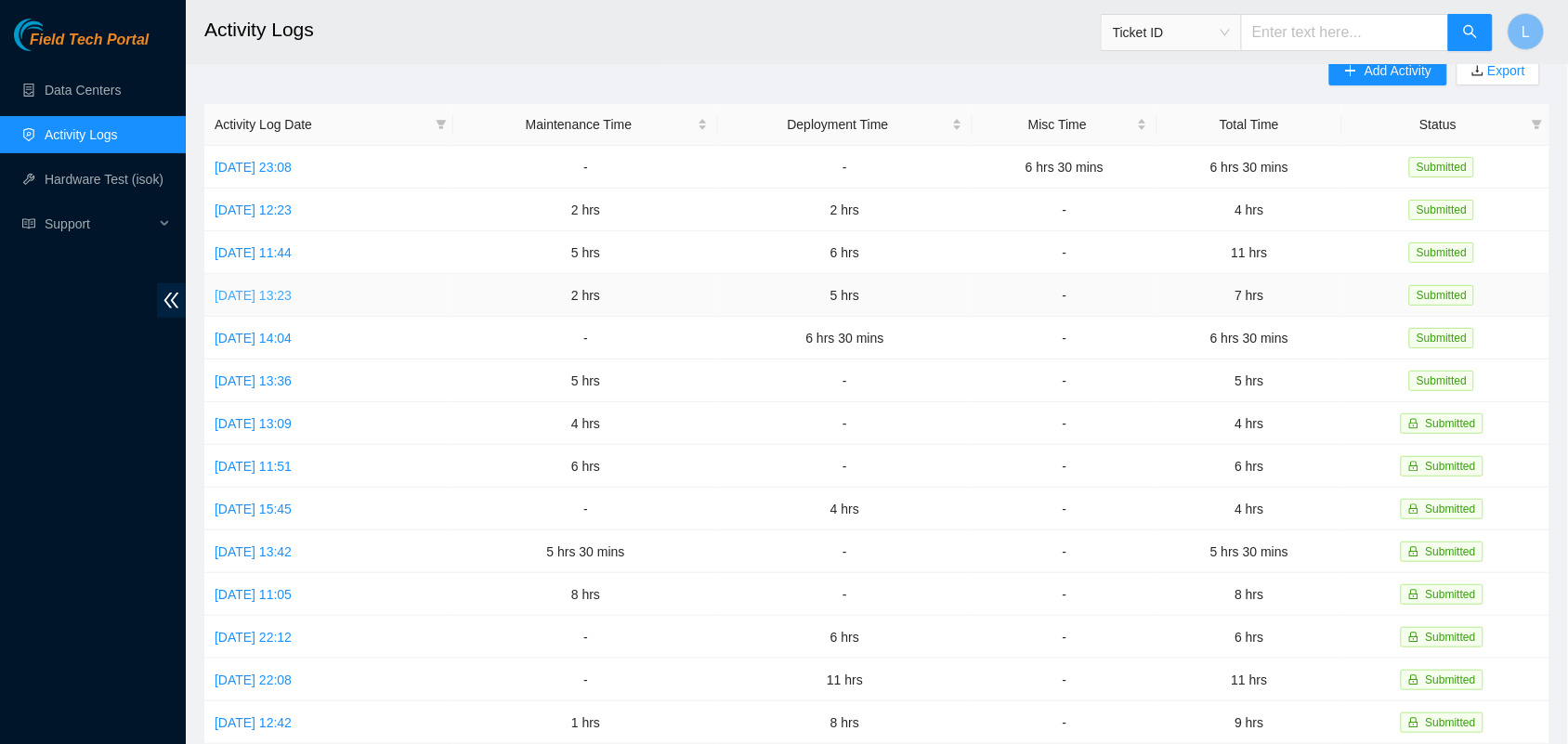
click at [271, 294] on link "Wed, 27 Aug 2025 13:23" at bounding box center [253, 295] width 77 height 15
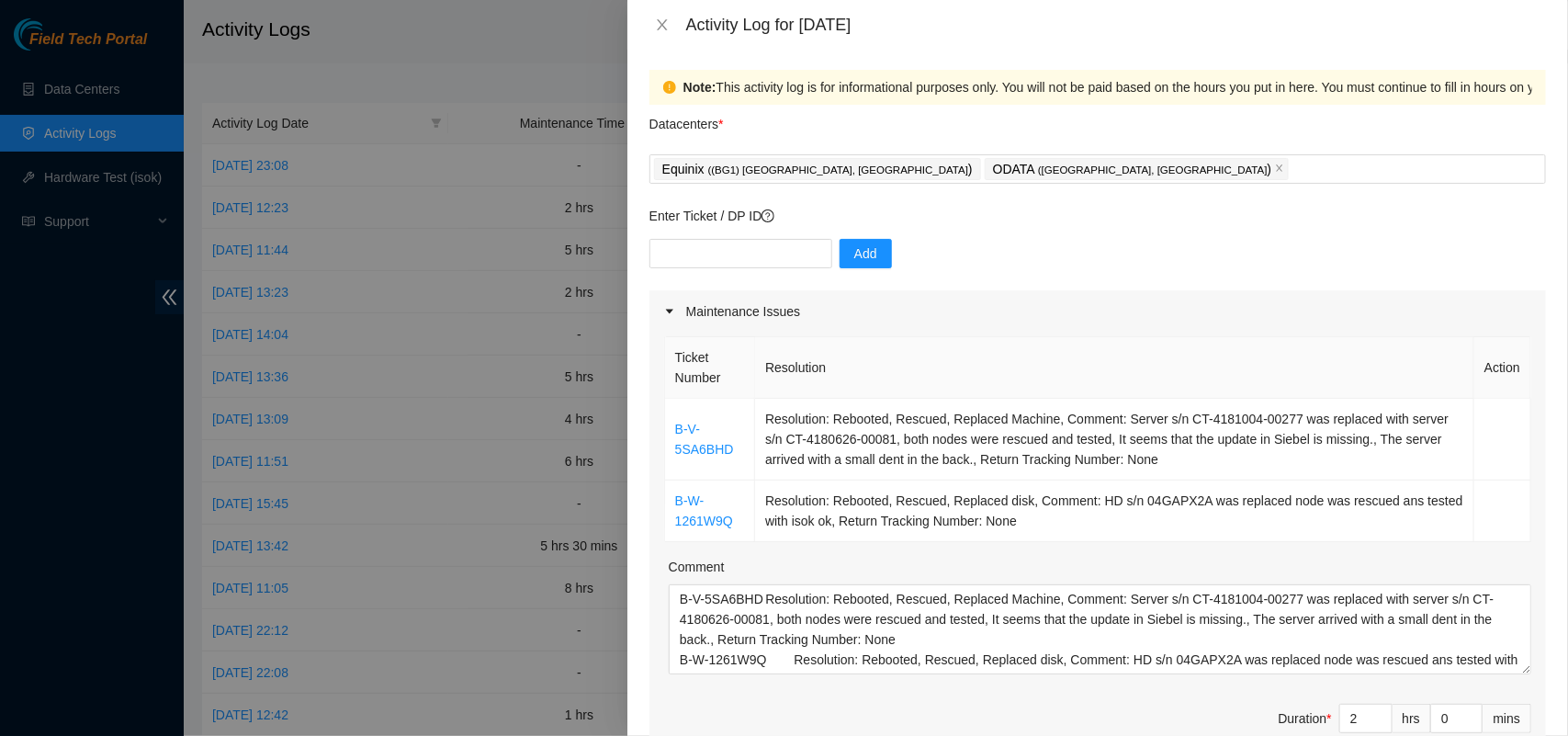
scroll to position [0, 0]
click at [666, 24] on icon "close" at bounding box center [662, 24] width 15 height 15
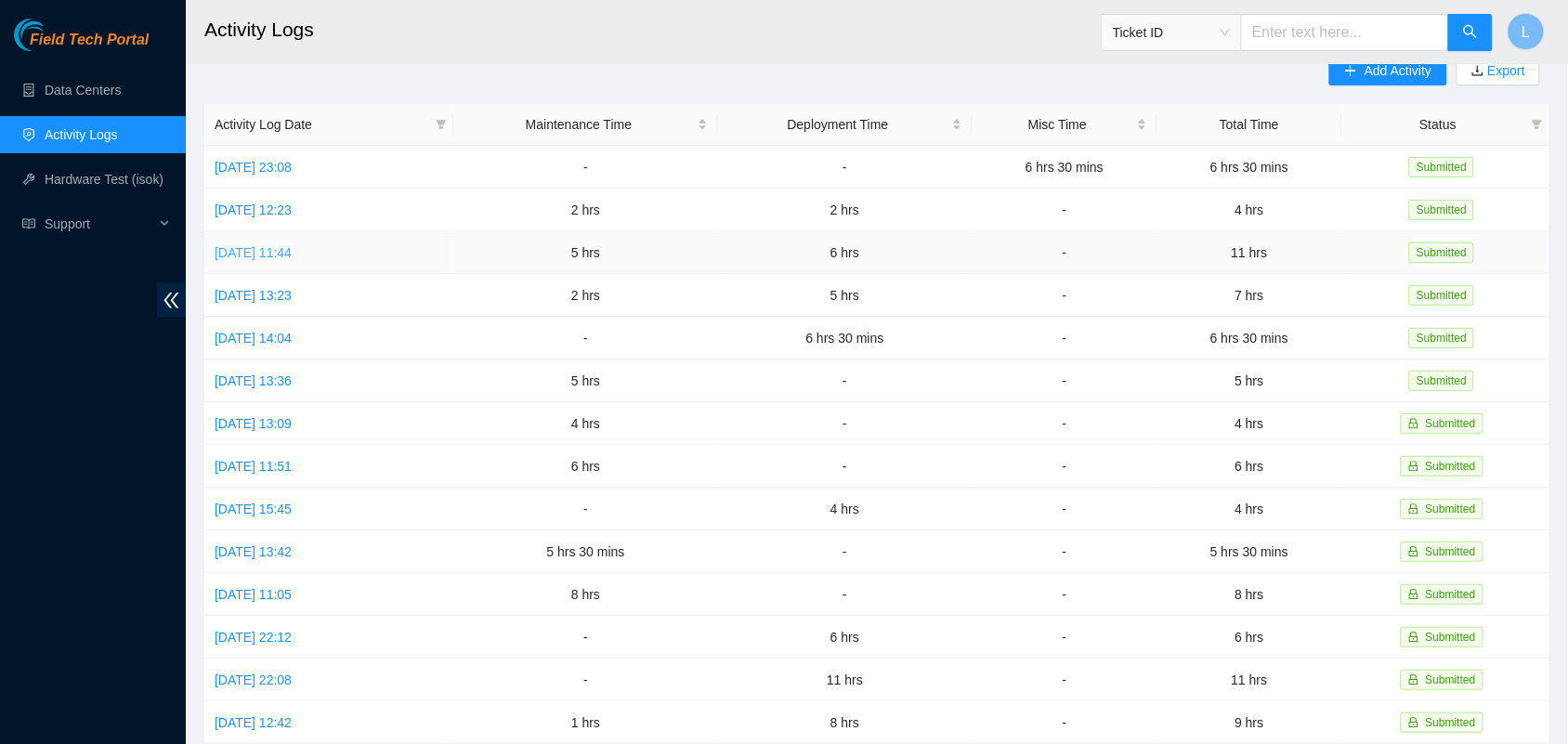
click at [274, 249] on link "Thu, 28 Aug 2025 11:44" at bounding box center [253, 252] width 77 height 15
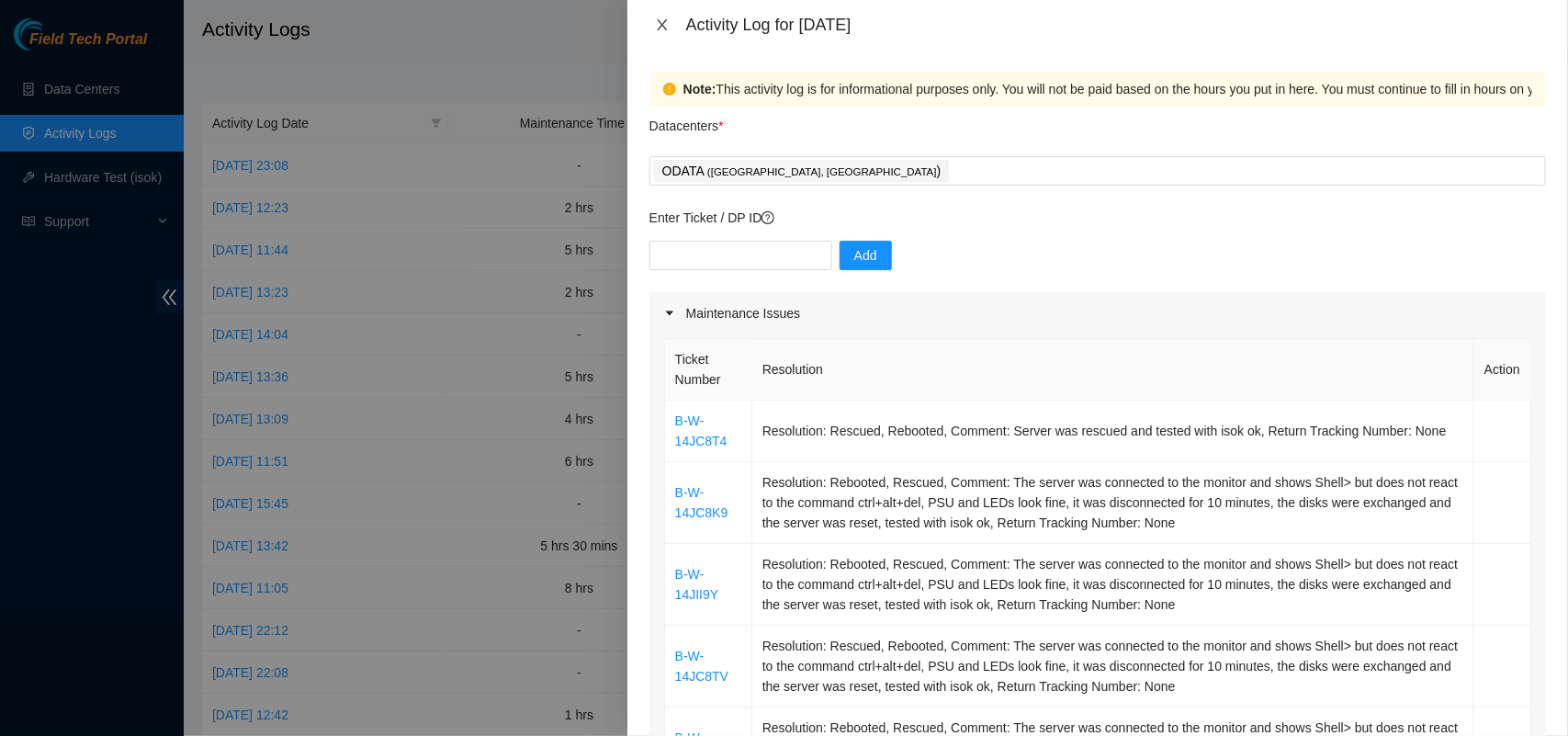
click at [663, 25] on icon "close" at bounding box center [661, 24] width 10 height 11
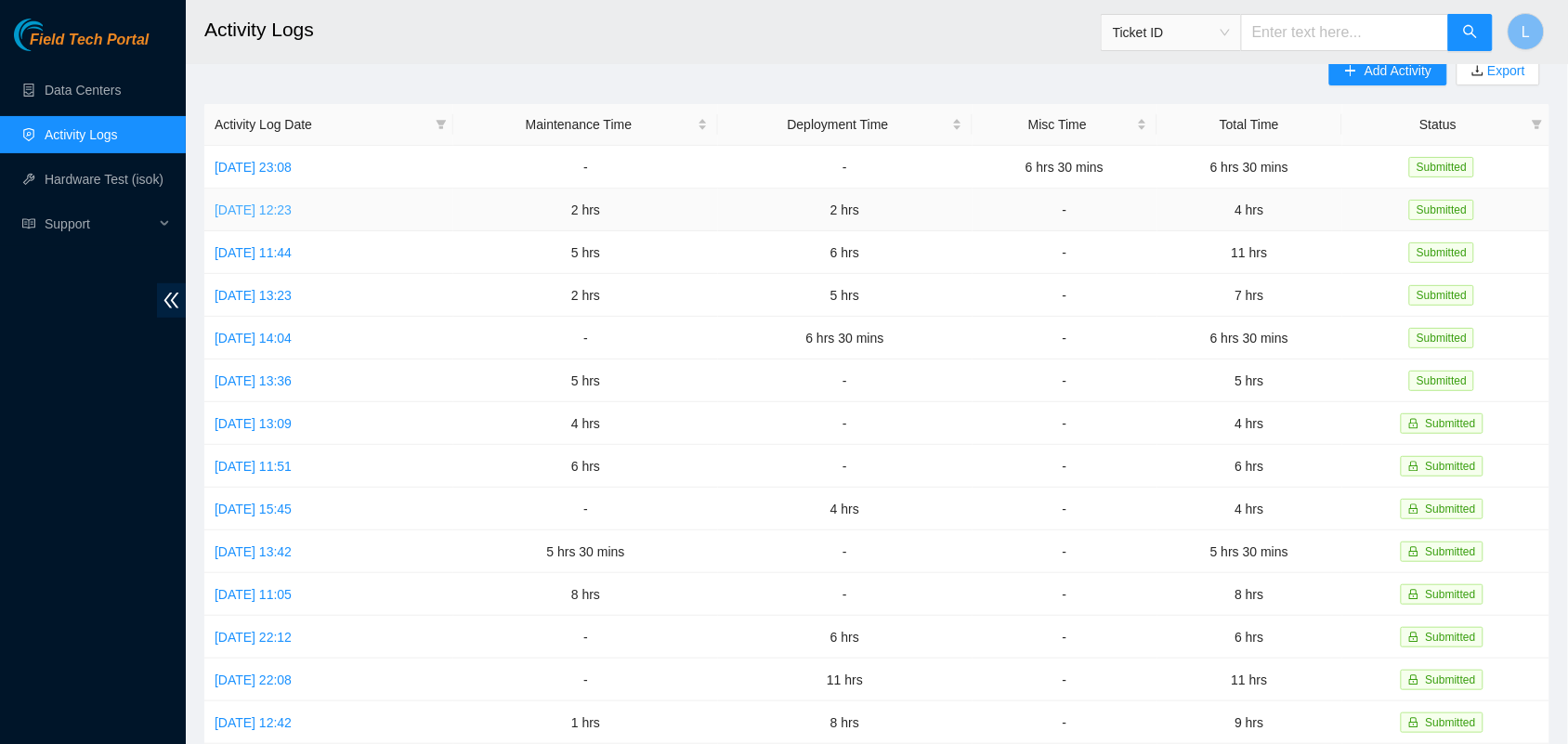
click at [292, 202] on link "Fri, 29 Aug 2025 12:23" at bounding box center [253, 209] width 77 height 15
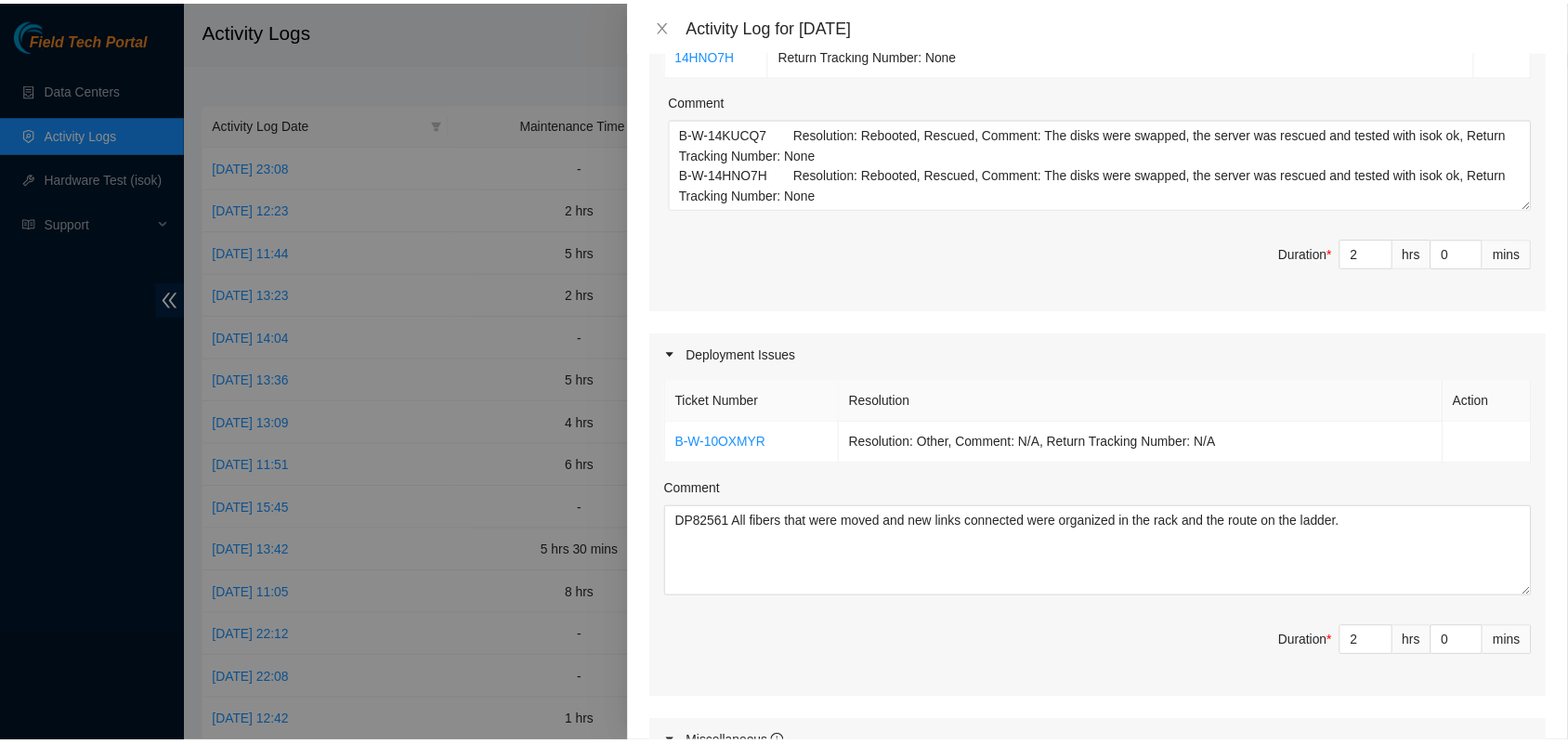
scroll to position [572, 0]
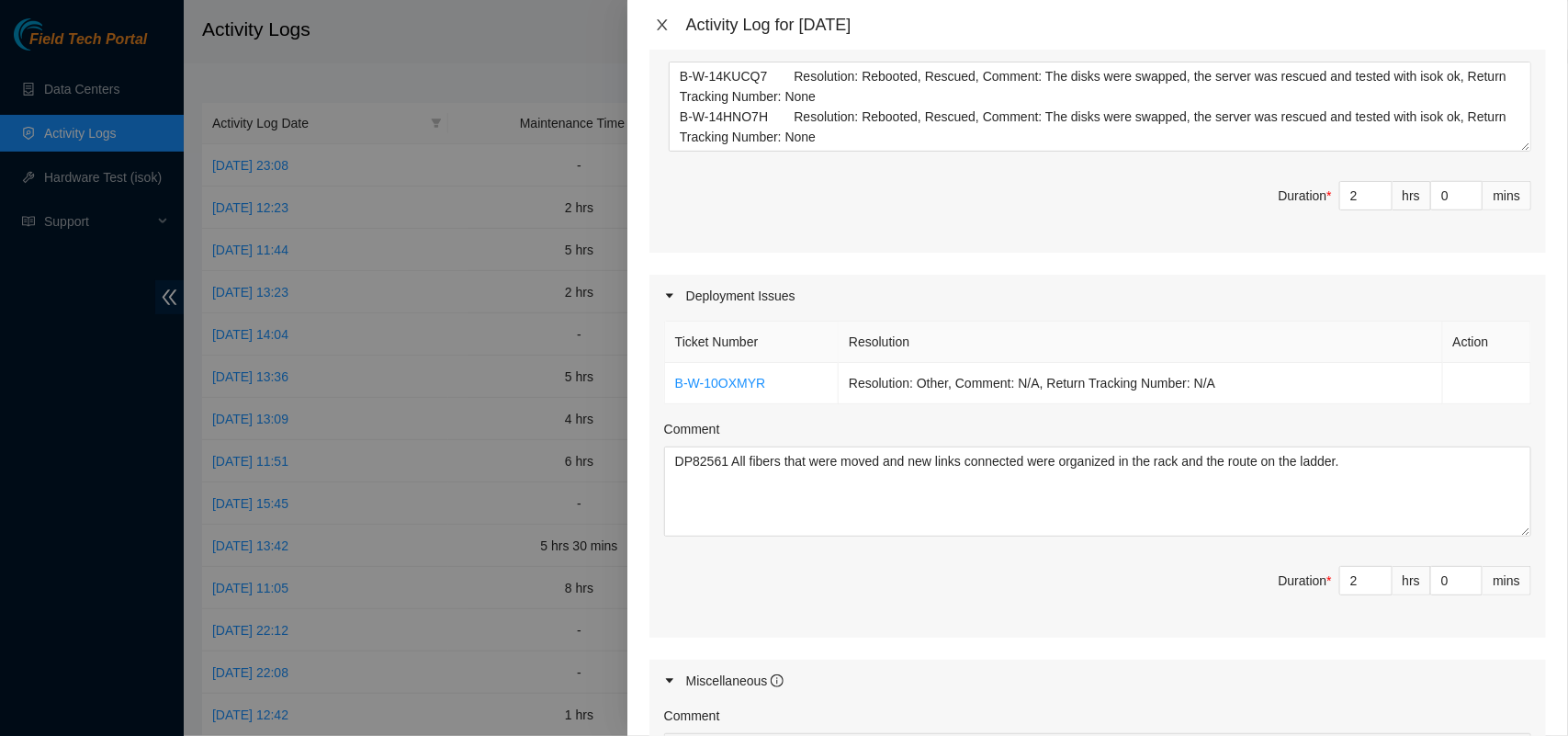
click at [658, 25] on icon "close" at bounding box center [662, 24] width 15 height 15
